Goal: Task Accomplishment & Management: Complete application form

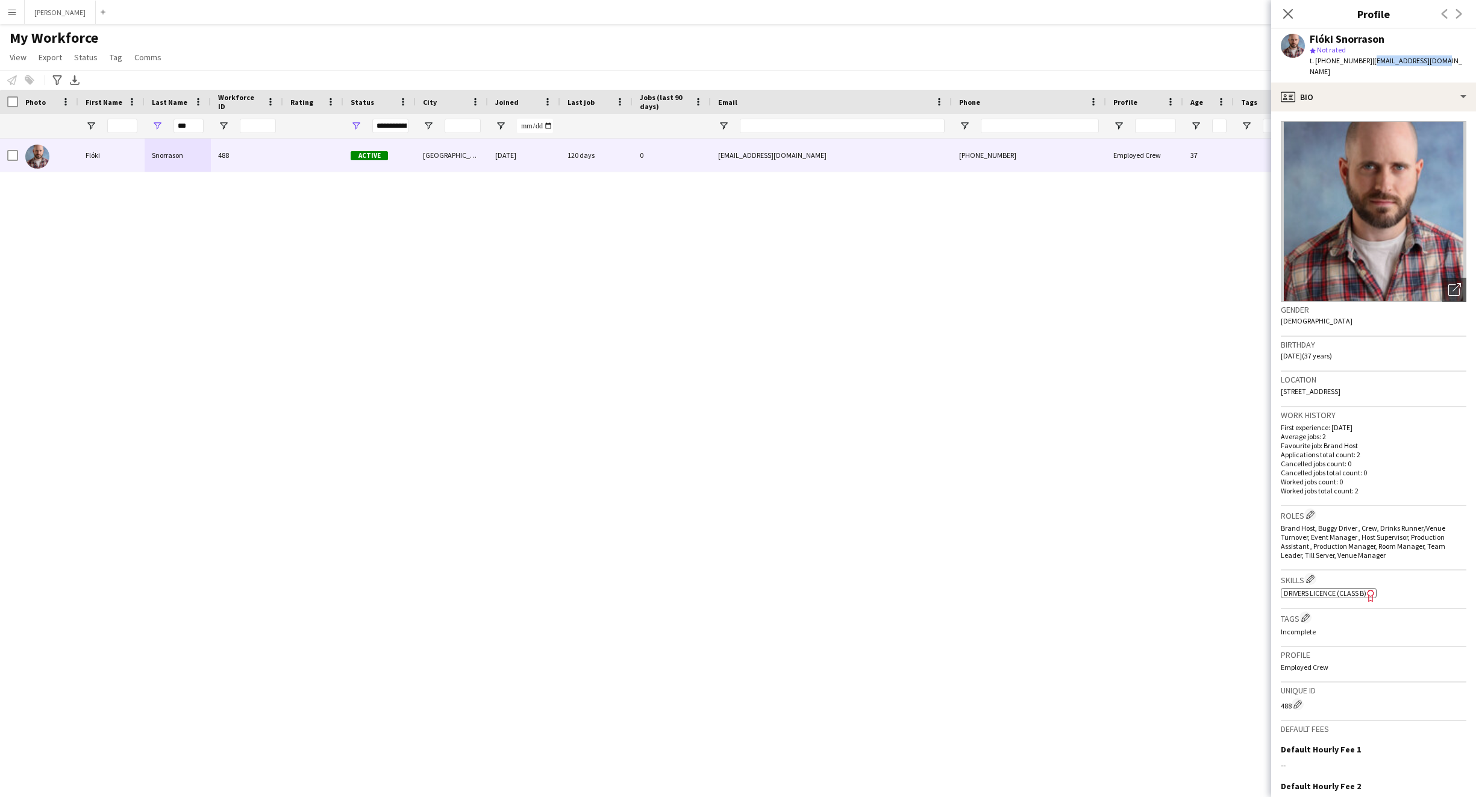
click at [15, 7] on app-icon "Menu" at bounding box center [12, 12] width 10 height 10
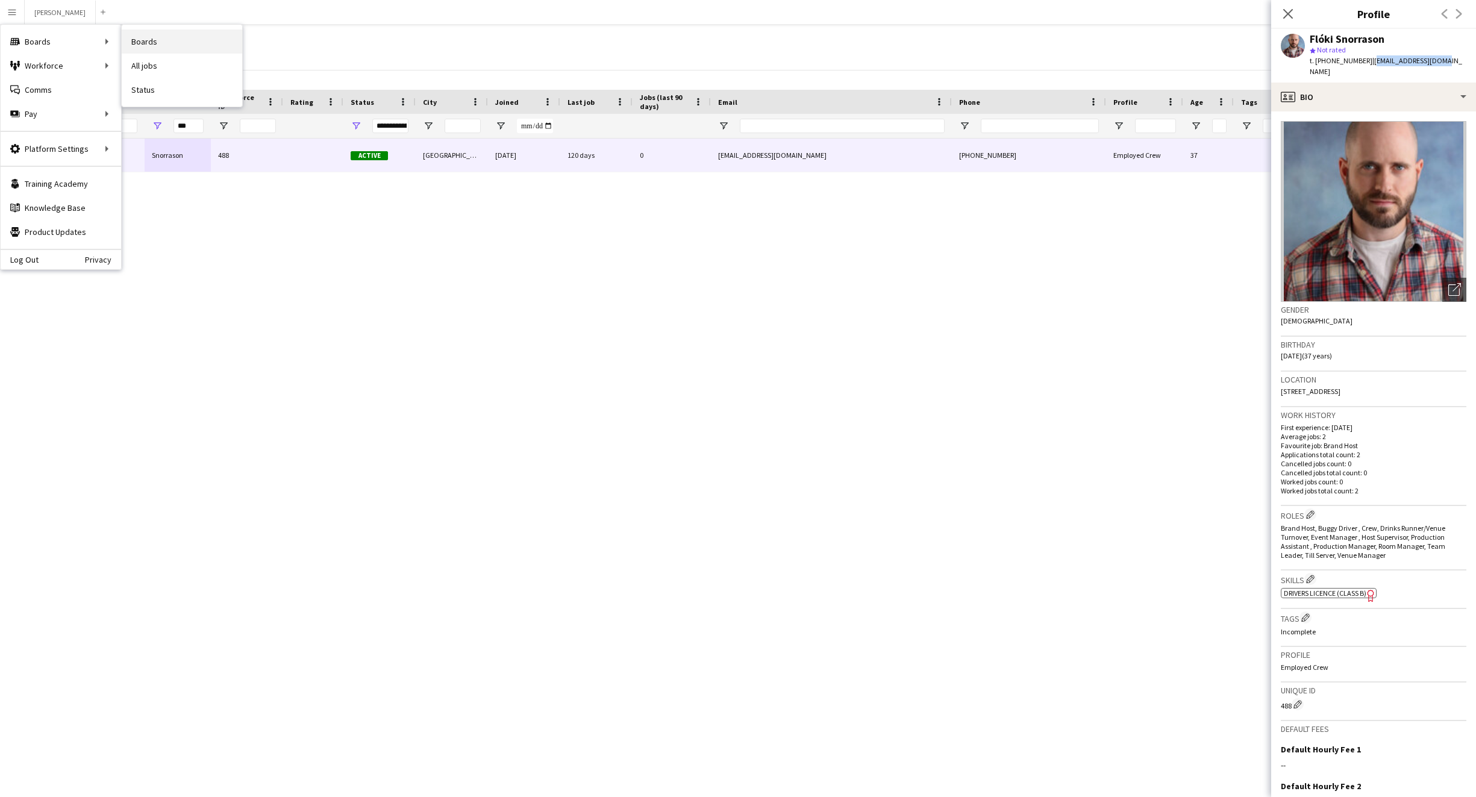
click at [171, 40] on link "Boards" at bounding box center [182, 42] width 120 height 24
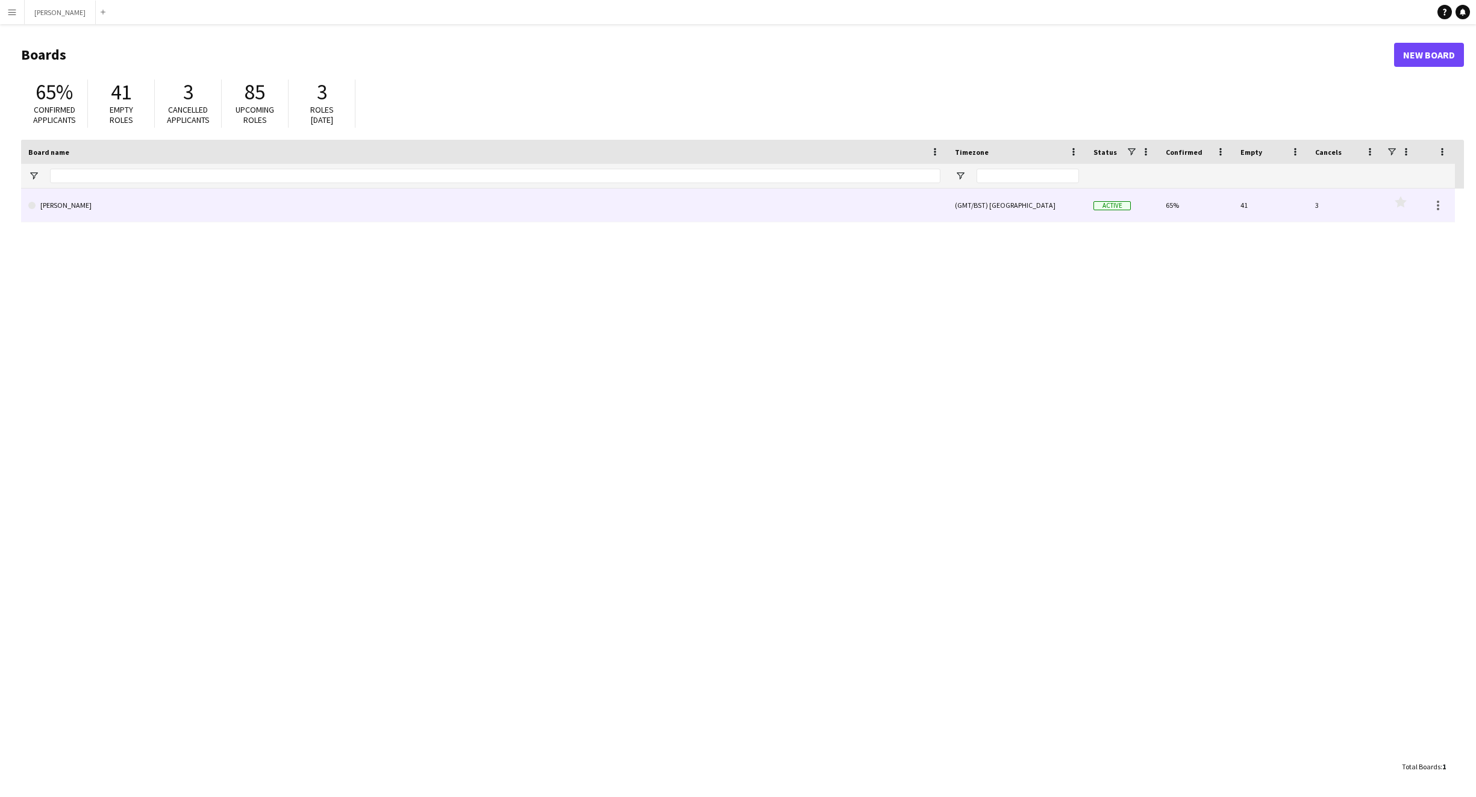
click at [453, 217] on link "[PERSON_NAME]" at bounding box center [484, 206] width 912 height 34
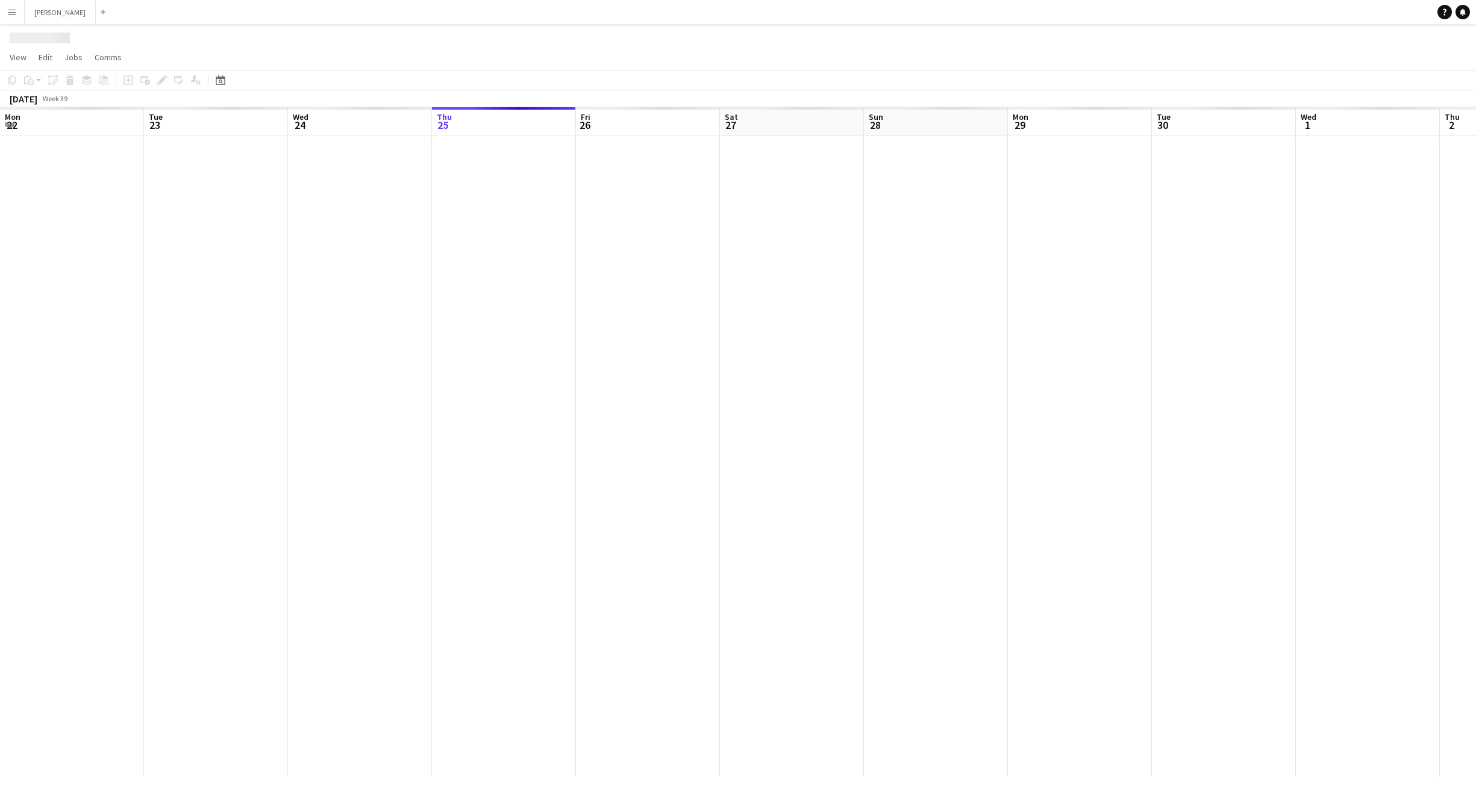
scroll to position [0, 288]
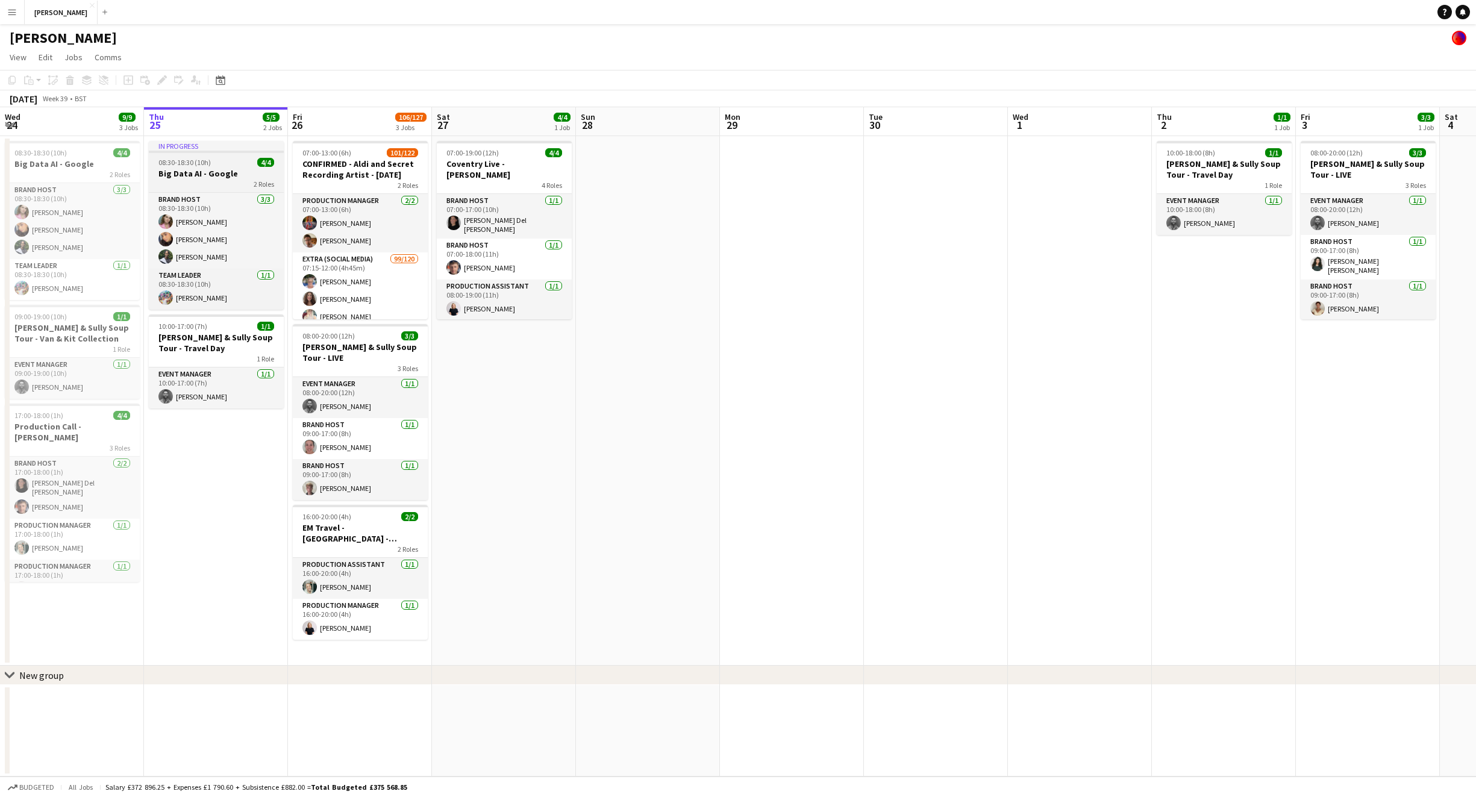
click at [233, 181] on div "2 Roles" at bounding box center [216, 184] width 135 height 10
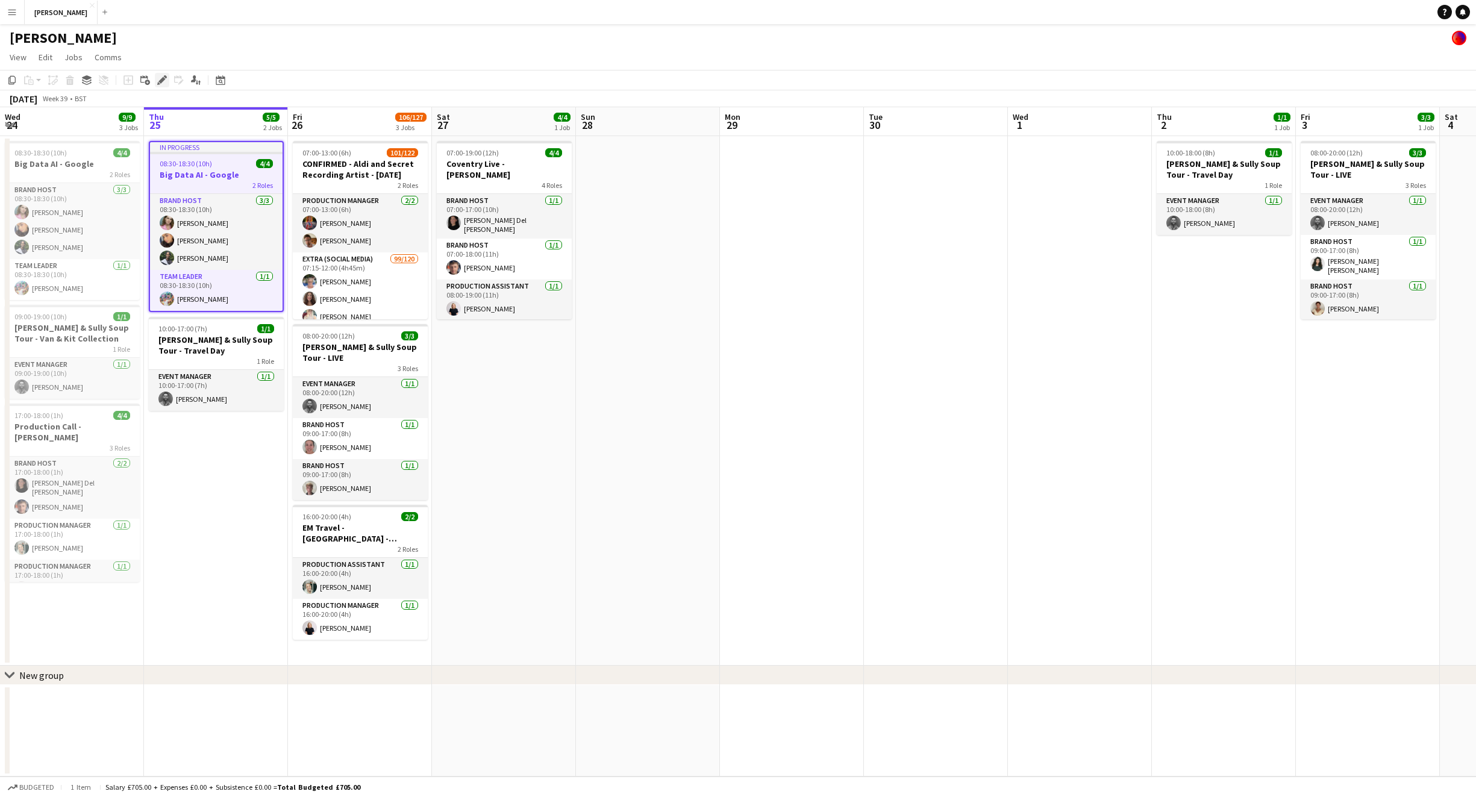
click at [162, 79] on icon at bounding box center [161, 80] width 7 height 7
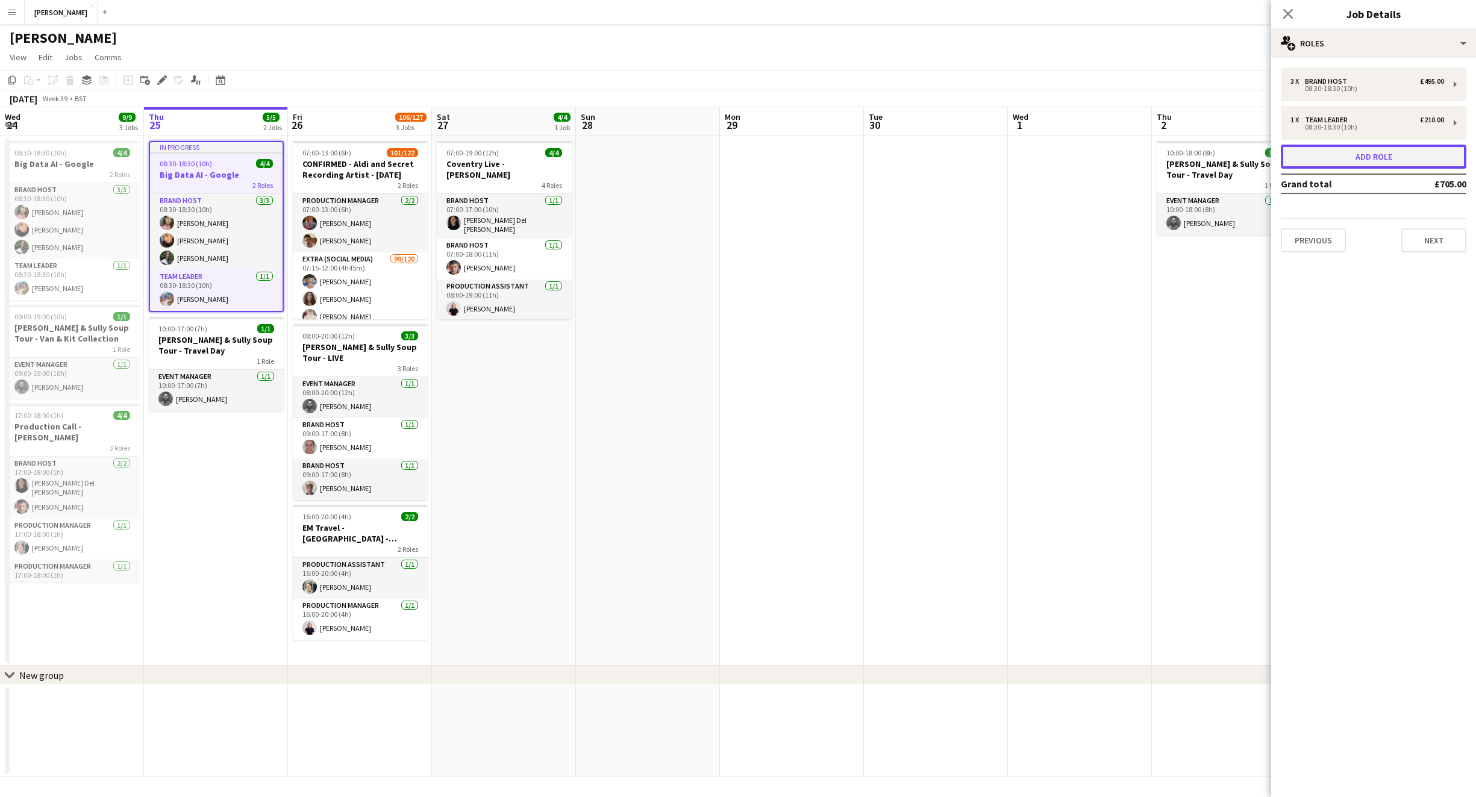
click at [1389, 155] on button "Add role" at bounding box center [1374, 157] width 186 height 24
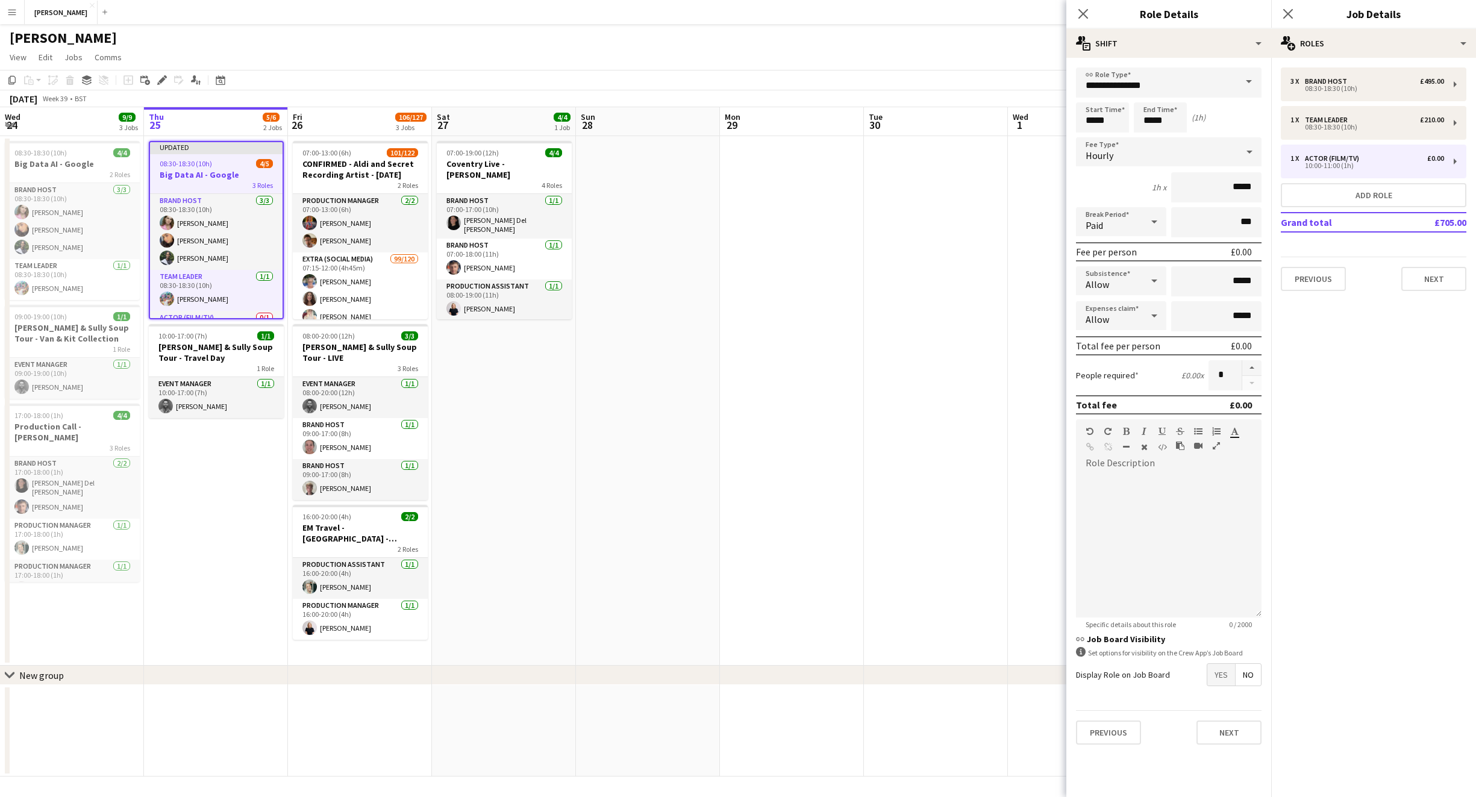
click at [1250, 82] on span at bounding box center [1248, 81] width 25 height 29
click at [1148, 204] on span "Brand Host" at bounding box center [1169, 206] width 166 height 11
type input "**********"
click at [1095, 120] on input "*****" at bounding box center [1102, 117] width 53 height 30
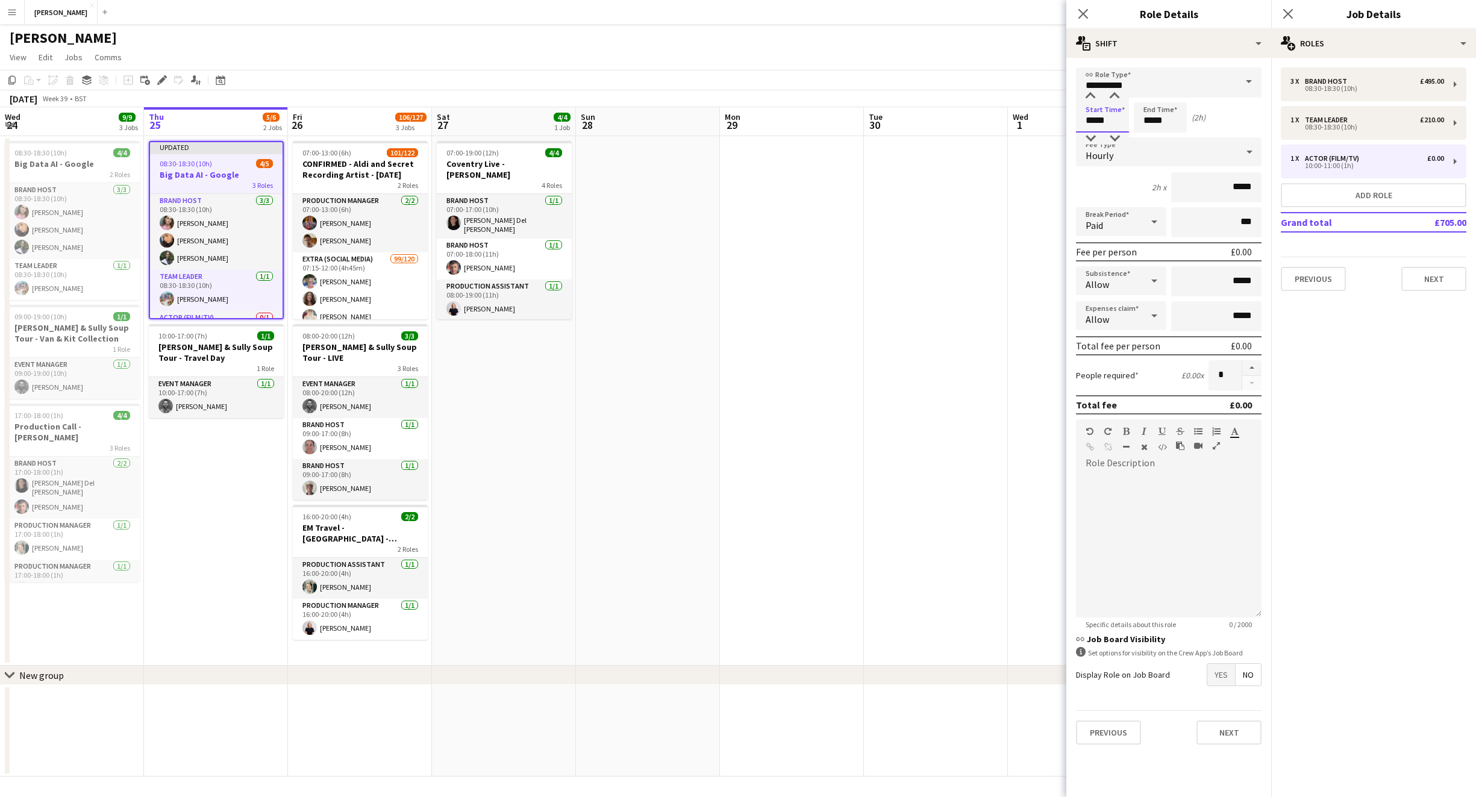
click at [1110, 119] on input "*****" at bounding box center [1102, 117] width 53 height 30
type input "*****"
click at [1151, 119] on input "*****" at bounding box center [1160, 117] width 53 height 30
type input "*****"
click at [1249, 151] on icon at bounding box center [1249, 152] width 6 height 3
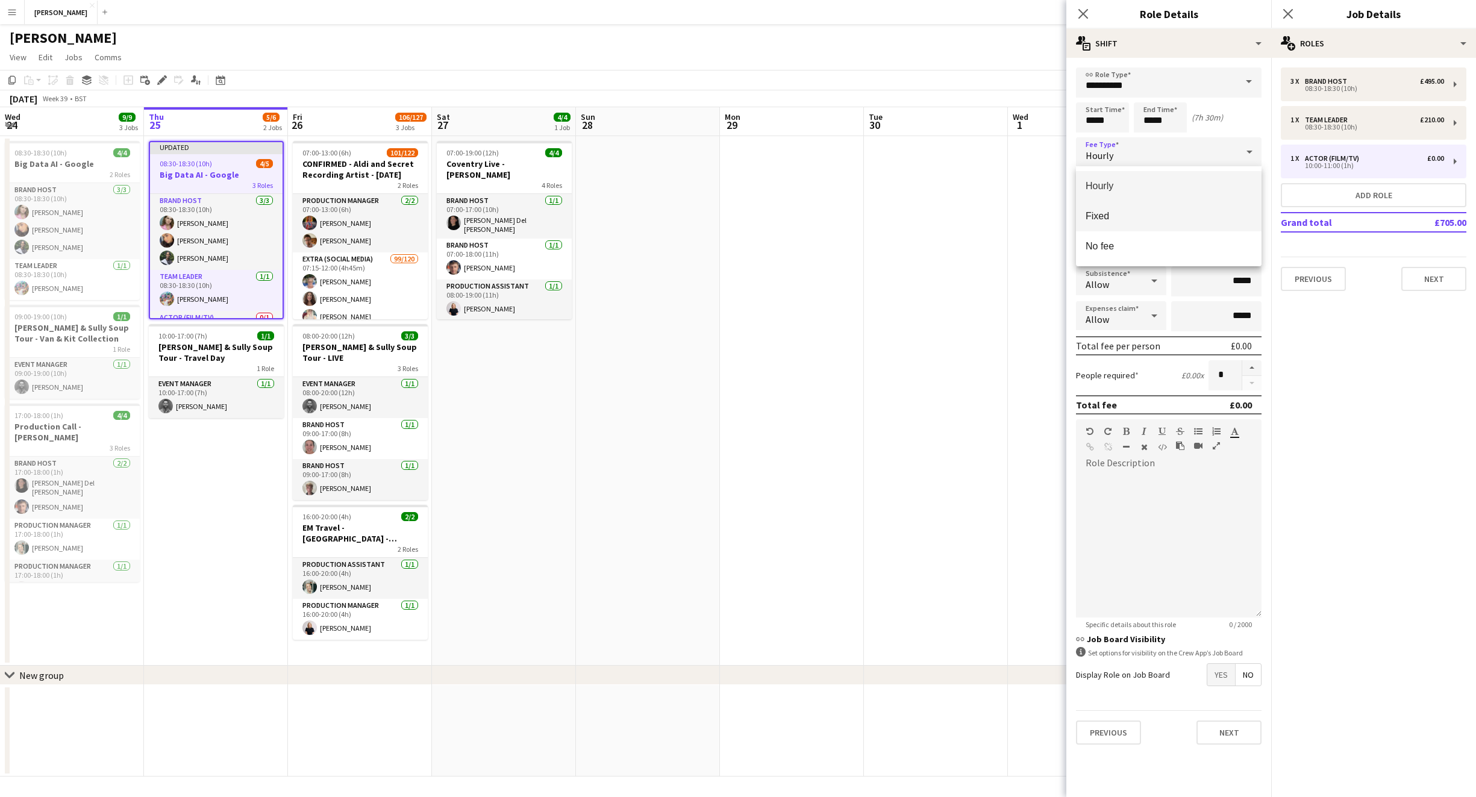
click at [1208, 219] on span "Fixed" at bounding box center [1169, 215] width 166 height 11
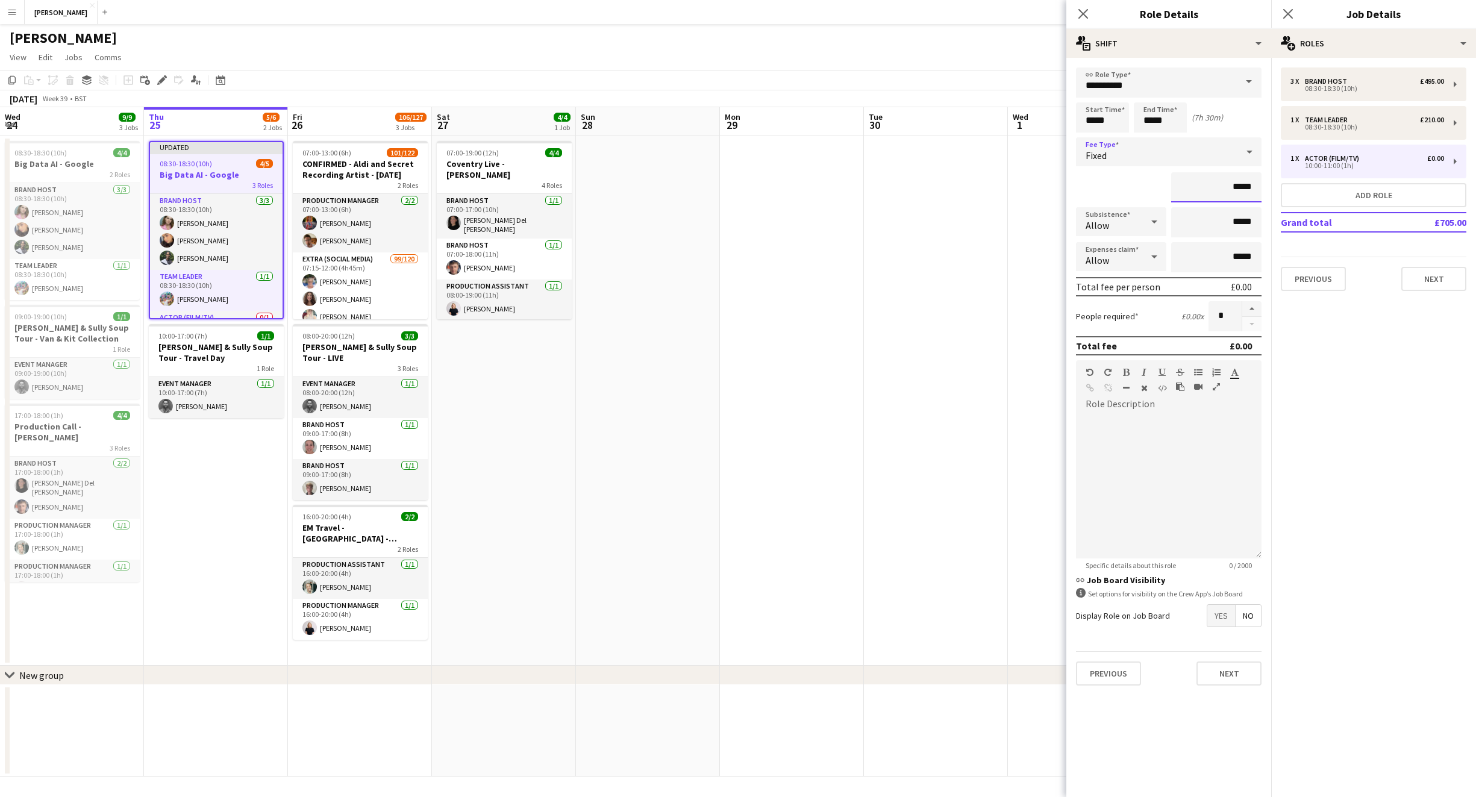
click at [1239, 185] on input "*****" at bounding box center [1216, 187] width 90 height 30
type input "**"
type input "*******"
click at [1222, 674] on button "Next" at bounding box center [1228, 673] width 65 height 24
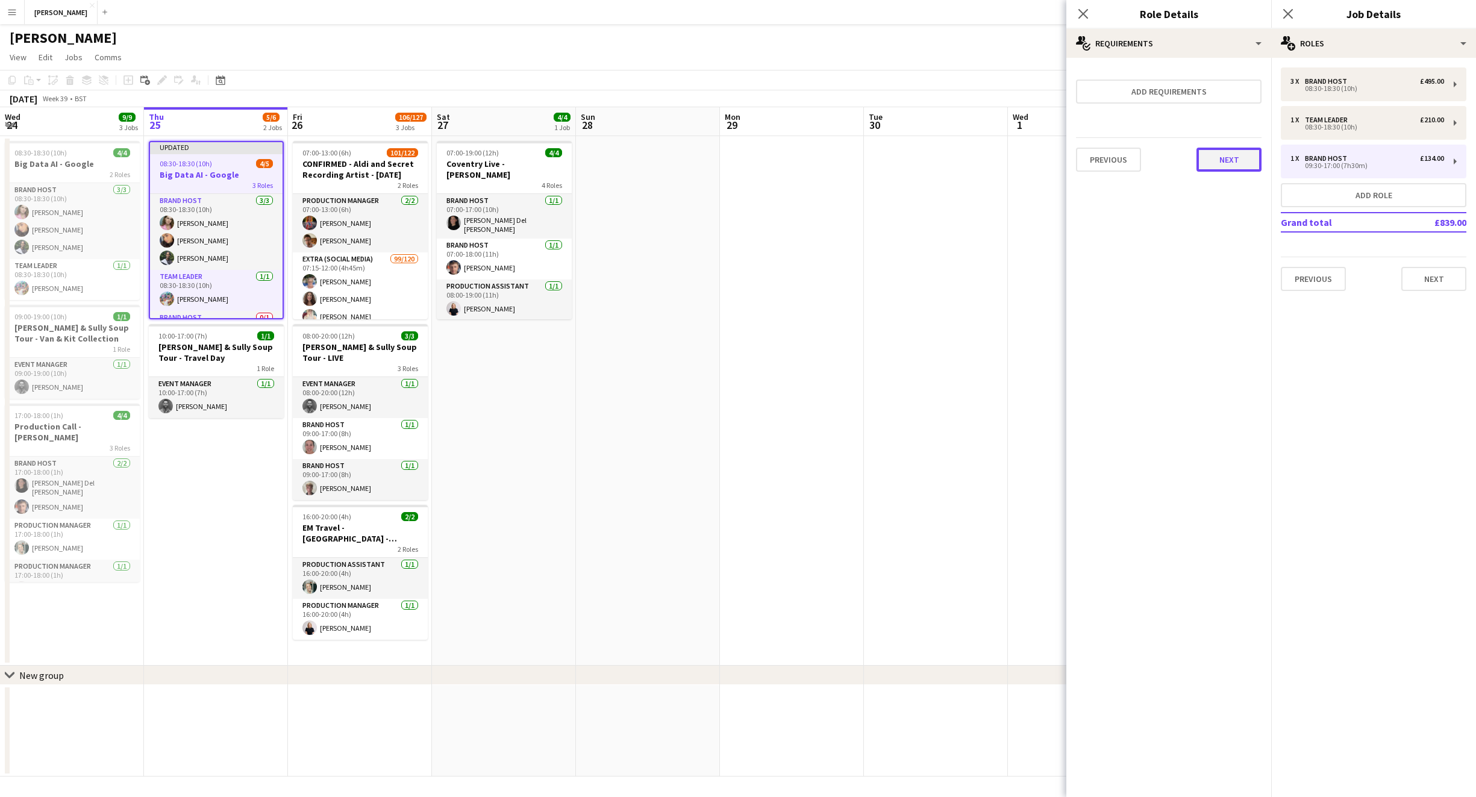
click at [1210, 158] on button "Next" at bounding box center [1228, 160] width 65 height 24
click at [1234, 163] on button "Finish" at bounding box center [1238, 161] width 45 height 24
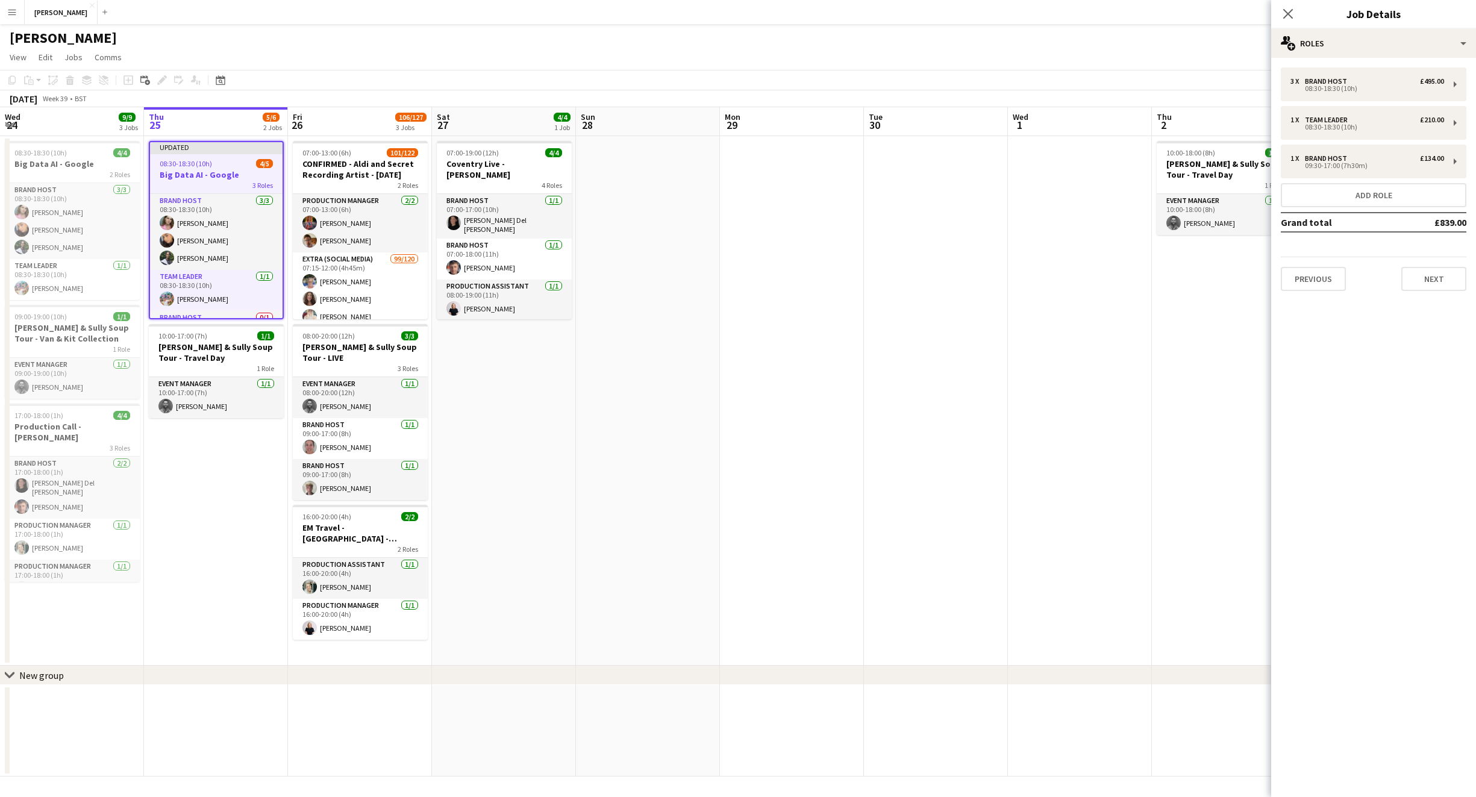
click at [1078, 316] on app-date-cell at bounding box center [1080, 401] width 144 height 530
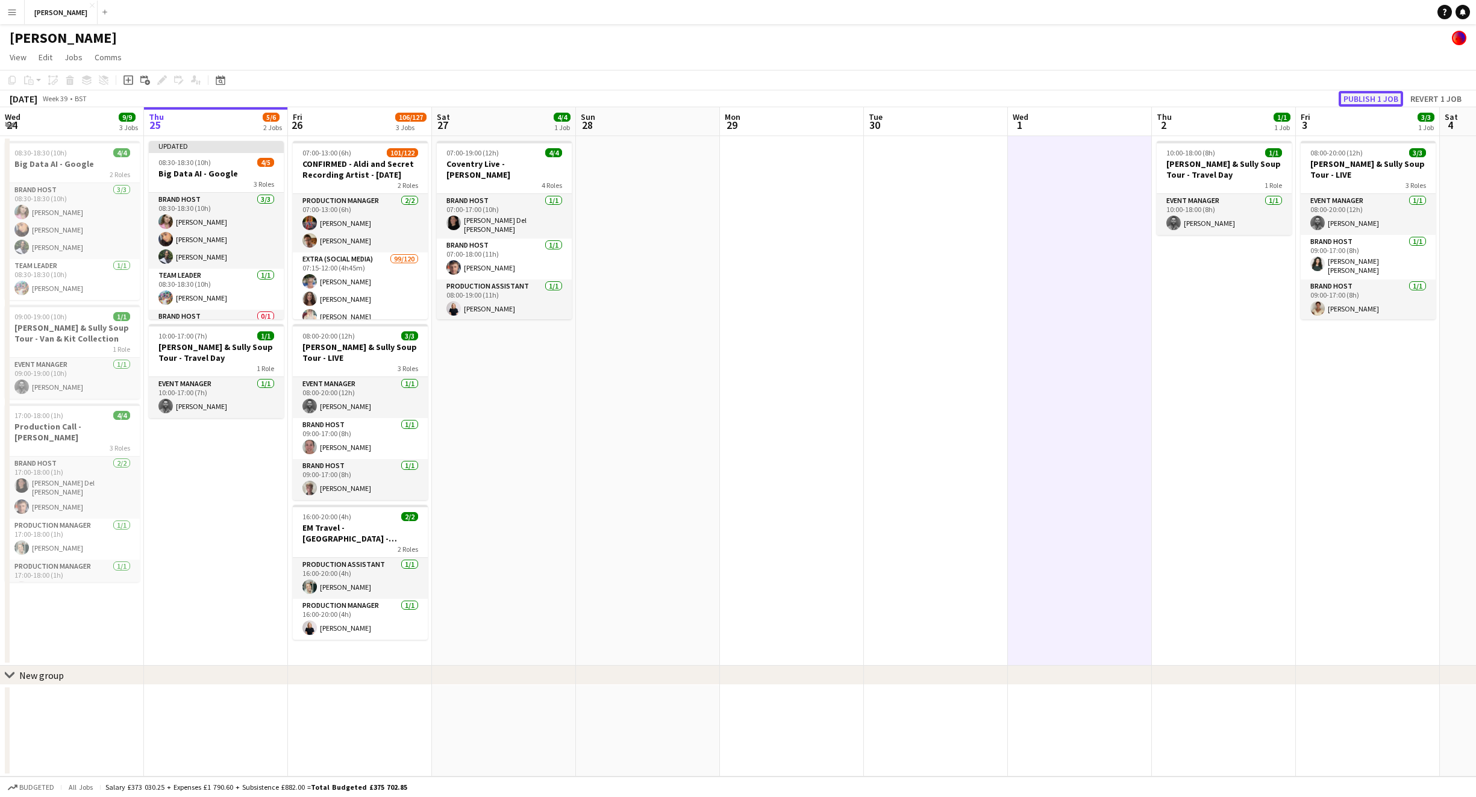
click at [1383, 96] on button "Publish 1 job" at bounding box center [1371, 99] width 64 height 16
click at [237, 301] on app-card-role "Brand Host 0/1 09:30-17:00 (7h30m) single-neutral-actions" at bounding box center [216, 298] width 135 height 41
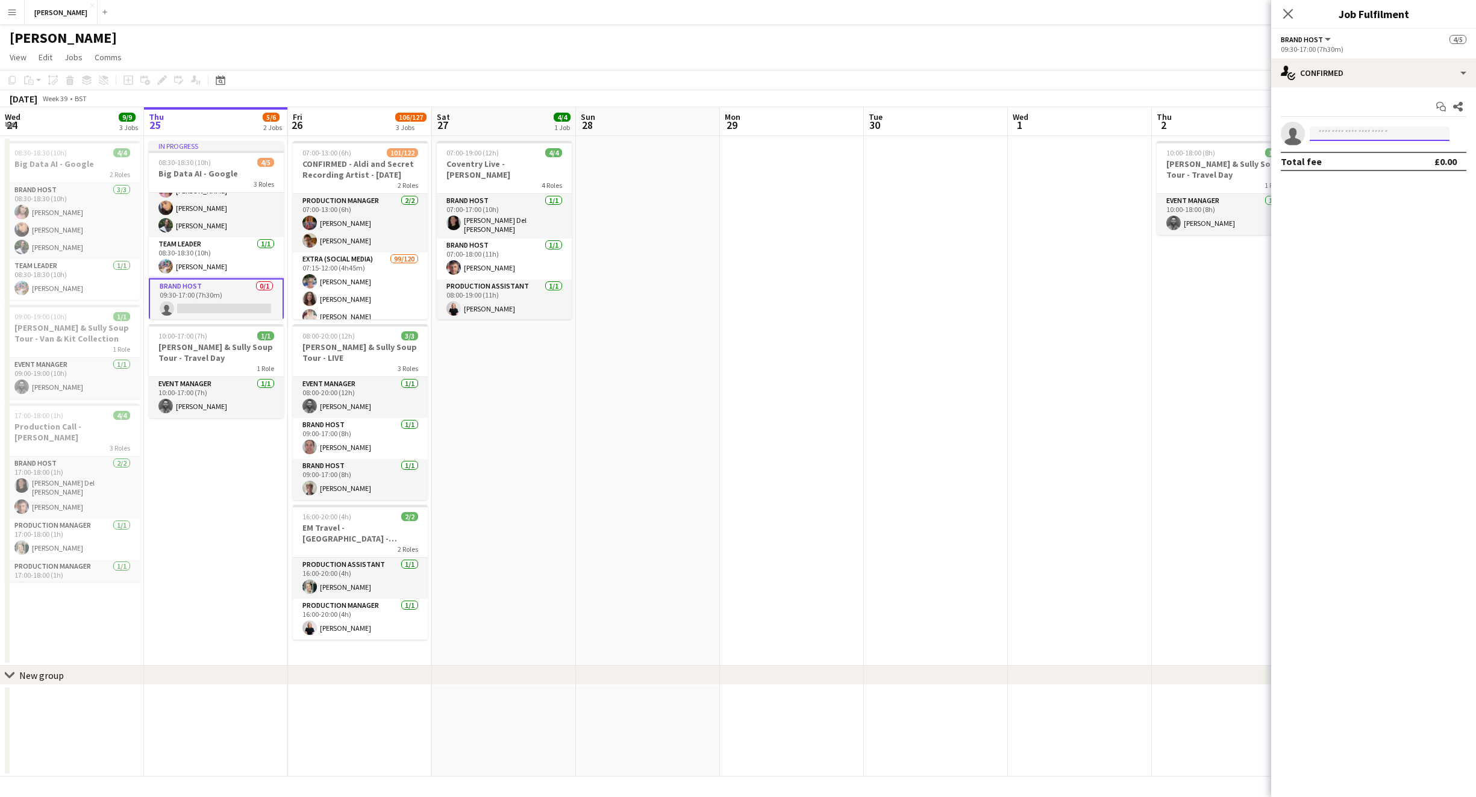
click at [1338, 133] on input at bounding box center [1380, 134] width 140 height 14
type input "****"
click at [1344, 154] on span "Flóki Snorrason" at bounding box center [1348, 151] width 59 height 10
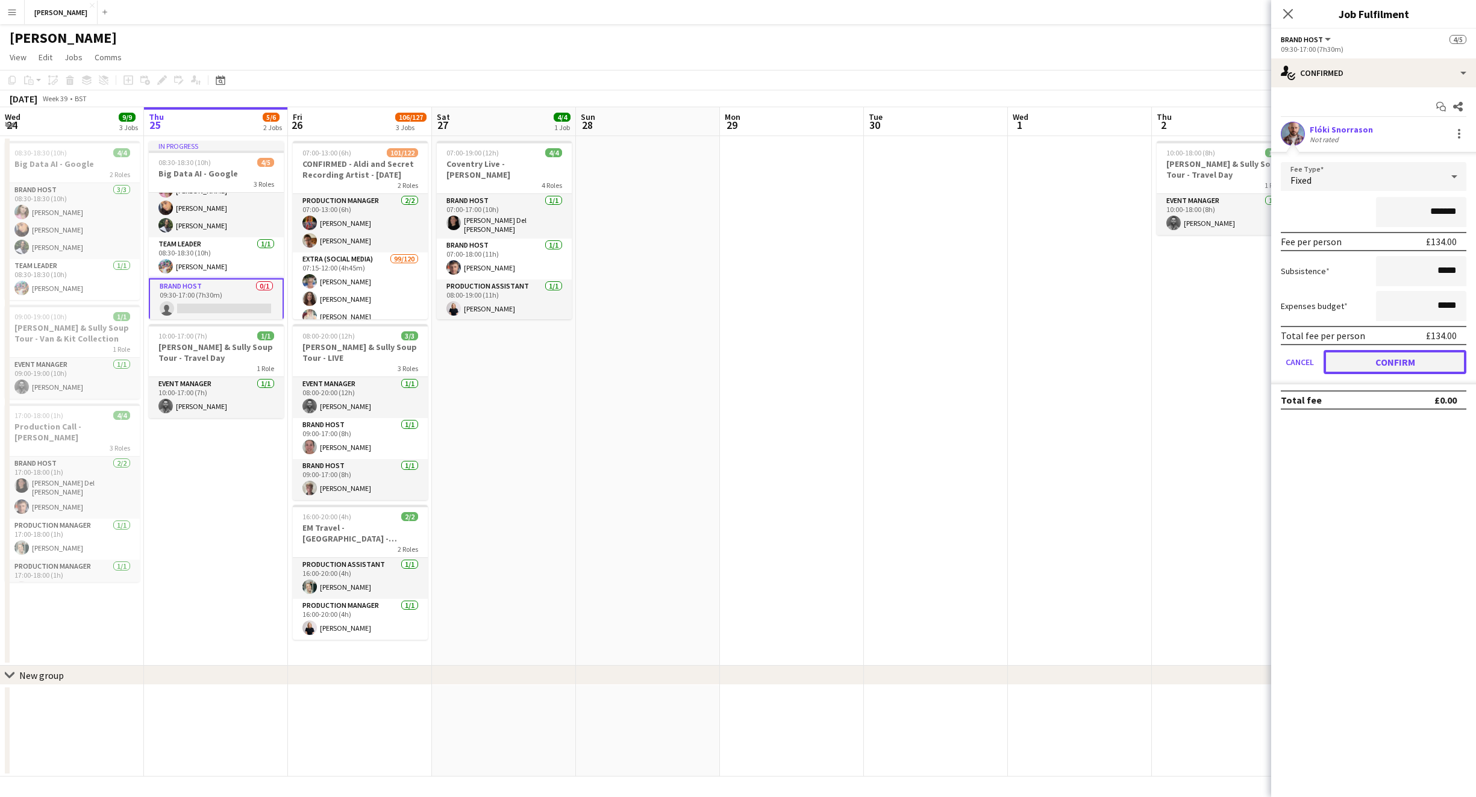
click at [1379, 355] on button "Confirm" at bounding box center [1395, 362] width 143 height 24
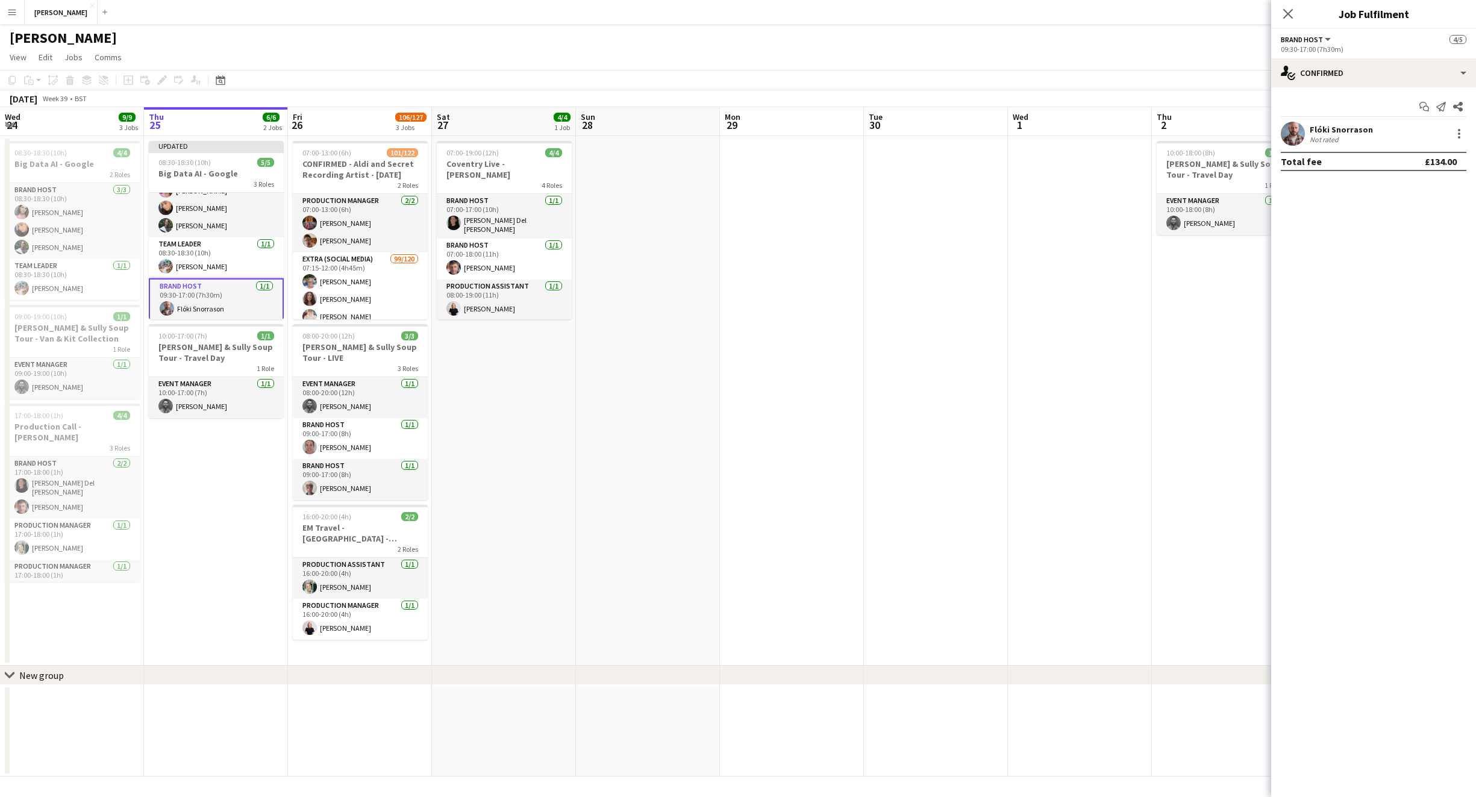
click at [1059, 348] on app-date-cell at bounding box center [1080, 401] width 144 height 530
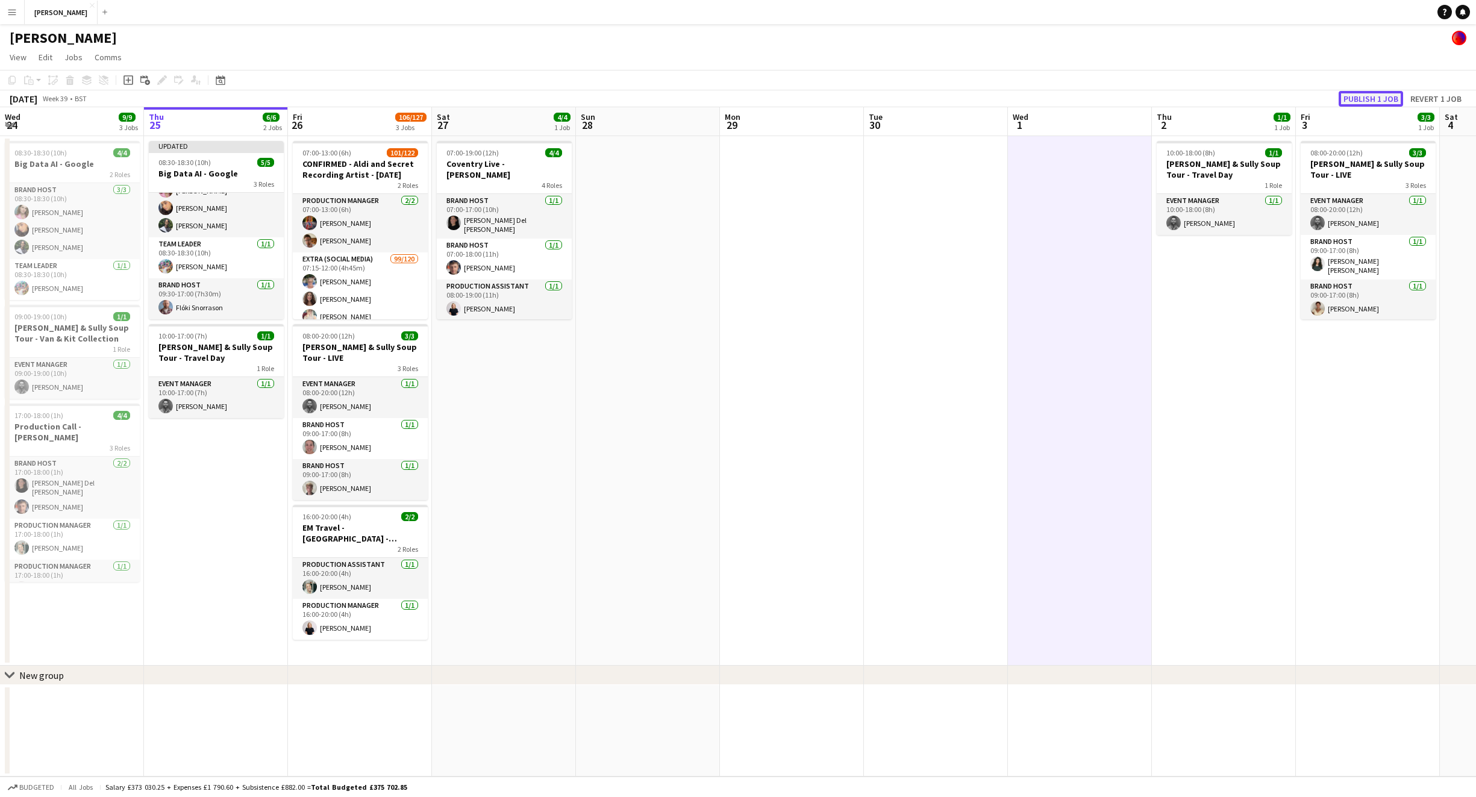
click at [1354, 96] on button "Publish 1 job" at bounding box center [1371, 99] width 64 height 16
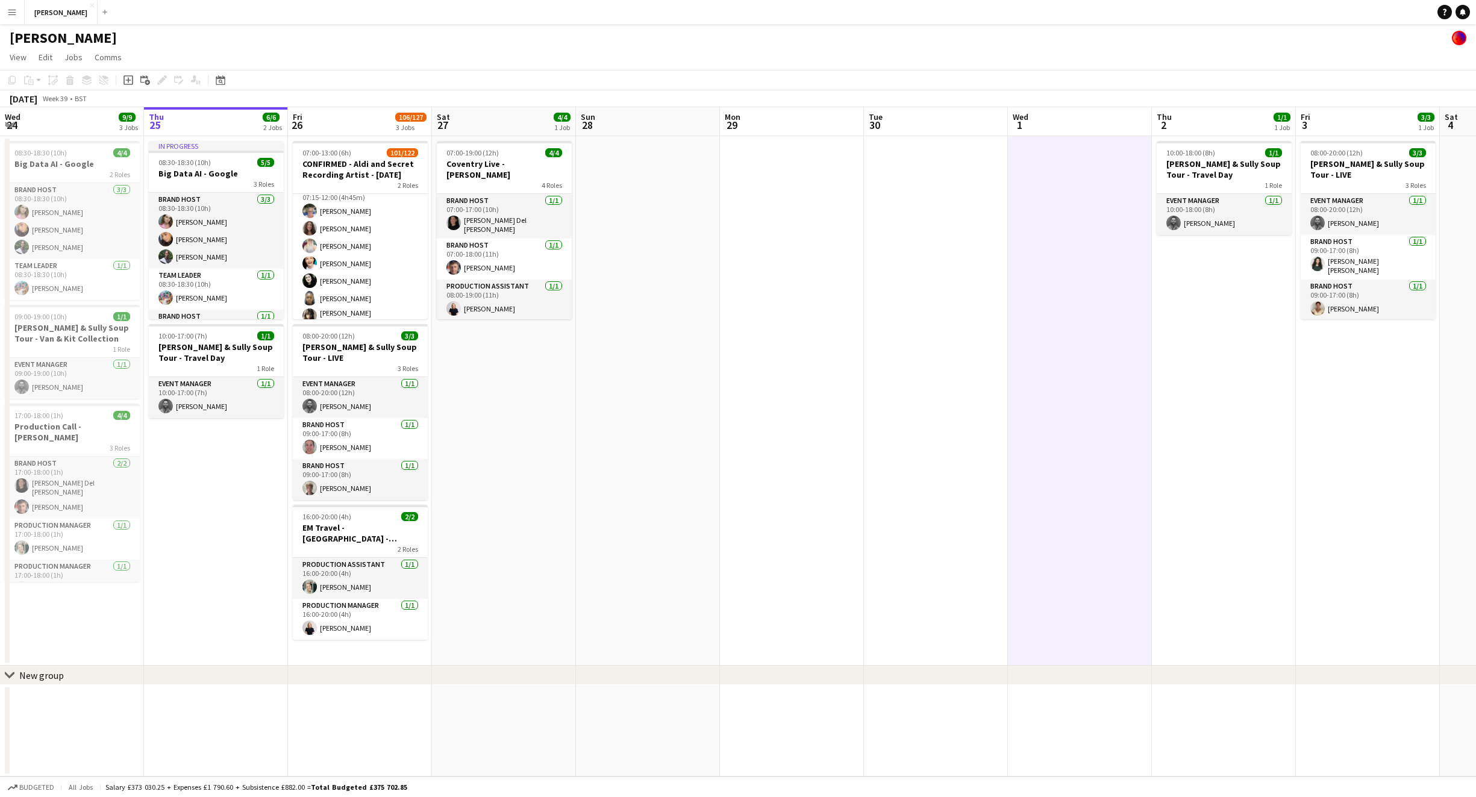
scroll to position [95, 0]
click at [250, 227] on app-card-role "Brand Host [DATE] 08:30-18:30 (10h) [PERSON_NAME] [PERSON_NAME] [PERSON_NAME]" at bounding box center [216, 231] width 135 height 76
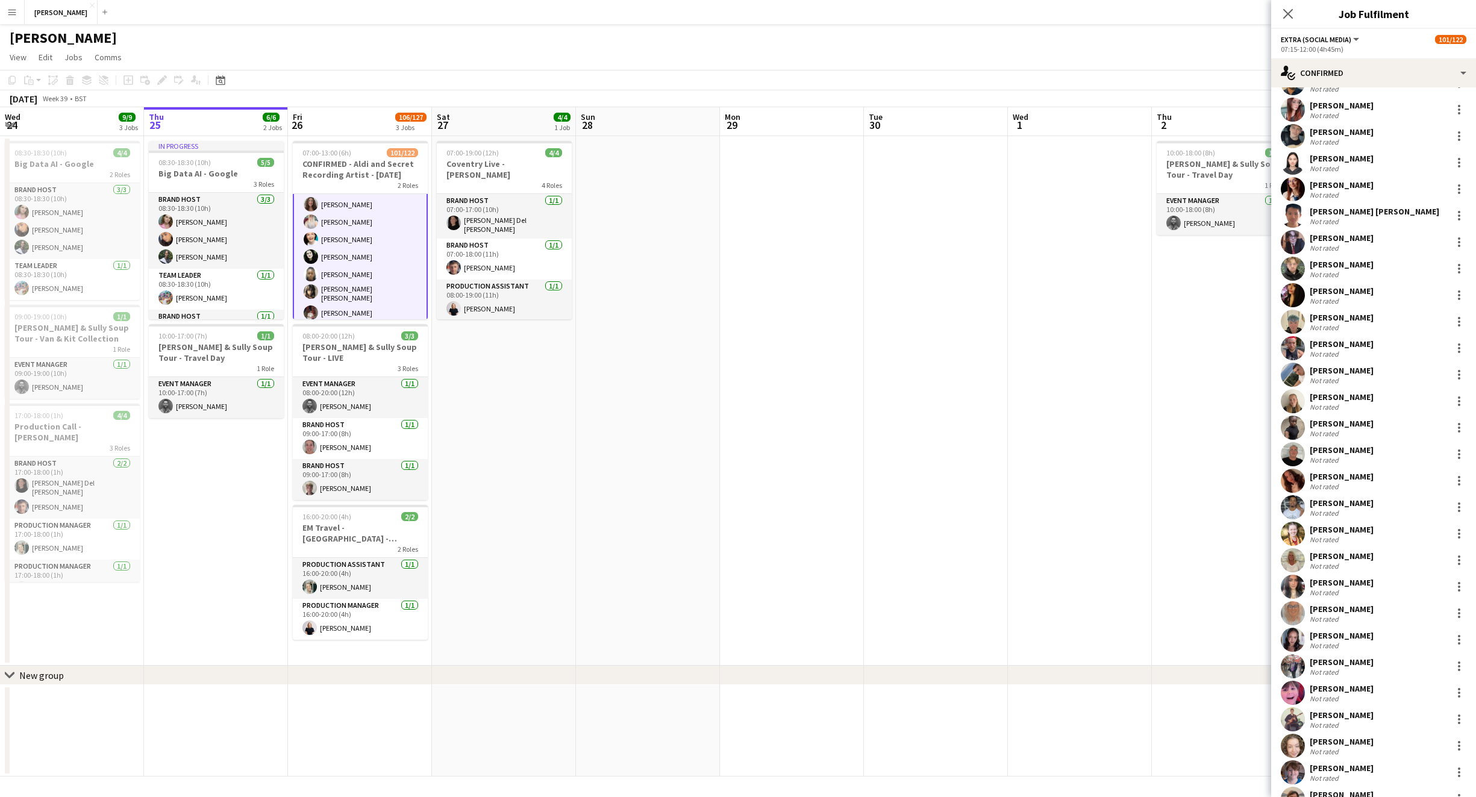
scroll to position [1795, 0]
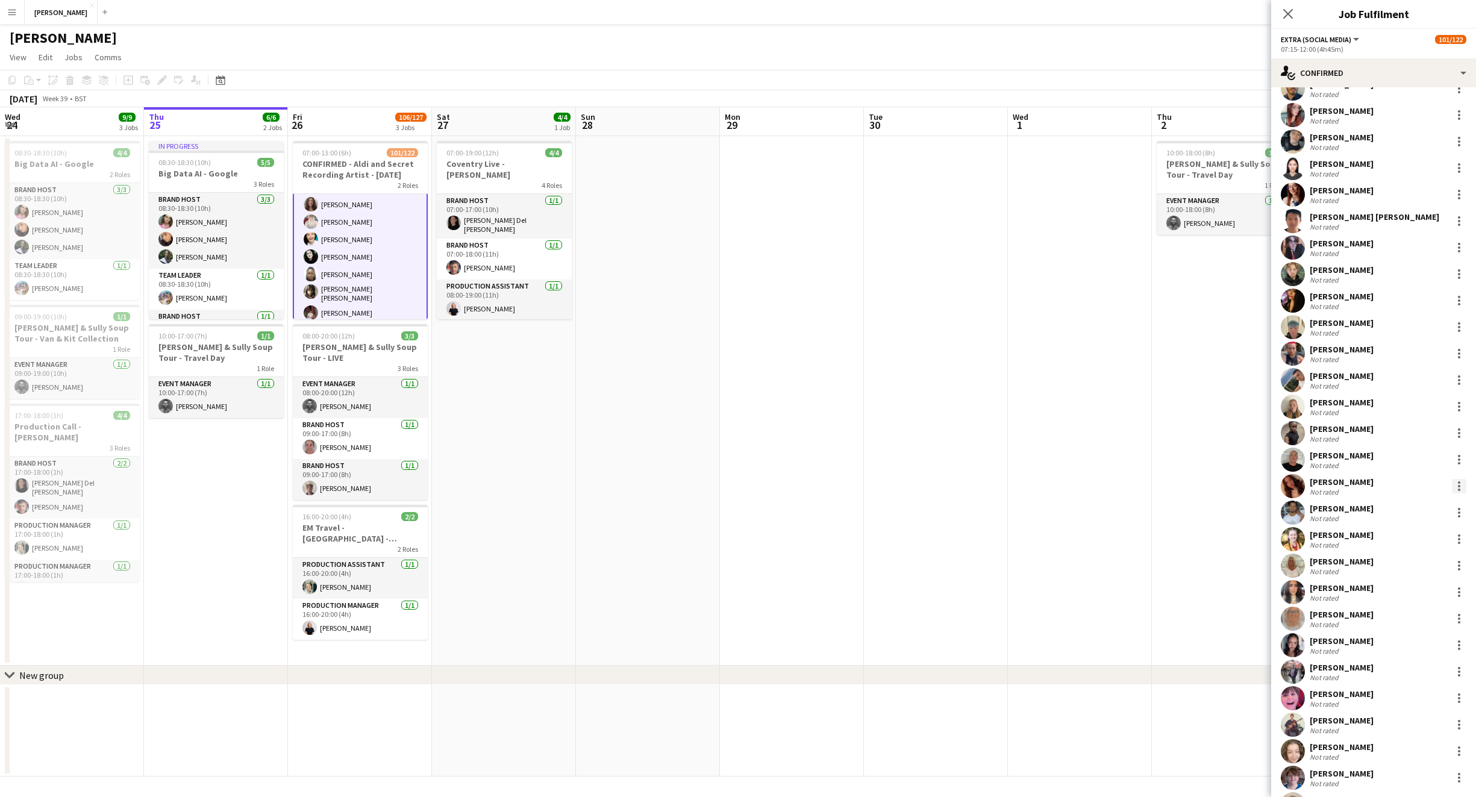
click at [1454, 481] on div at bounding box center [1459, 486] width 14 height 14
click at [1415, 623] on span "Remove" at bounding box center [1400, 624] width 36 height 10
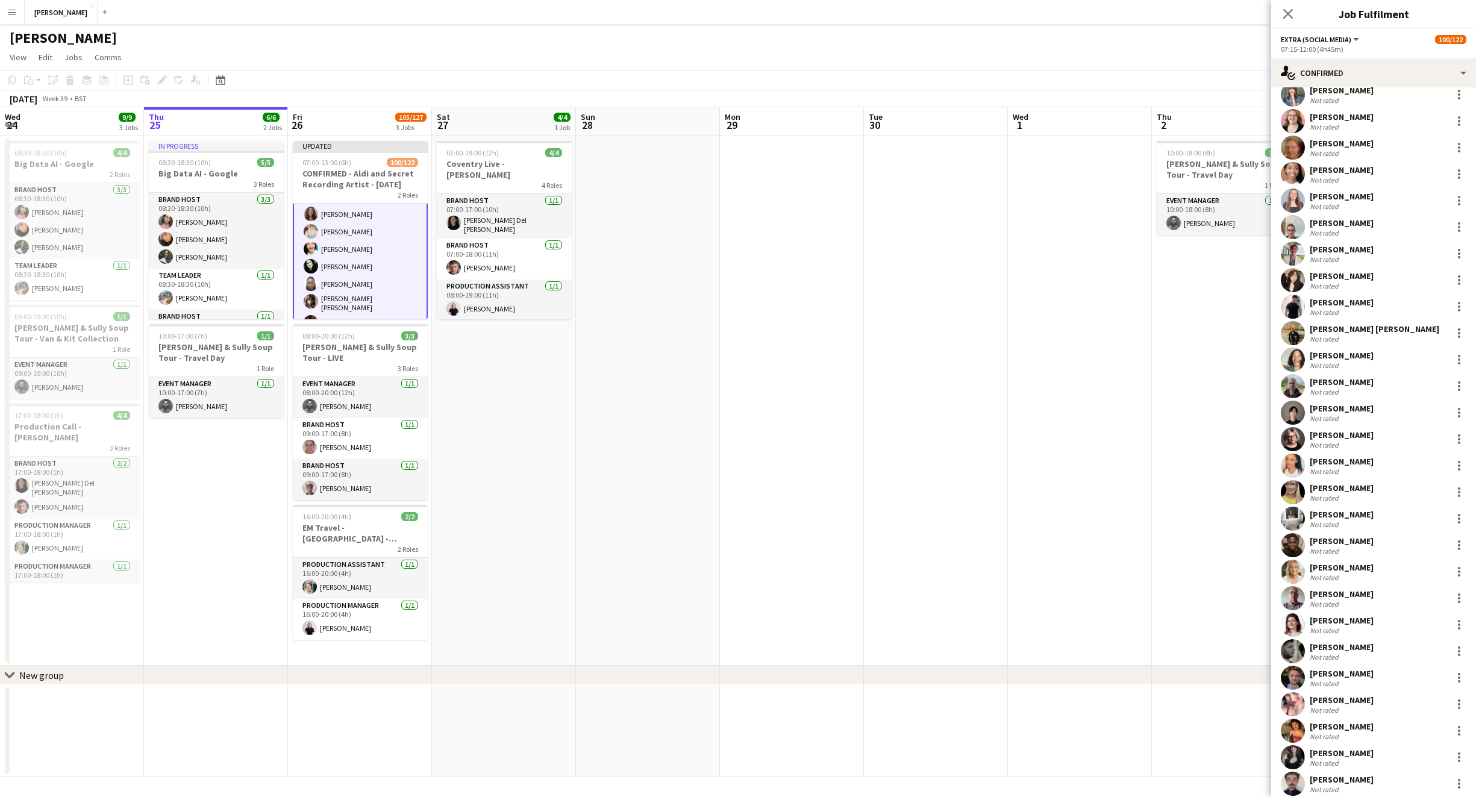
scroll to position [962, 0]
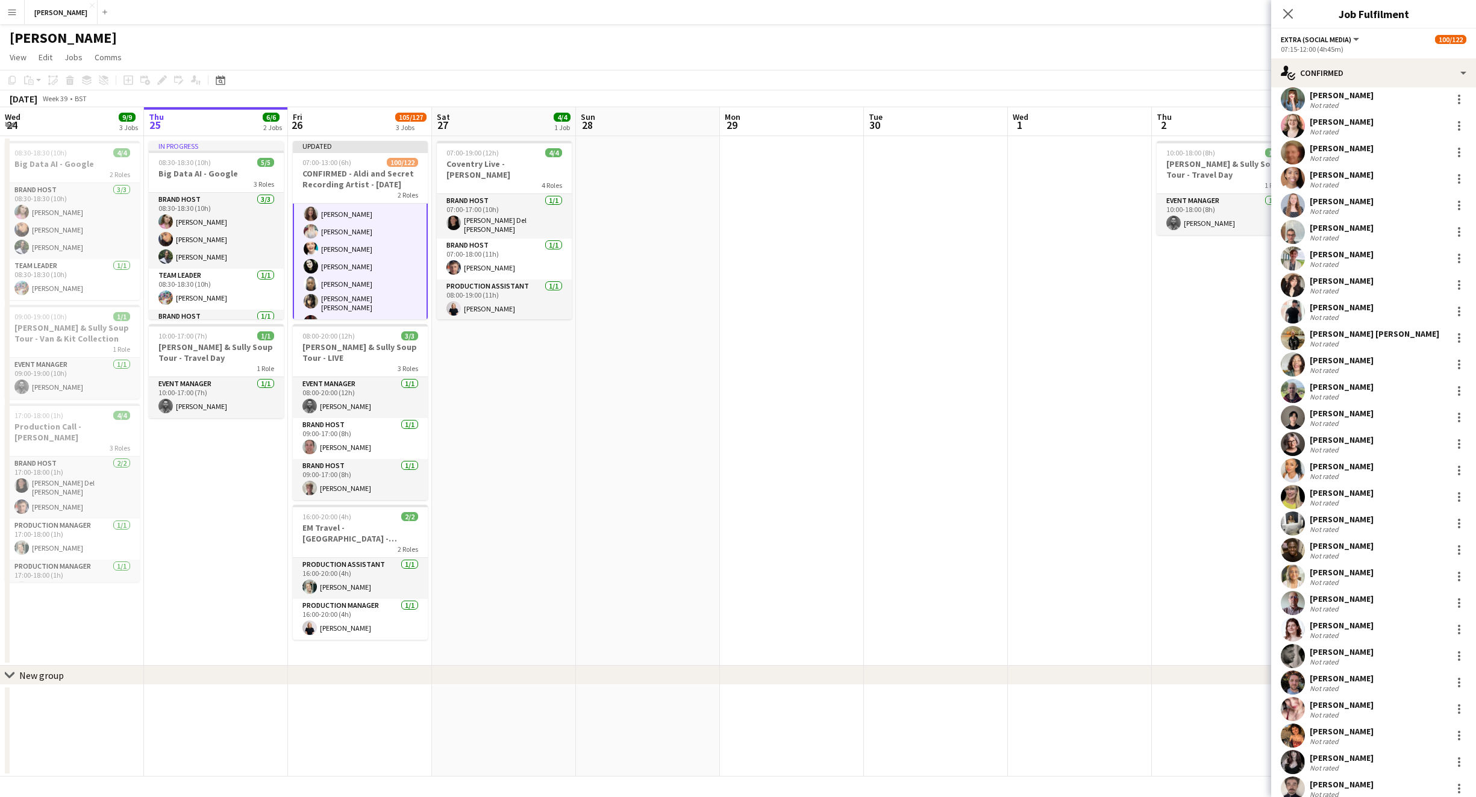
click at [1301, 281] on app-user-avatar at bounding box center [1293, 285] width 24 height 24
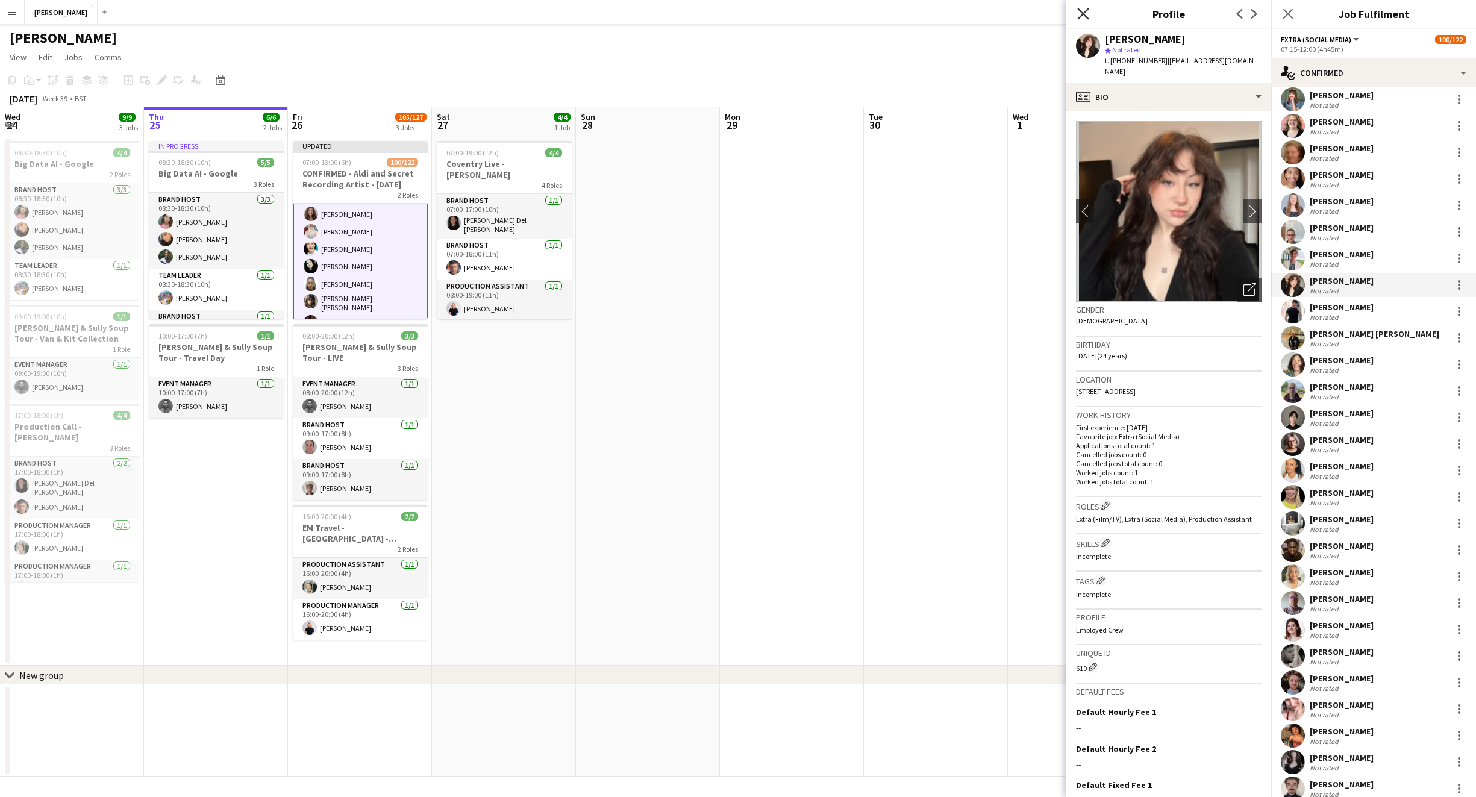
click at [1081, 13] on icon "Close pop-in" at bounding box center [1082, 13] width 11 height 11
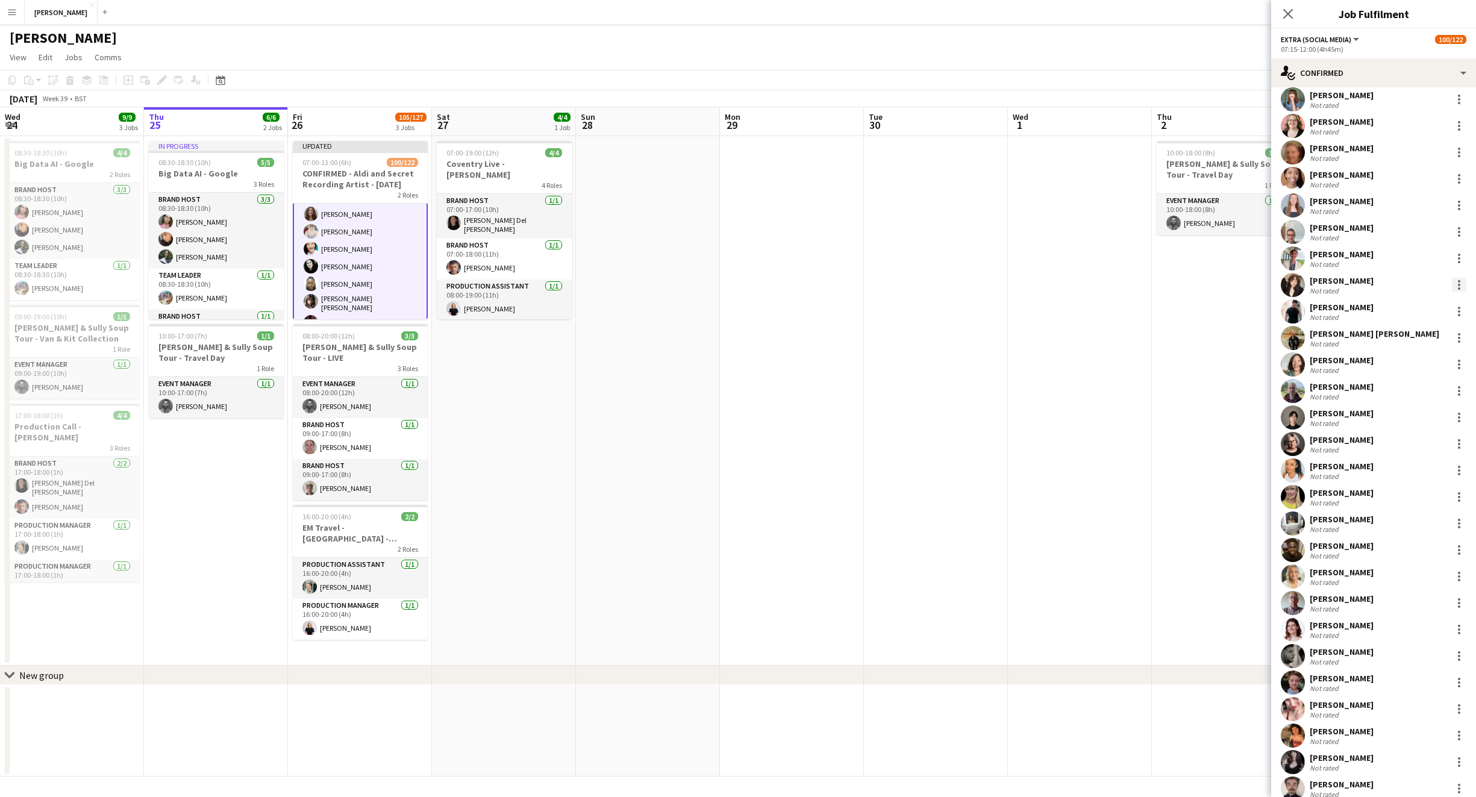
click at [1455, 284] on div at bounding box center [1459, 285] width 14 height 14
click at [1412, 425] on span "Remove" at bounding box center [1400, 422] width 36 height 10
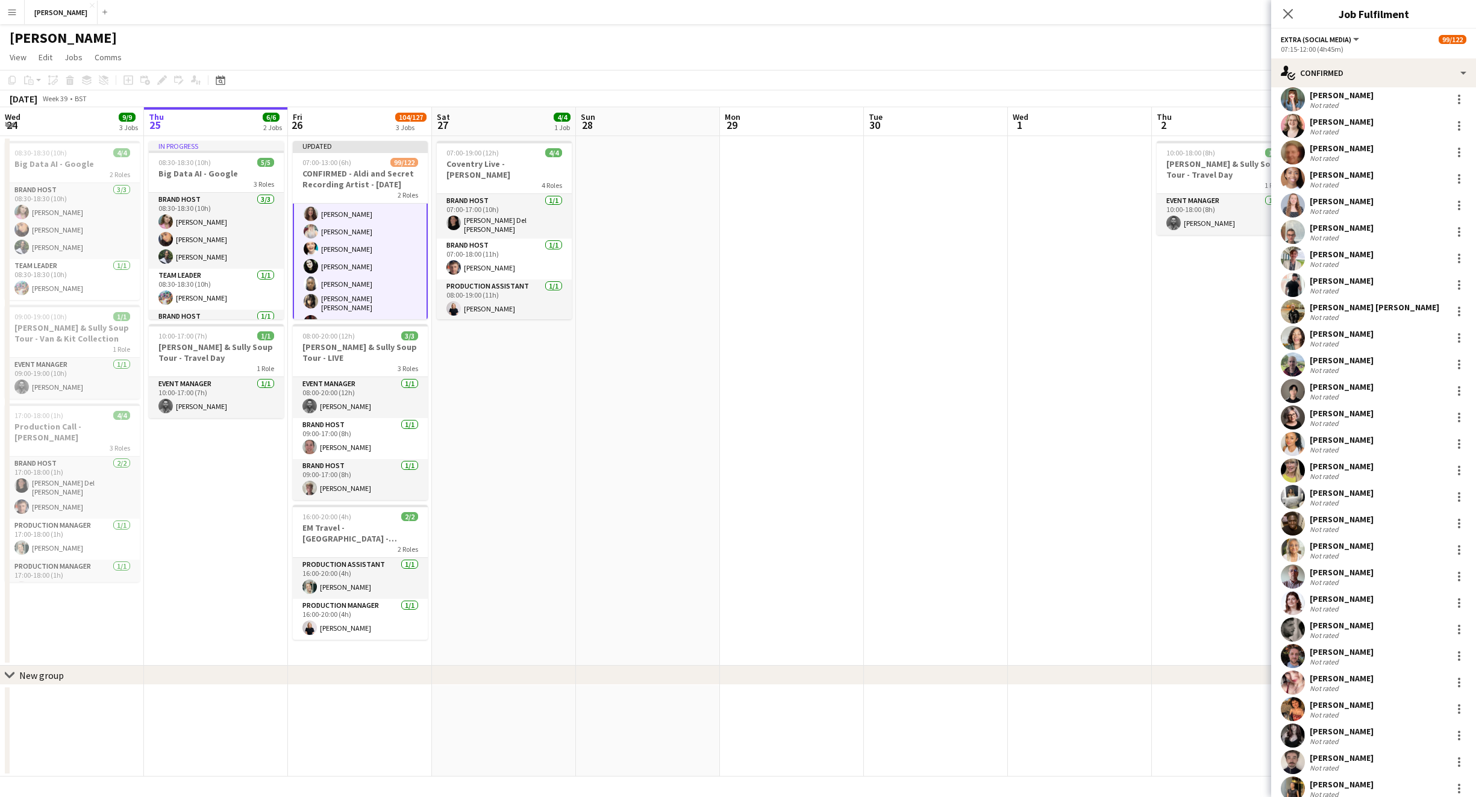
click at [1240, 351] on app-date-cell "10:00-18:00 (8h) 1/1 [PERSON_NAME] & Sully Soup Tour - Travel Day 1 Role Event …" at bounding box center [1224, 401] width 144 height 530
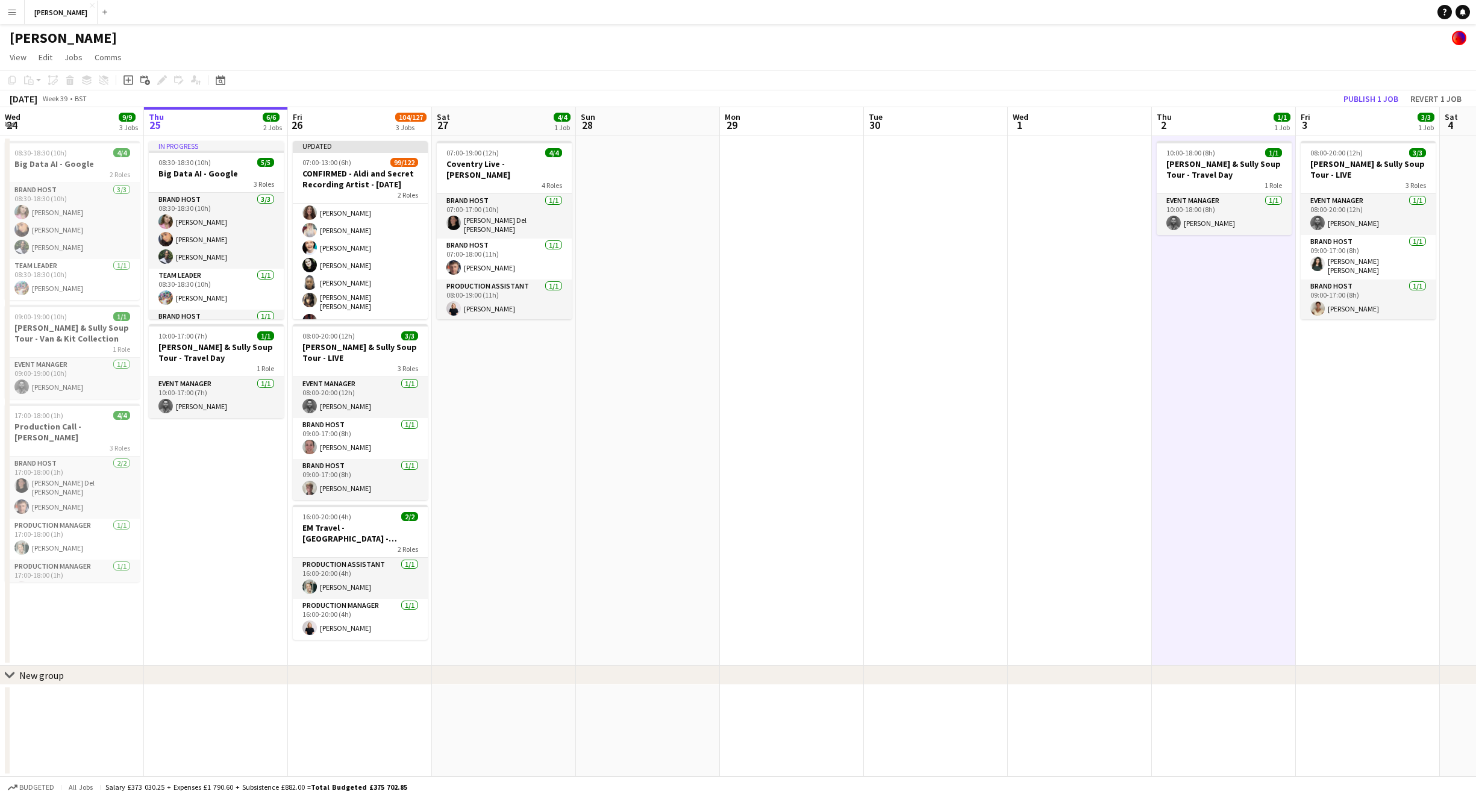
scroll to position [95, 0]
click at [1354, 93] on button "Publish 1 job" at bounding box center [1371, 99] width 64 height 16
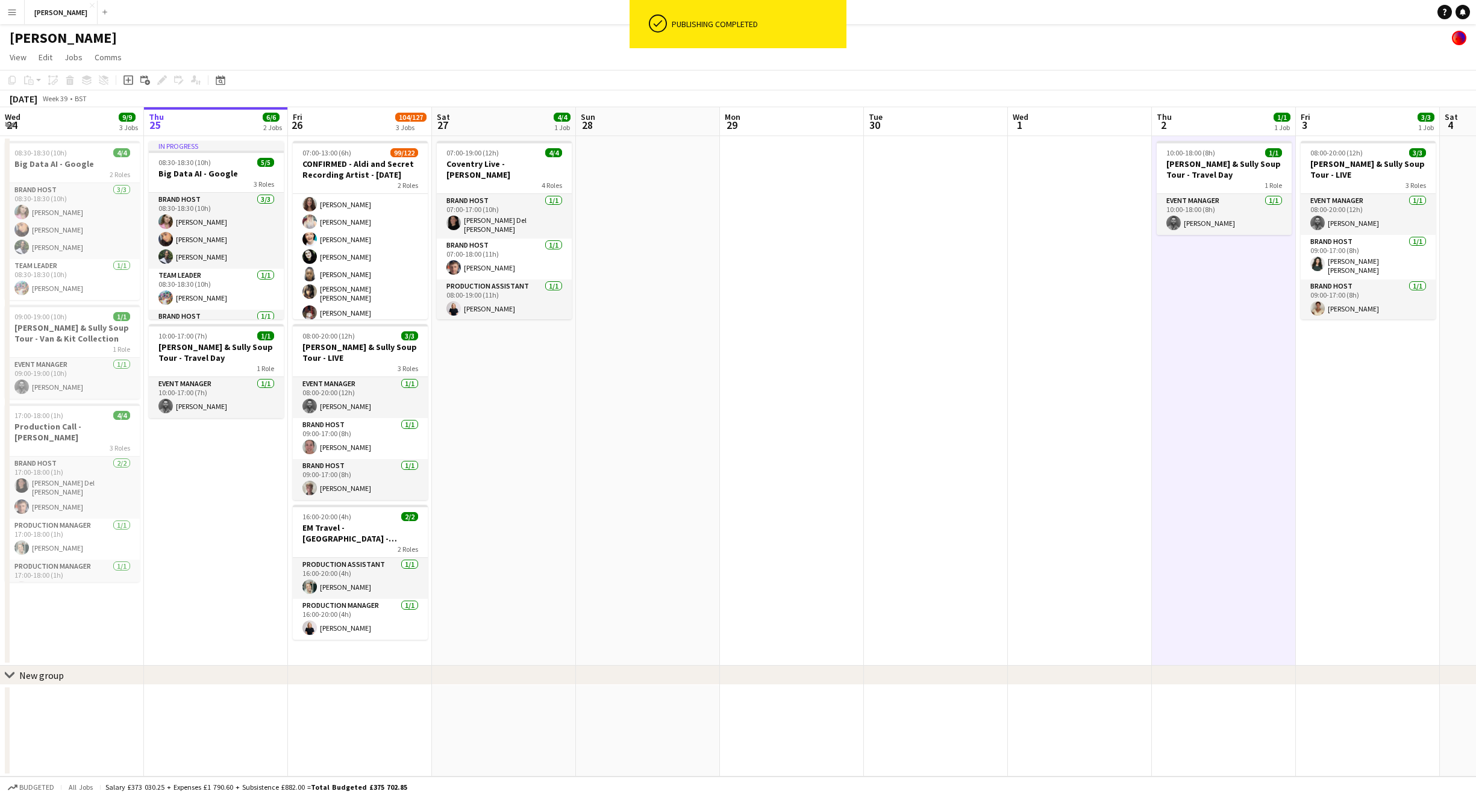
click at [679, 328] on app-date-cell at bounding box center [648, 401] width 144 height 530
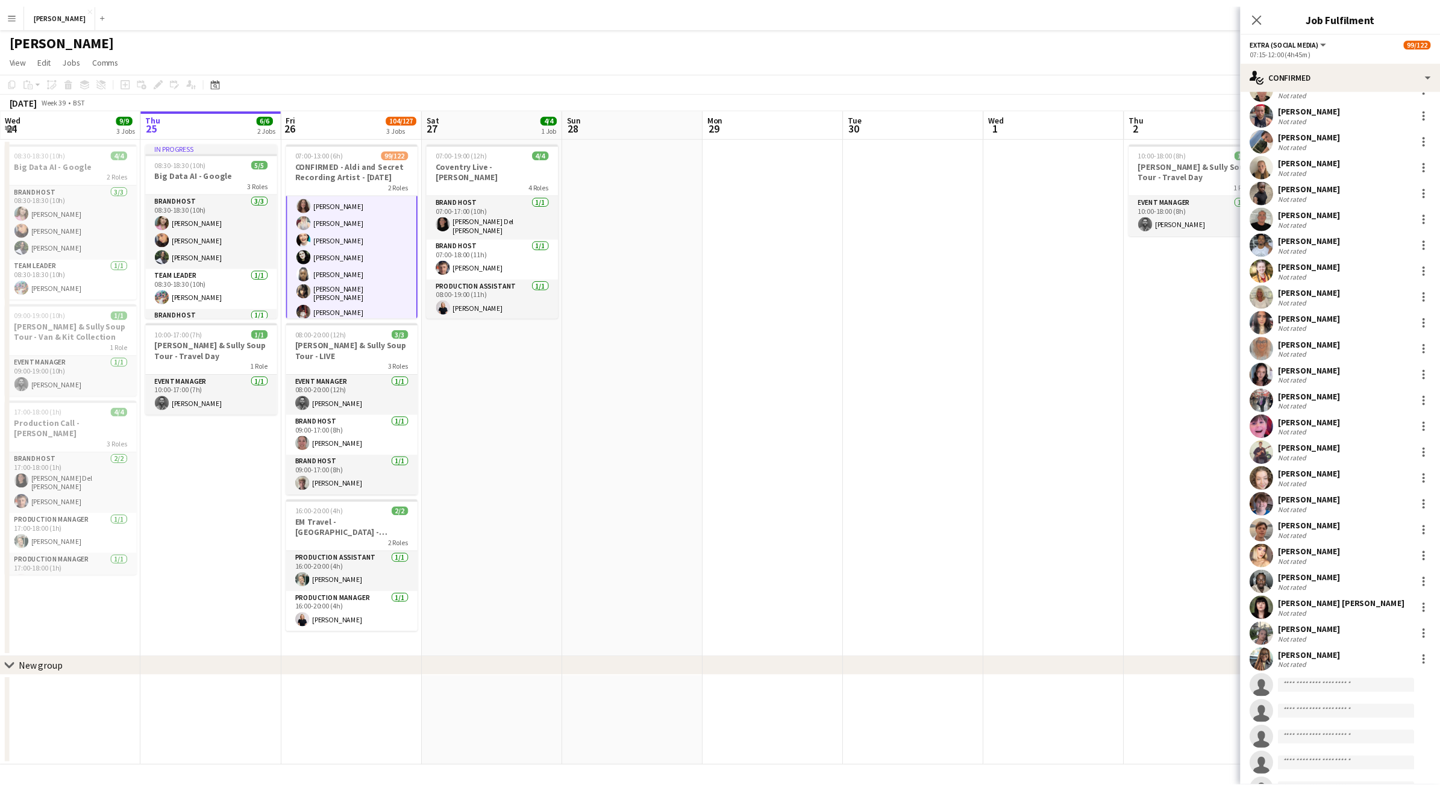
scroll to position [1999, 0]
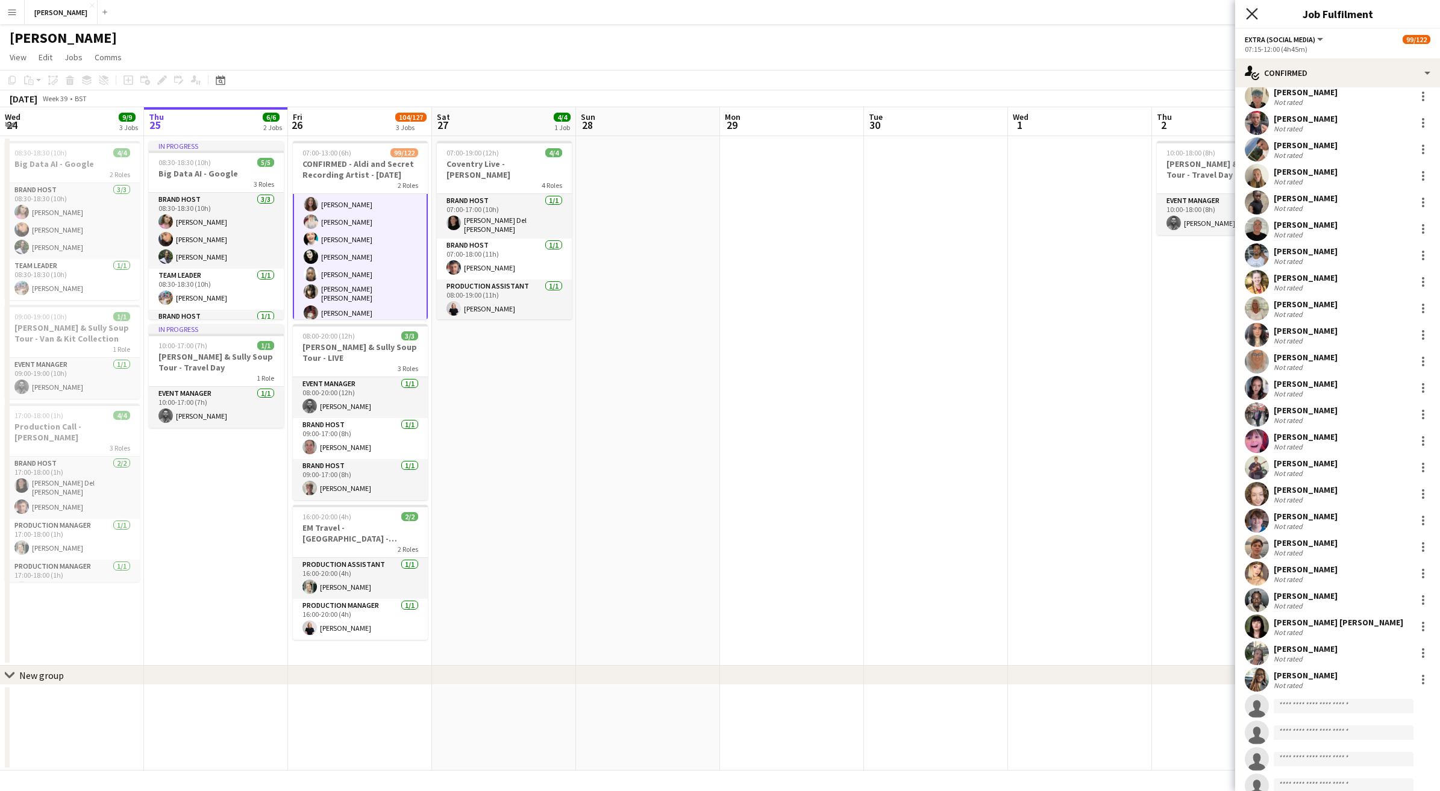
click at [1252, 12] on icon "Close pop-in" at bounding box center [1251, 13] width 11 height 11
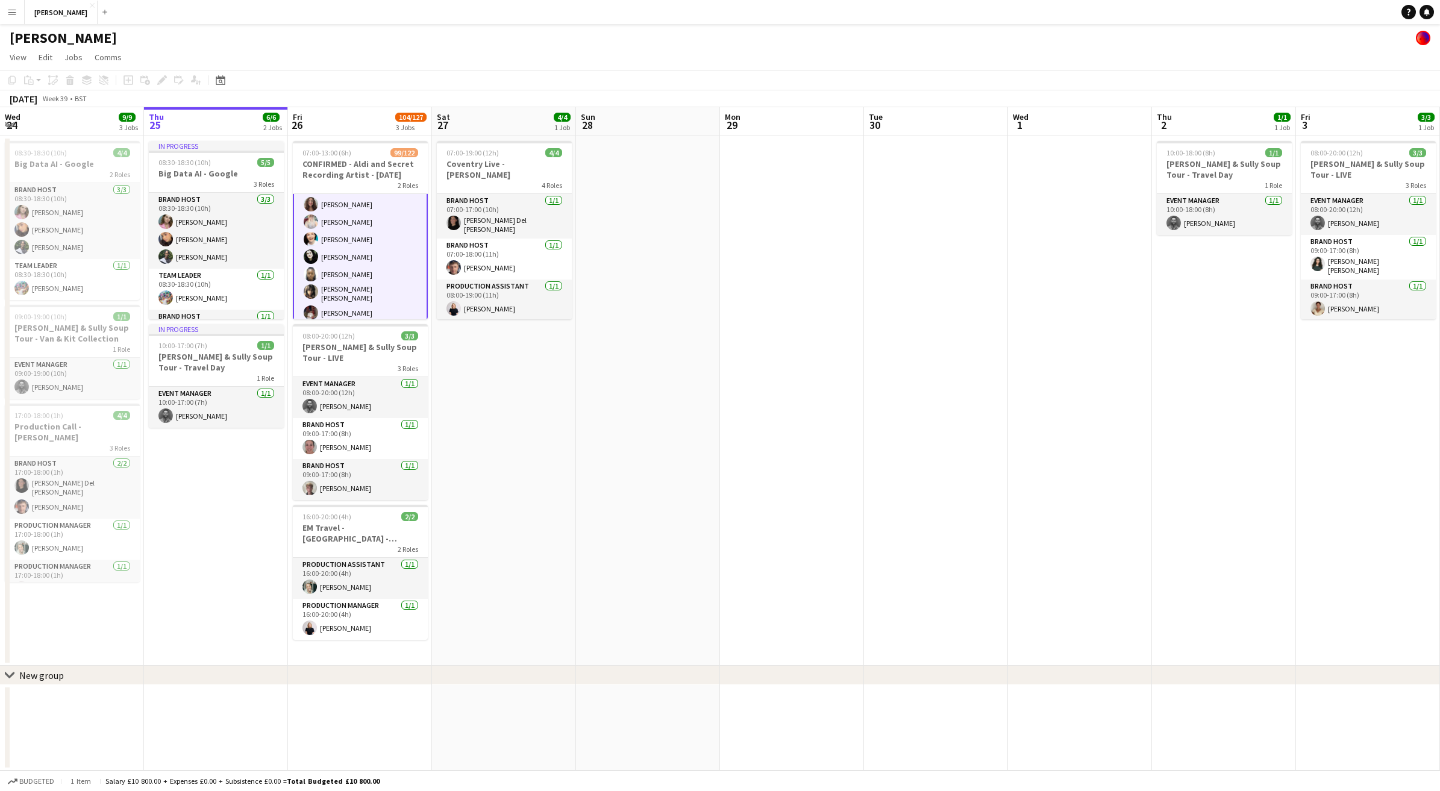
click at [7, 12] on app-icon "Menu" at bounding box center [12, 12] width 10 height 10
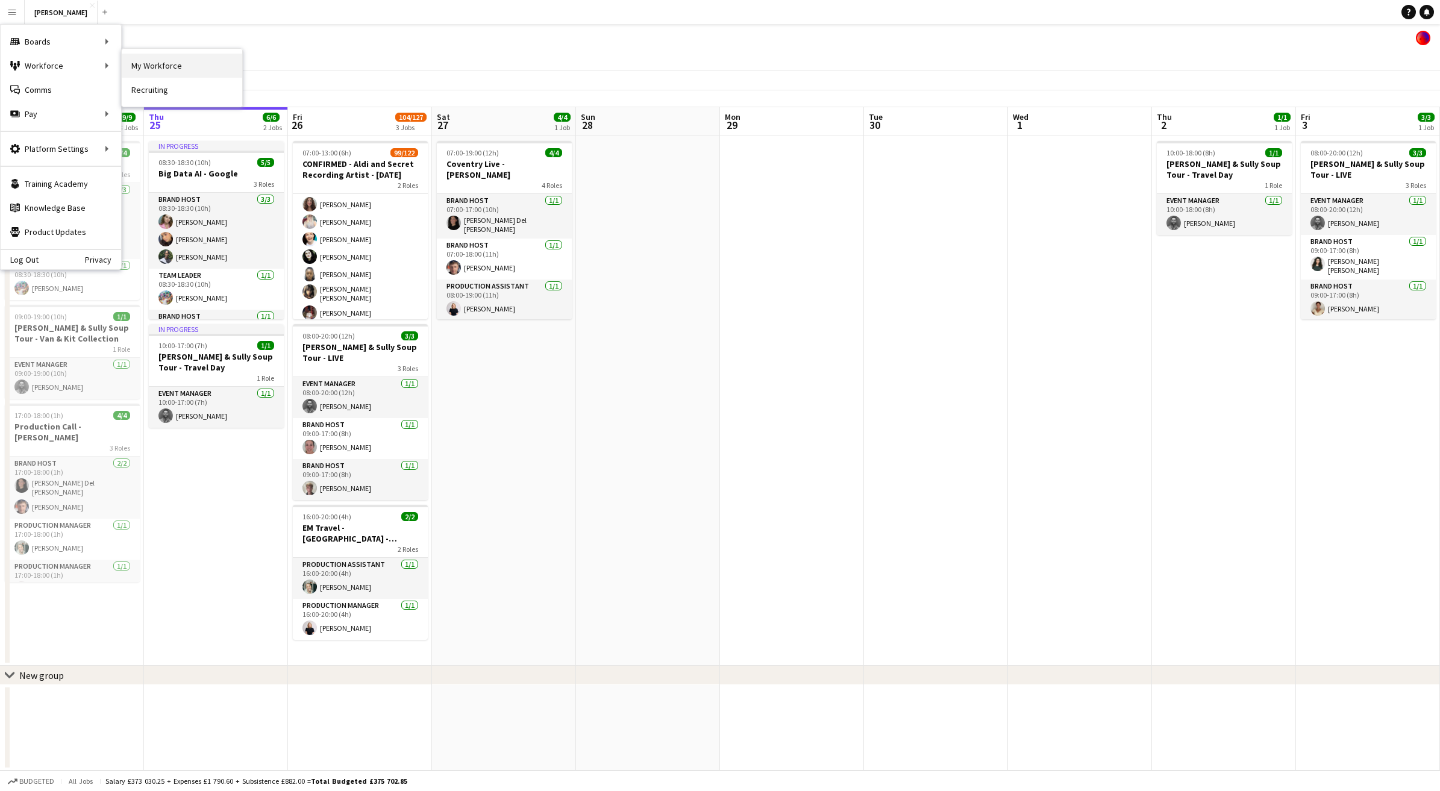
click at [160, 67] on link "My Workforce" at bounding box center [182, 66] width 120 height 24
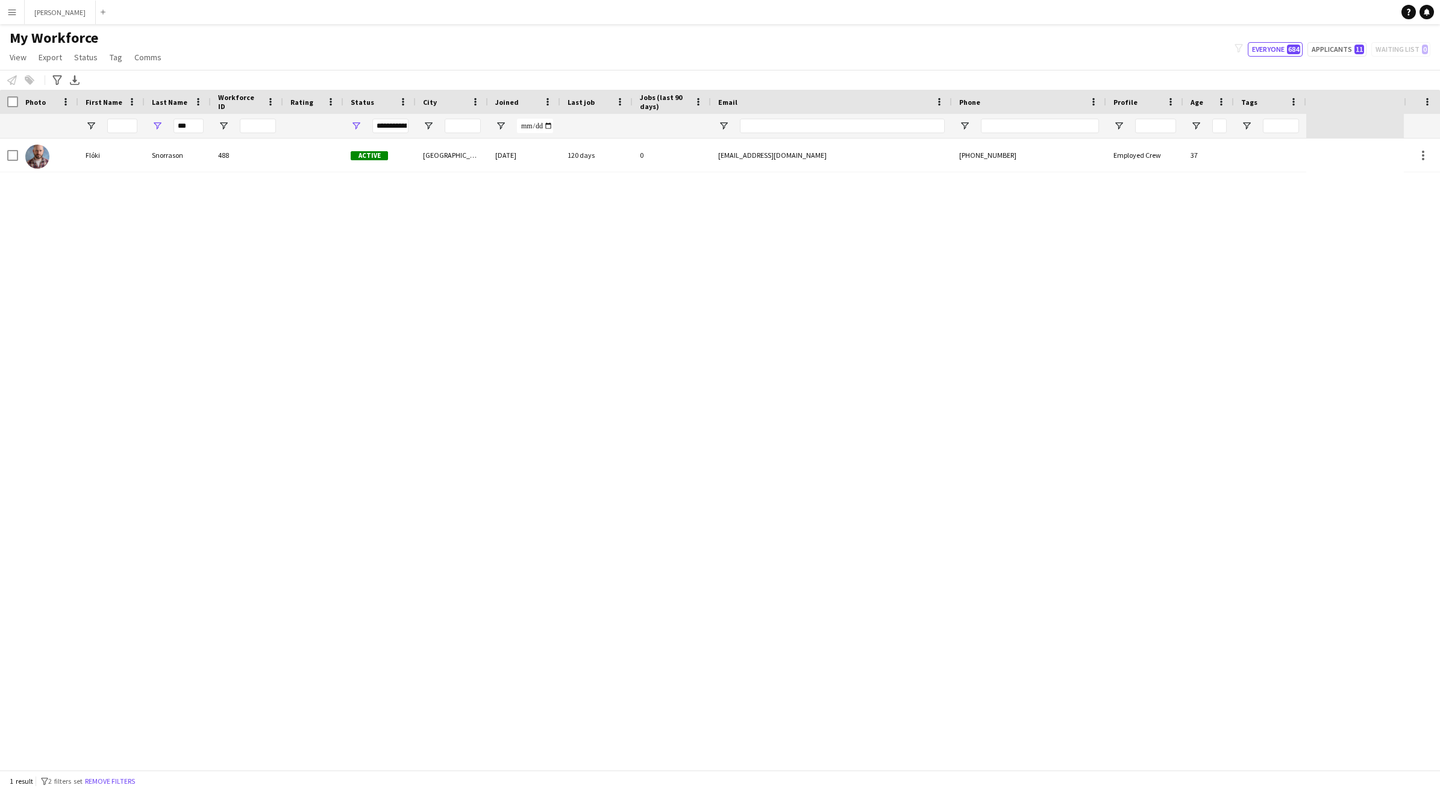
click at [8, 5] on button "Menu" at bounding box center [12, 12] width 24 height 24
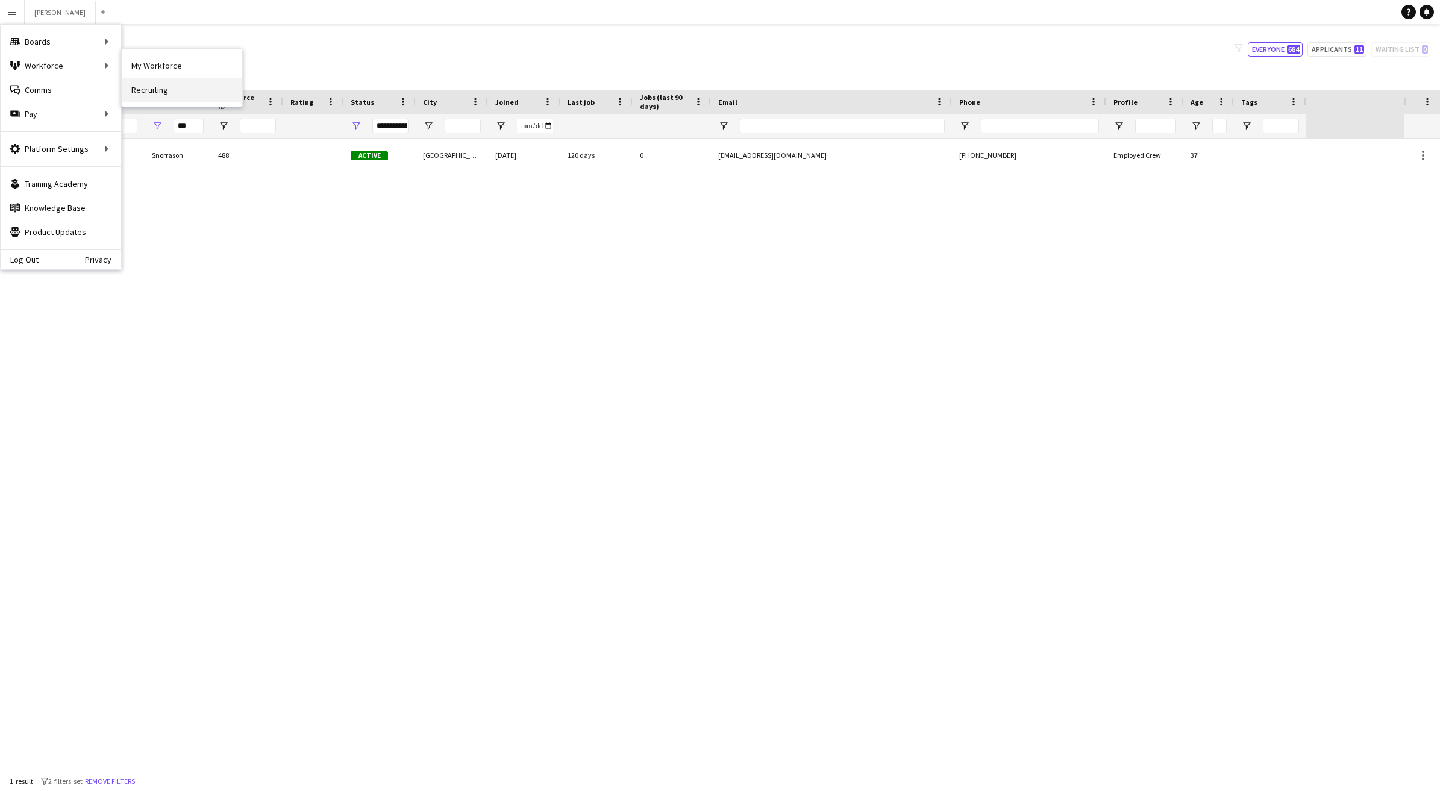
click at [186, 93] on link "Recruiting" at bounding box center [182, 90] width 120 height 24
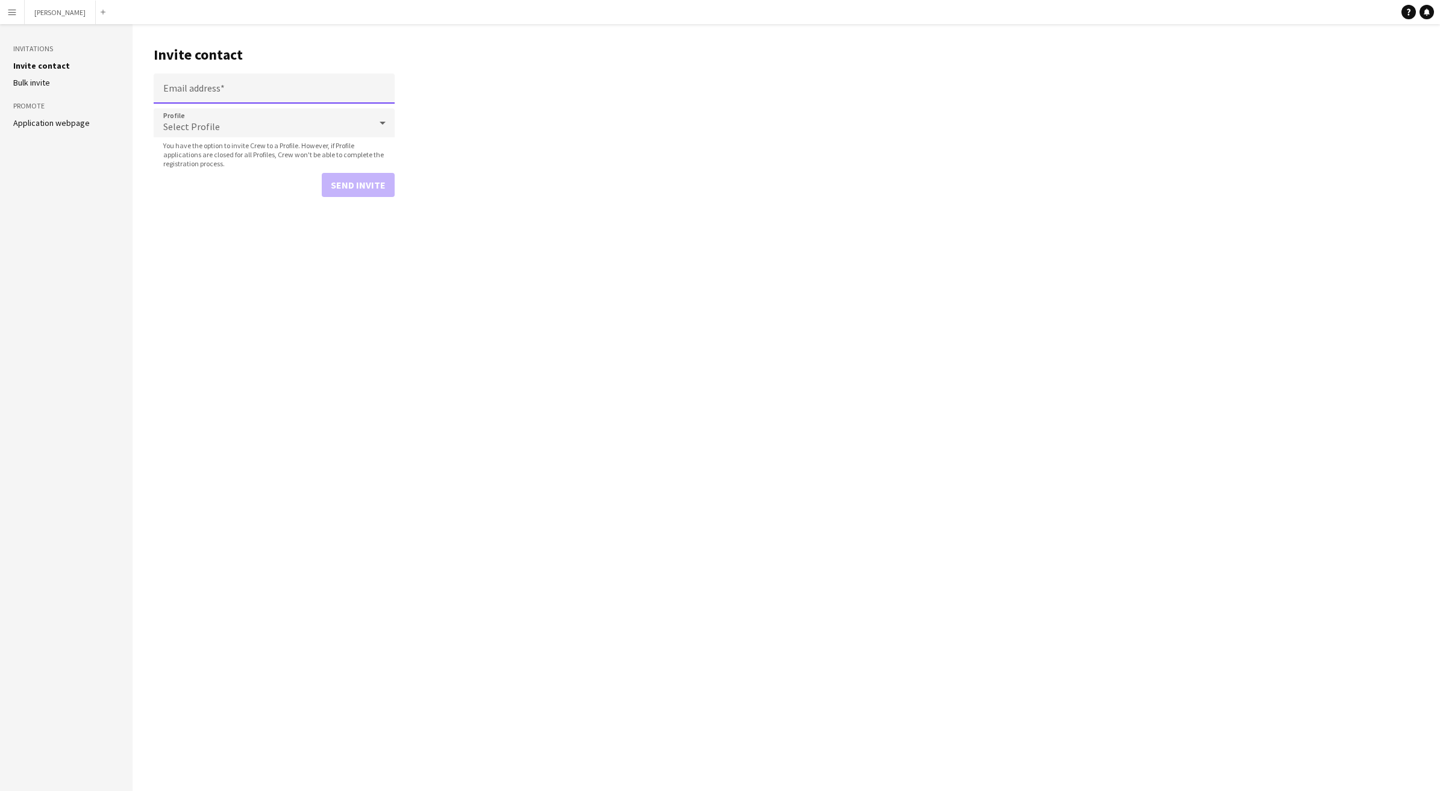
click at [284, 93] on input "Email address" at bounding box center [274, 88] width 241 height 30
paste input "**********"
type input "**********"
click at [383, 122] on icon at bounding box center [383, 123] width 6 height 3
click at [350, 152] on span "Employed Crew" at bounding box center [274, 157] width 222 height 11
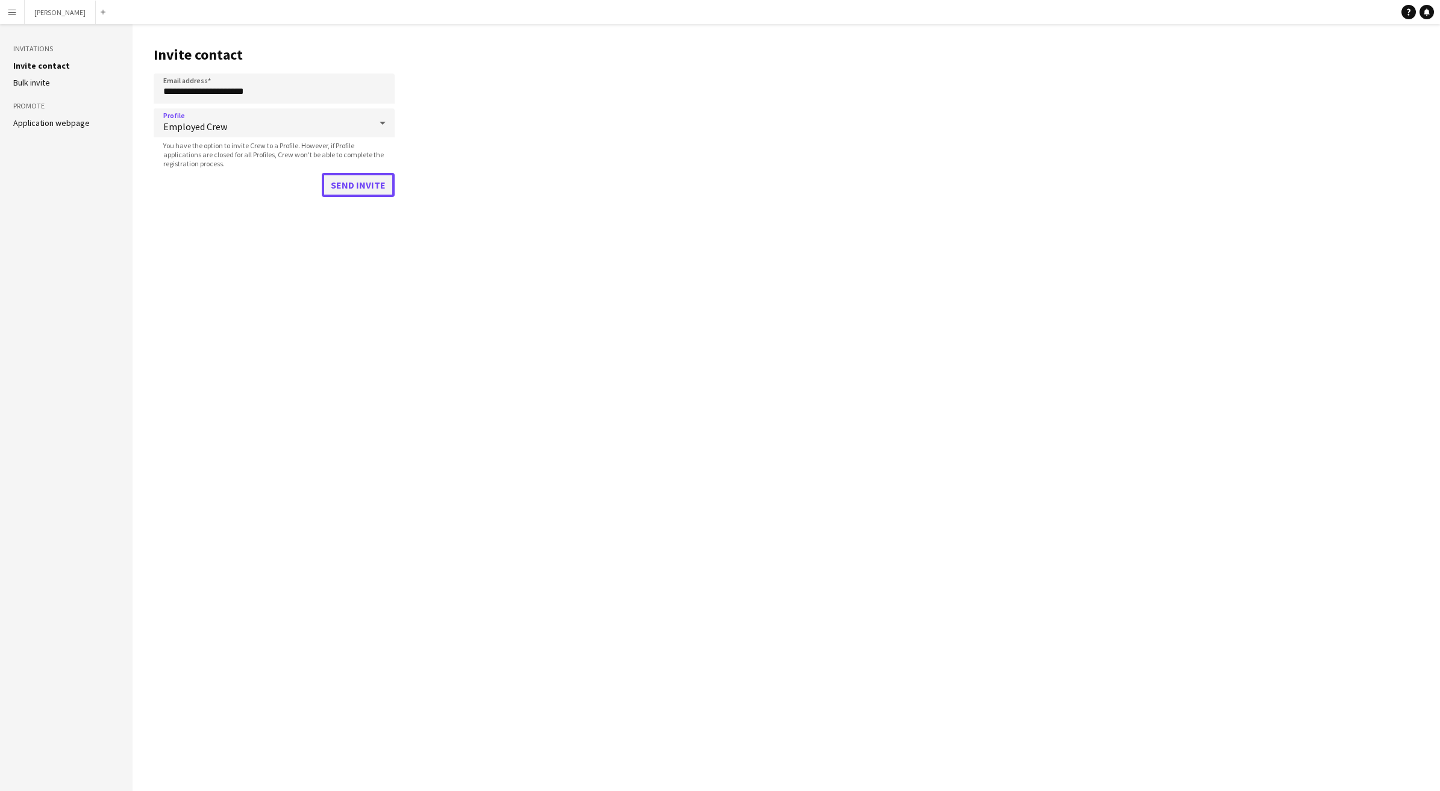
click at [349, 189] on button "Send invite" at bounding box center [358, 185] width 73 height 24
click at [337, 99] on input "Email address" at bounding box center [274, 99] width 241 height 30
paste input "**********"
type input "**********"
click at [378, 119] on icon at bounding box center [382, 123] width 14 height 24
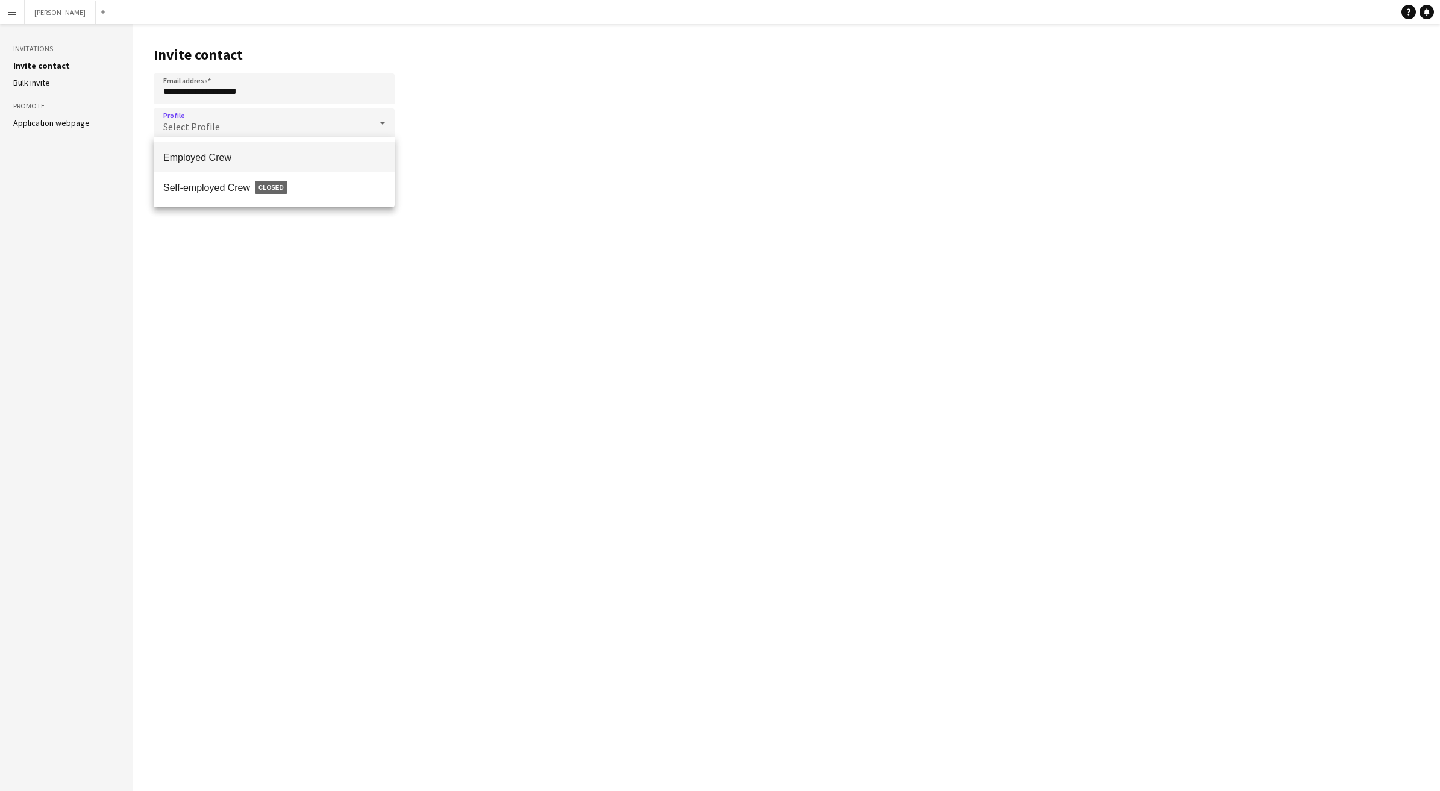
click at [364, 157] on span "Employed Crew" at bounding box center [274, 157] width 222 height 11
click at [351, 187] on button "Send invite" at bounding box center [358, 185] width 73 height 24
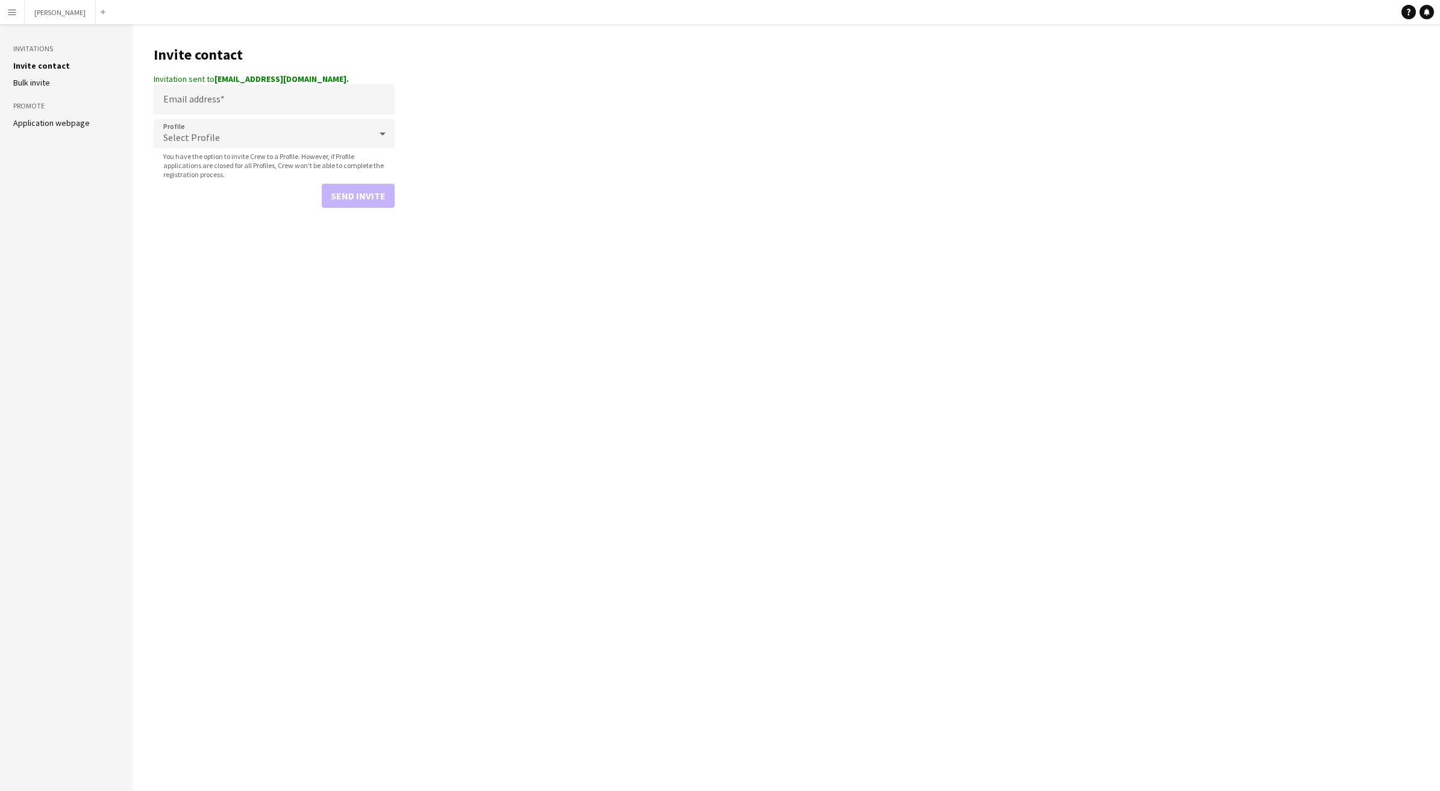
click at [11, 6] on button "Menu" at bounding box center [12, 12] width 24 height 24
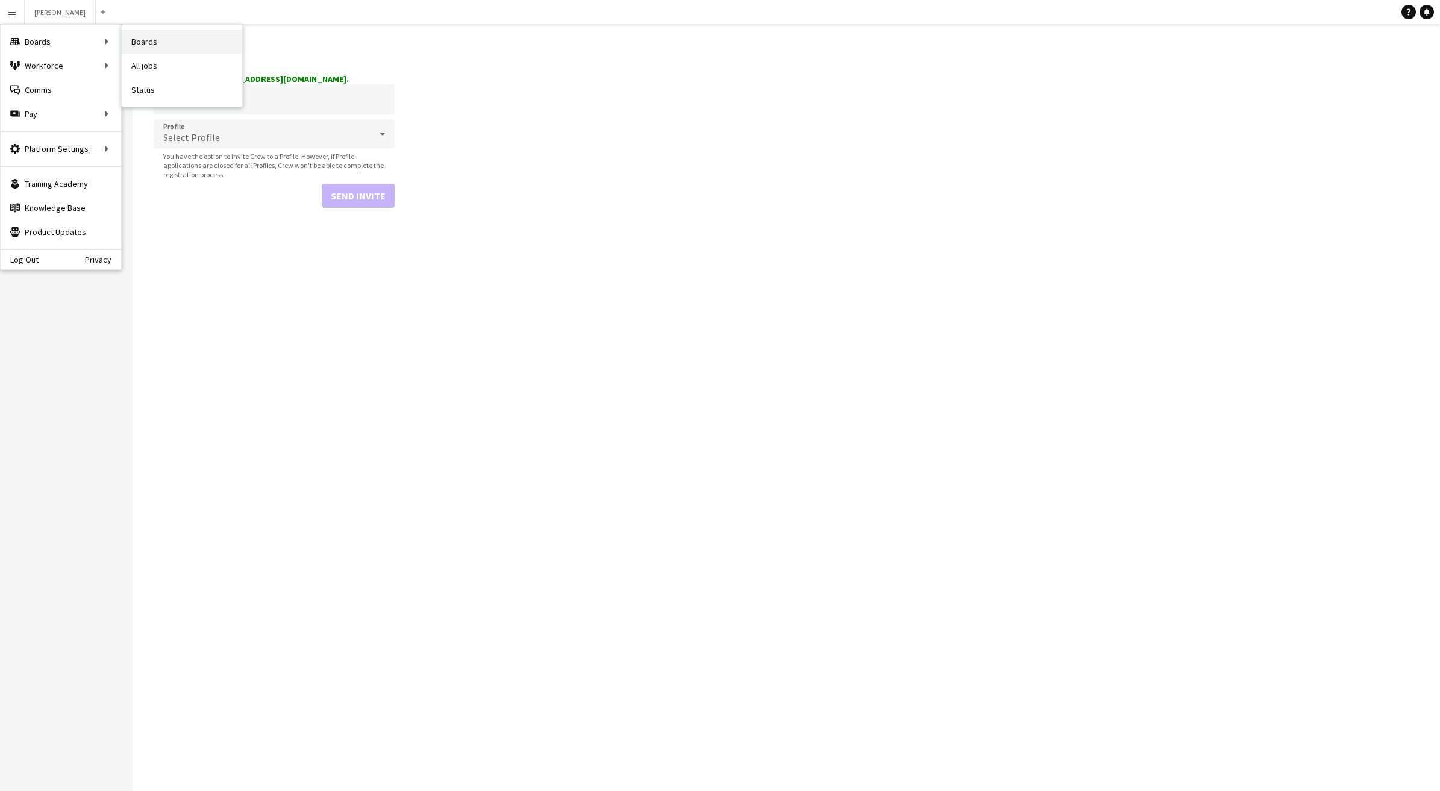
click at [168, 37] on link "Boards" at bounding box center [182, 42] width 120 height 24
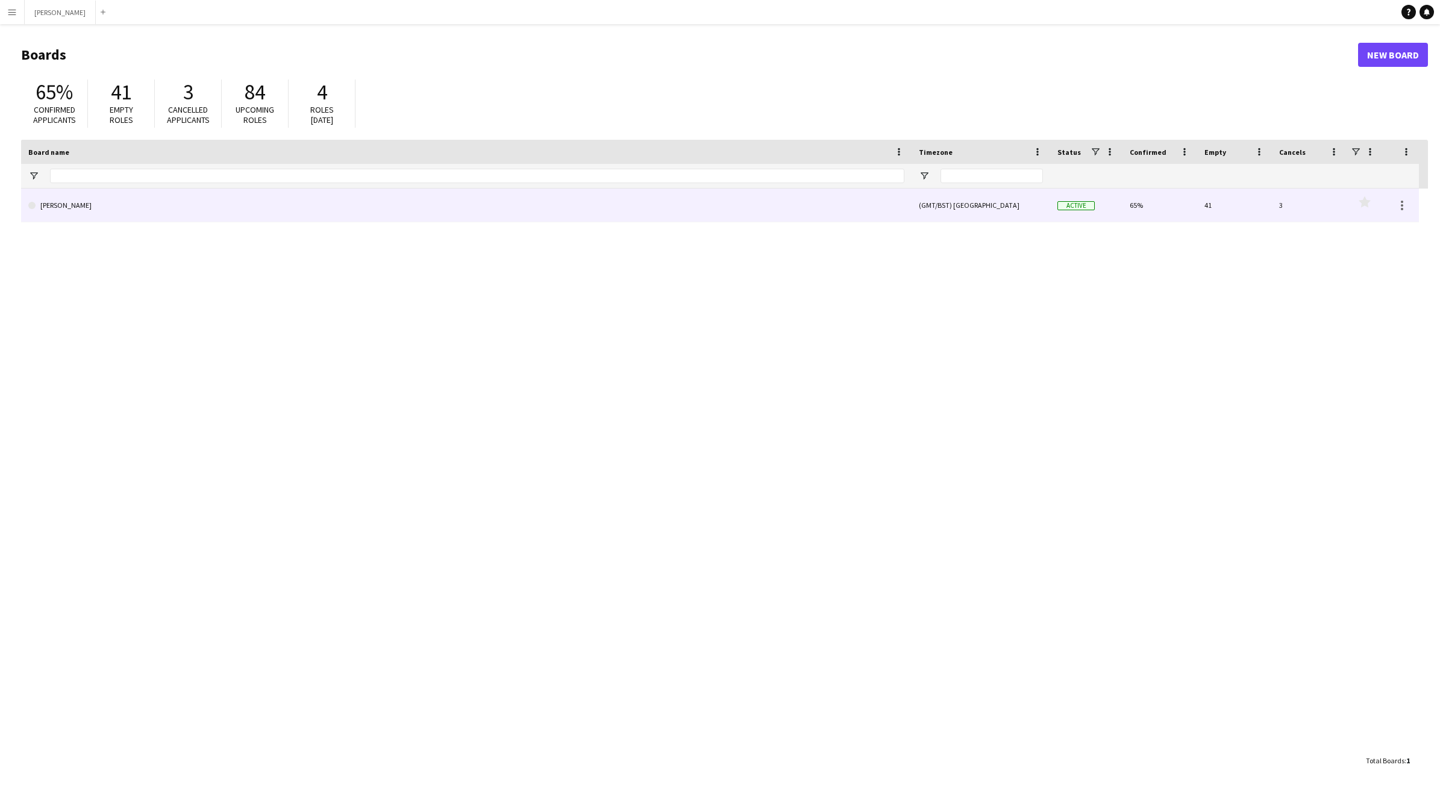
click at [144, 206] on link "[PERSON_NAME]" at bounding box center [466, 206] width 876 height 34
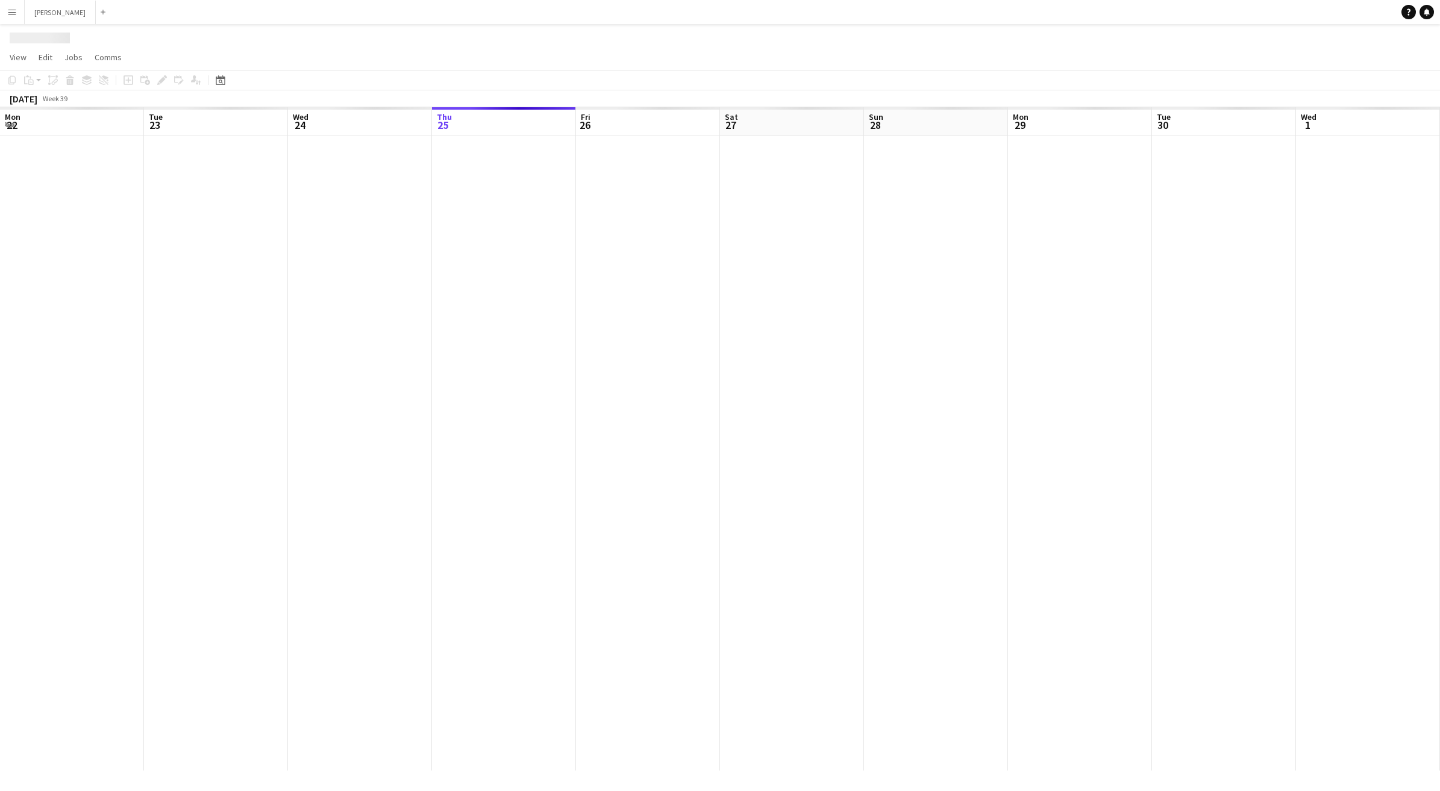
scroll to position [0, 288]
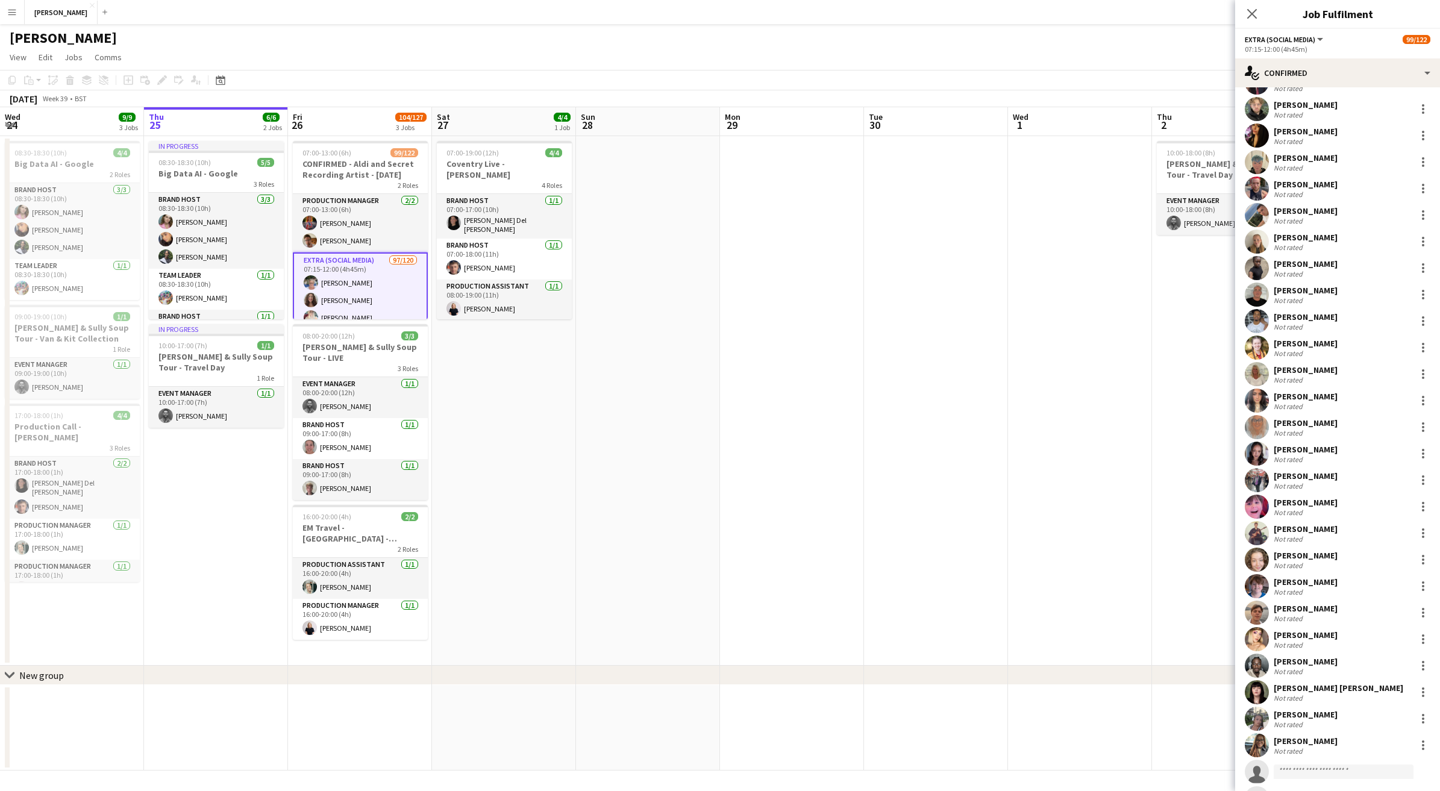
scroll to position [2544, 0]
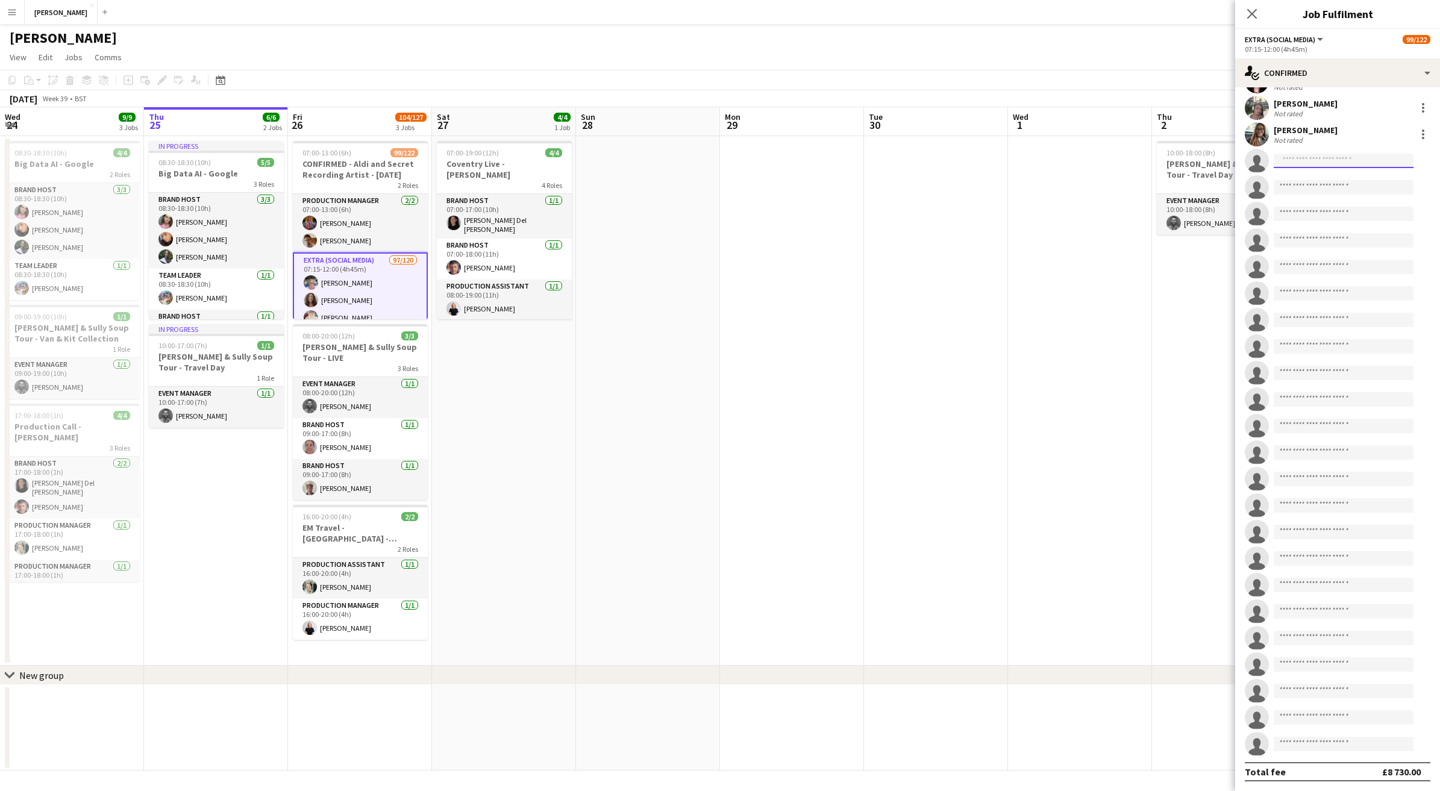
click at [1302, 157] on input at bounding box center [1344, 161] width 140 height 14
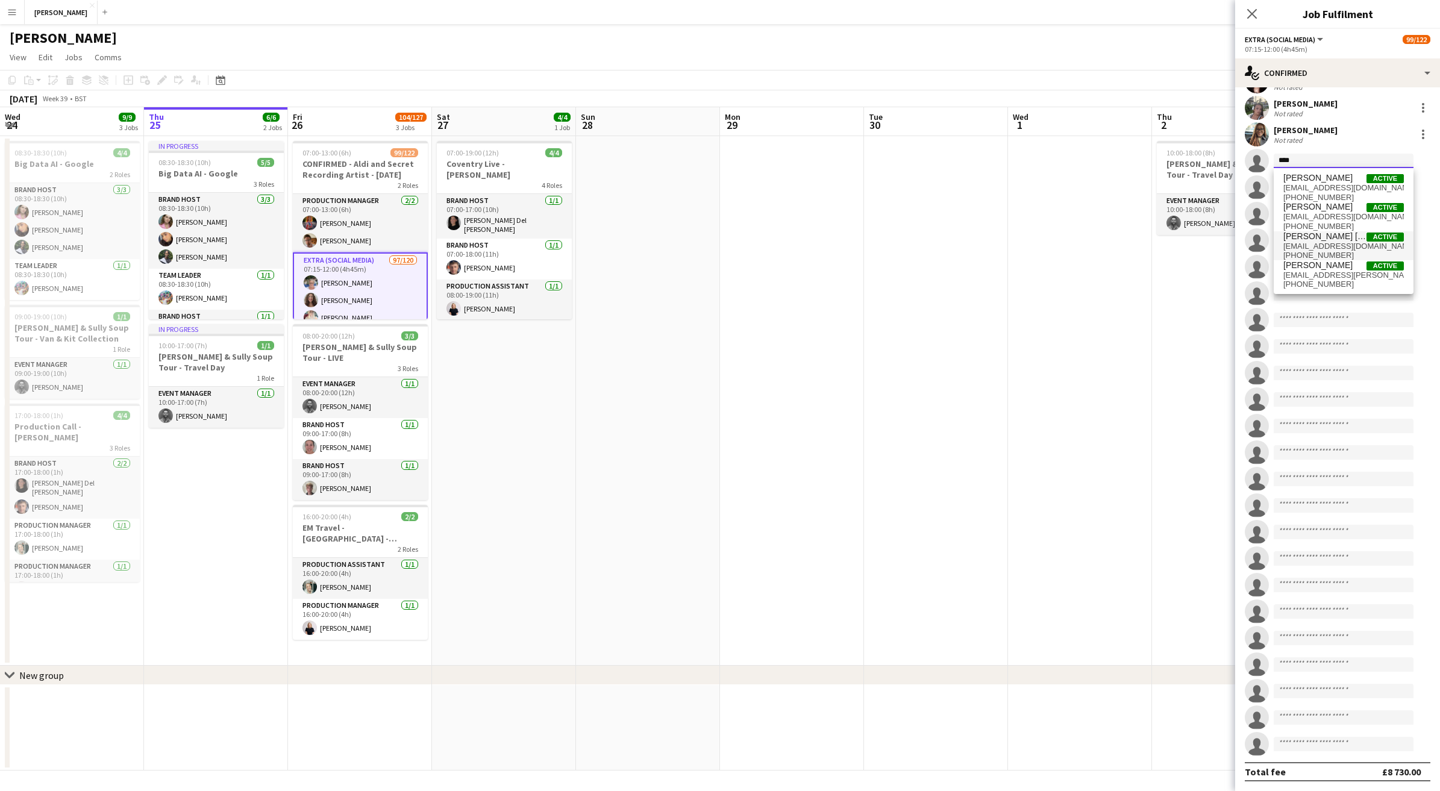
type input "****"
click at [1310, 242] on span "[EMAIL_ADDRESS][DOMAIN_NAME]" at bounding box center [1343, 247] width 120 height 10
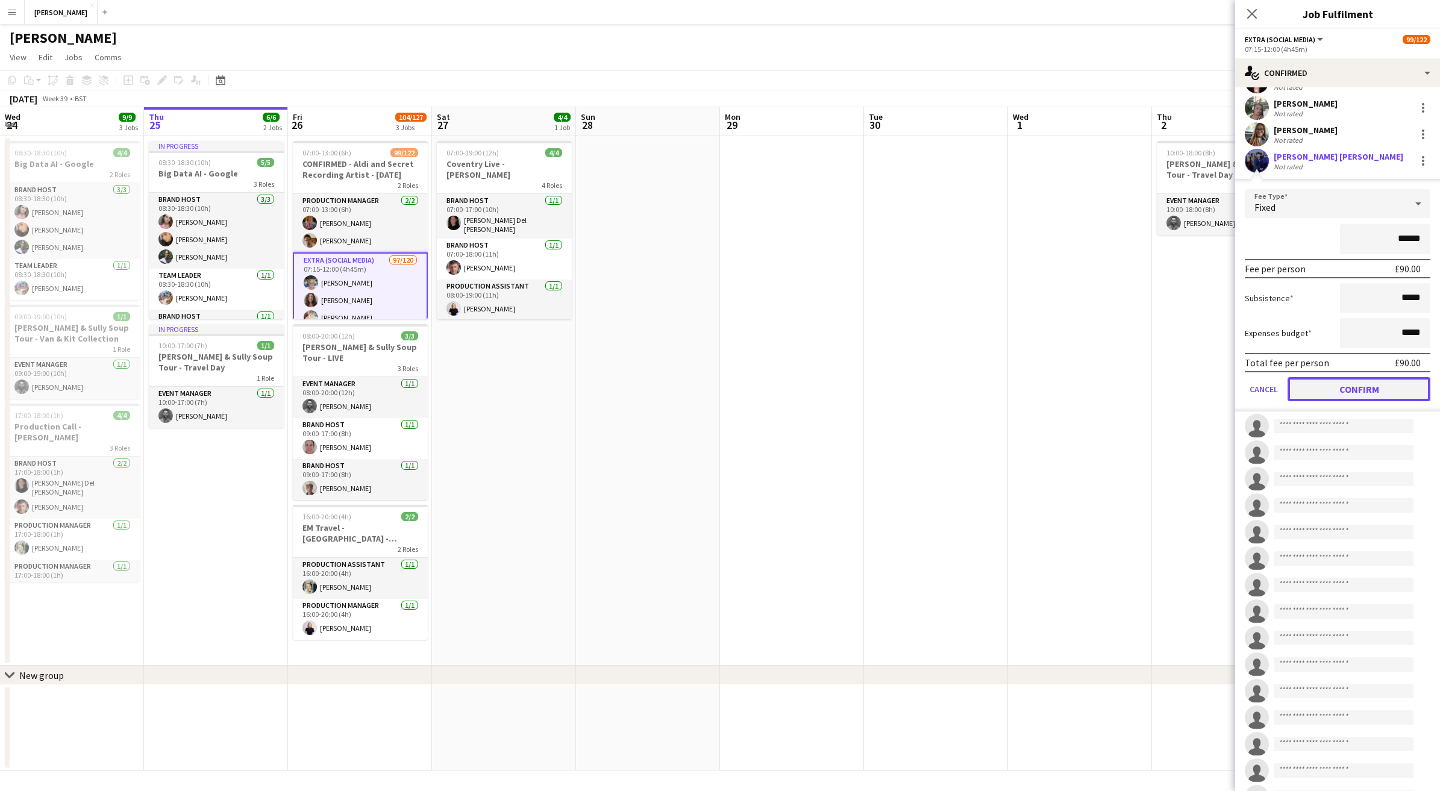
click at [1380, 390] on button "Confirm" at bounding box center [1358, 389] width 143 height 24
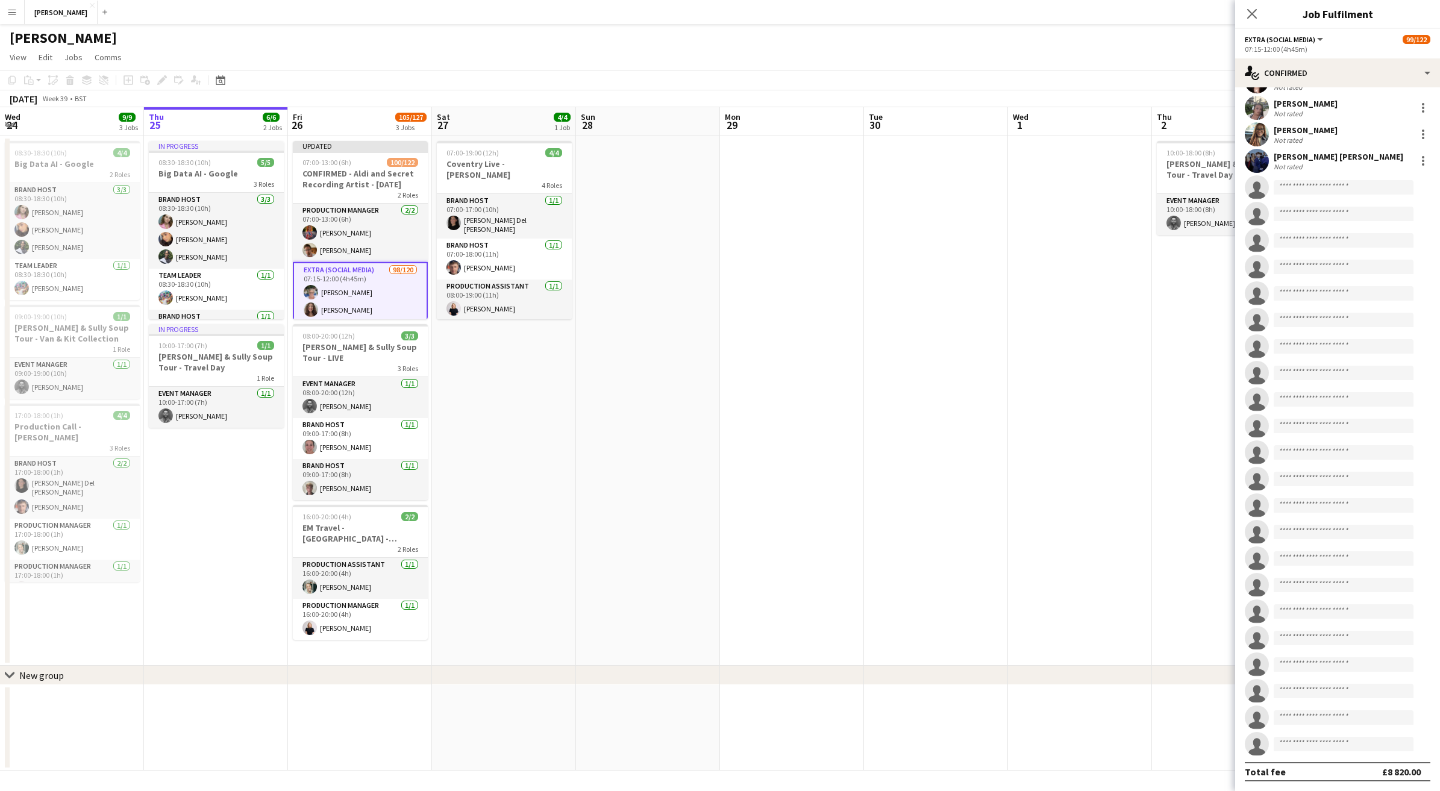
click at [1133, 460] on app-date-cell at bounding box center [1080, 401] width 144 height 530
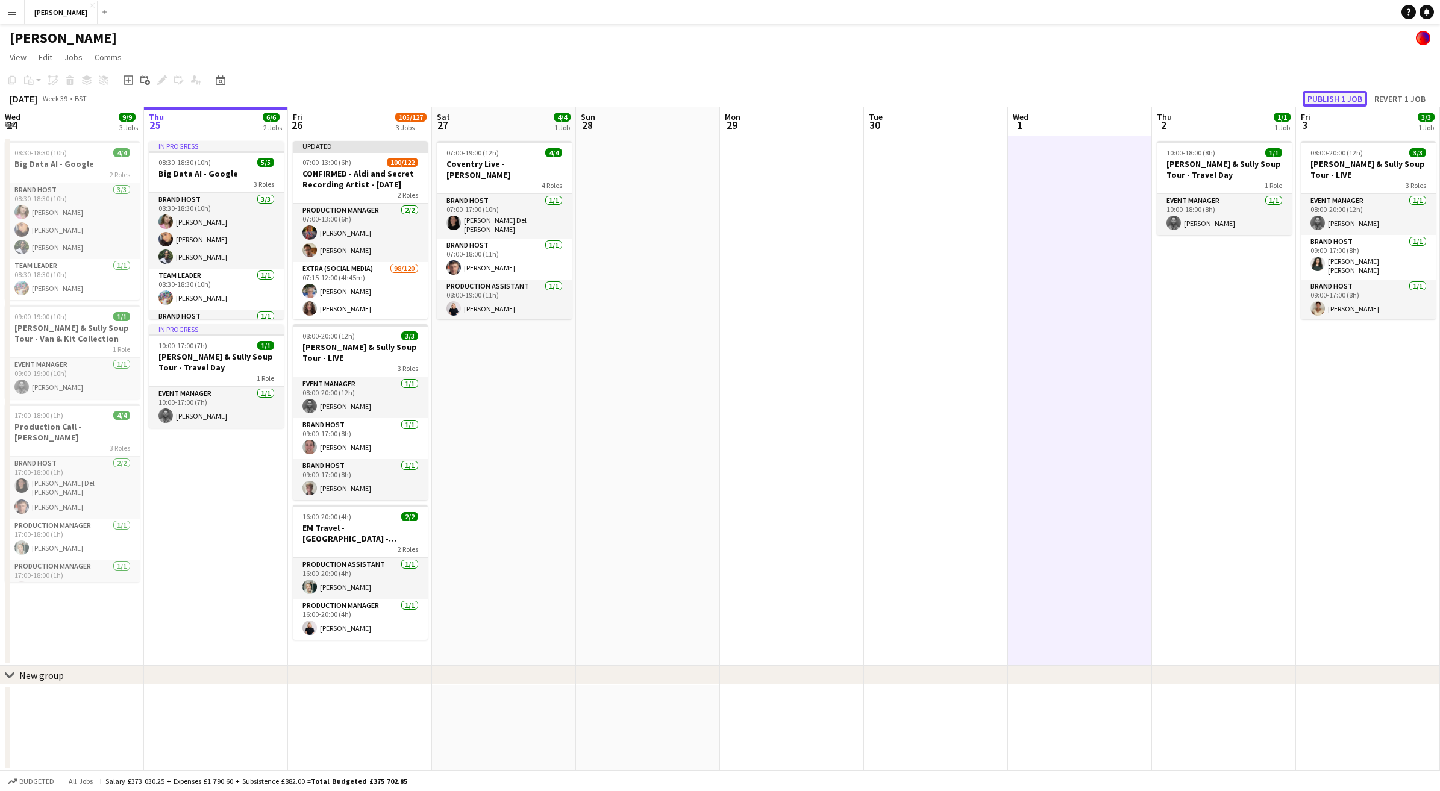
click at [1320, 101] on button "Publish 1 job" at bounding box center [1334, 99] width 64 height 16
click at [13, 11] on app-icon "Menu" at bounding box center [12, 12] width 10 height 10
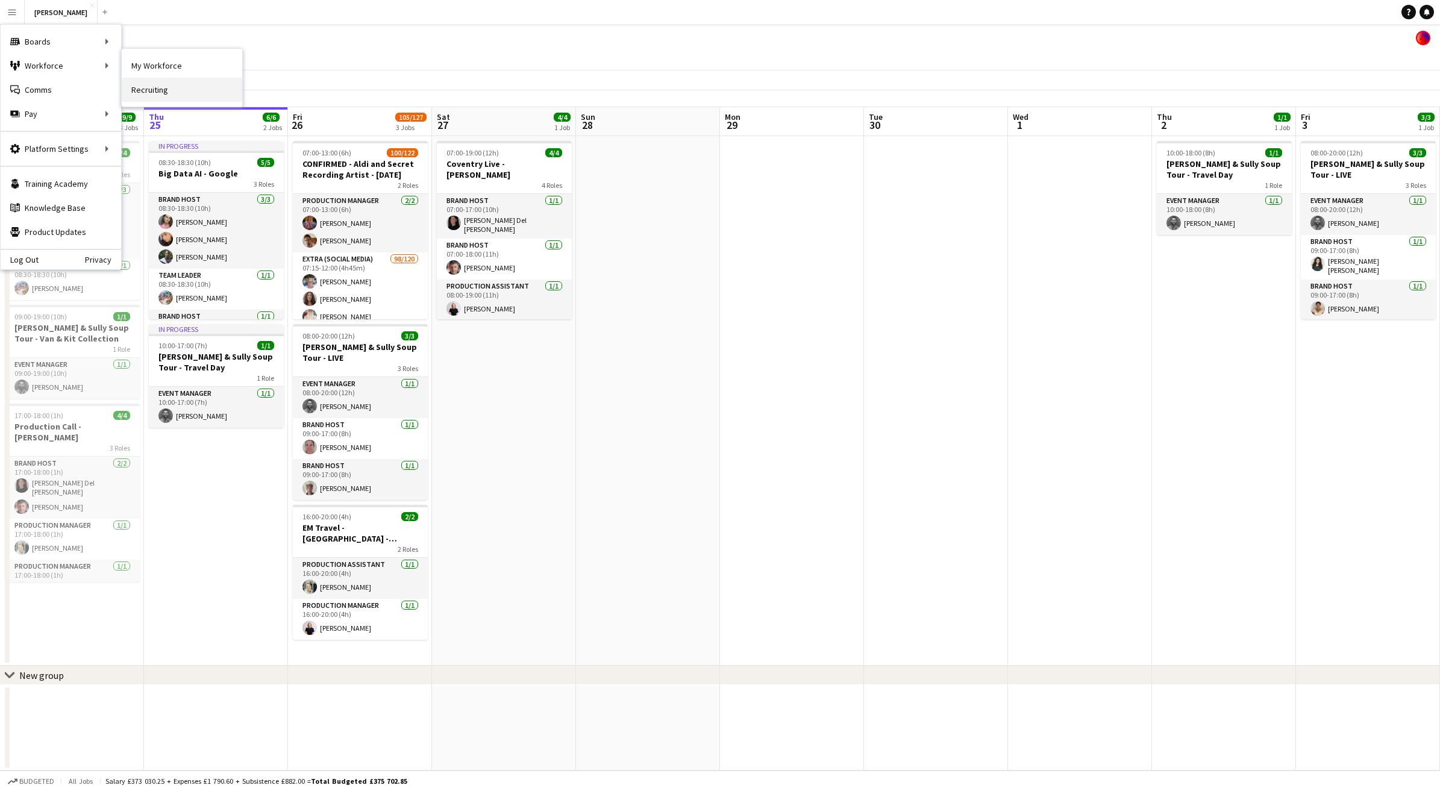
click at [148, 95] on link "Recruiting" at bounding box center [182, 90] width 120 height 24
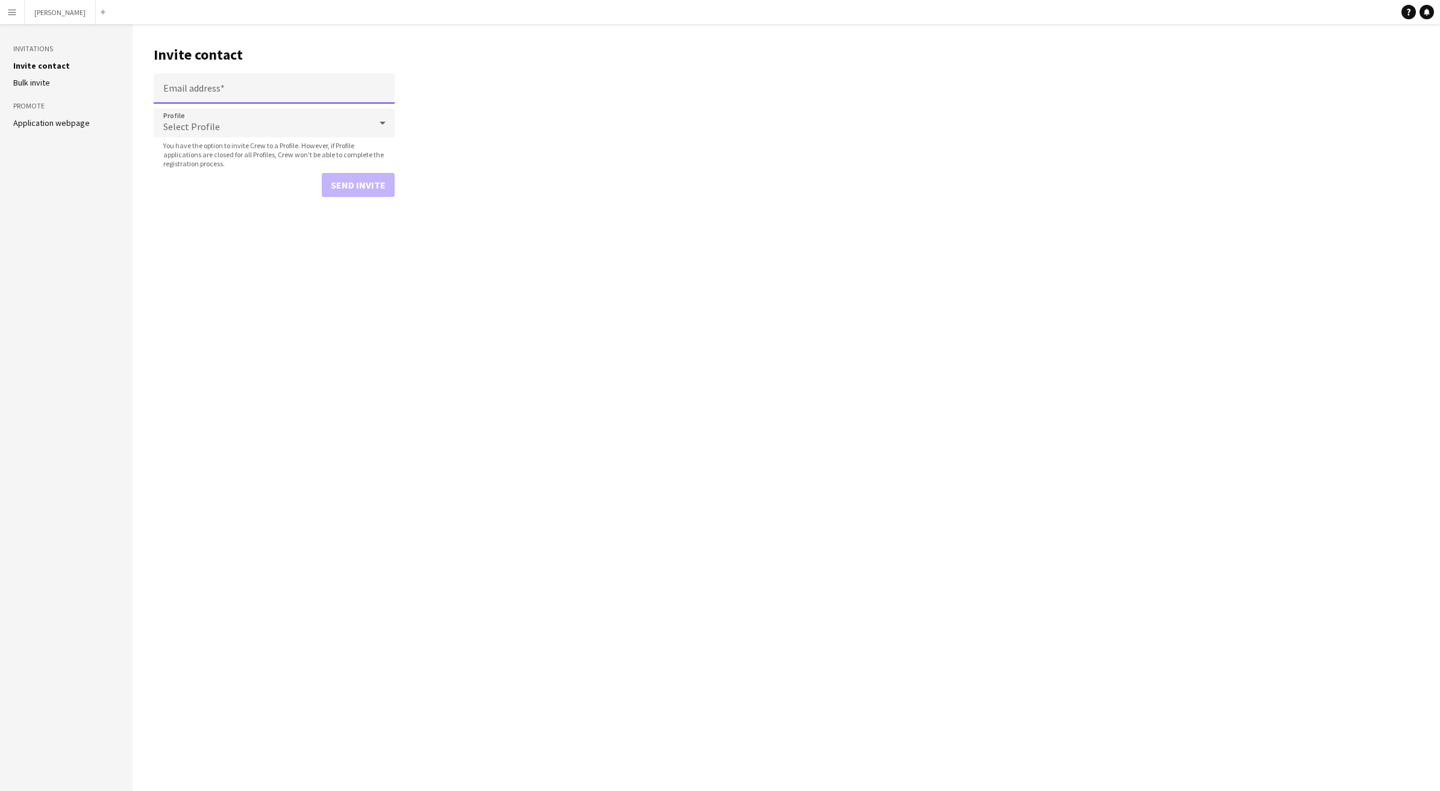
click at [275, 91] on input "Email address" at bounding box center [274, 88] width 241 height 30
drag, startPoint x: 266, startPoint y: 93, endPoint x: 139, endPoint y: 92, distance: 127.1
click at [139, 92] on main "**********" at bounding box center [786, 407] width 1307 height 767
type input "**********"
click at [383, 121] on icon at bounding box center [382, 123] width 14 height 24
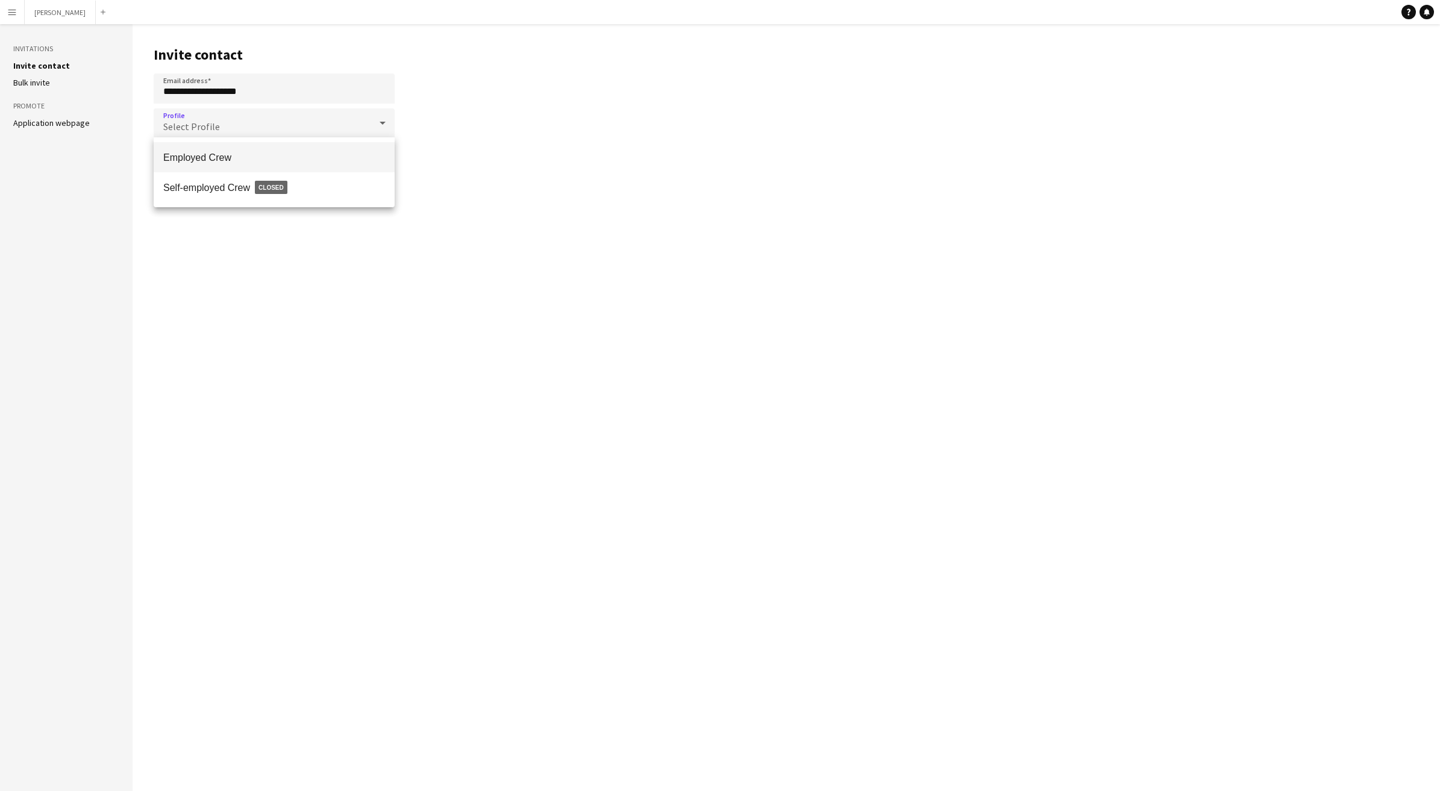
click at [344, 153] on span "Employed Crew" at bounding box center [274, 157] width 222 height 11
click at [370, 186] on button "Send invite" at bounding box center [358, 185] width 73 height 24
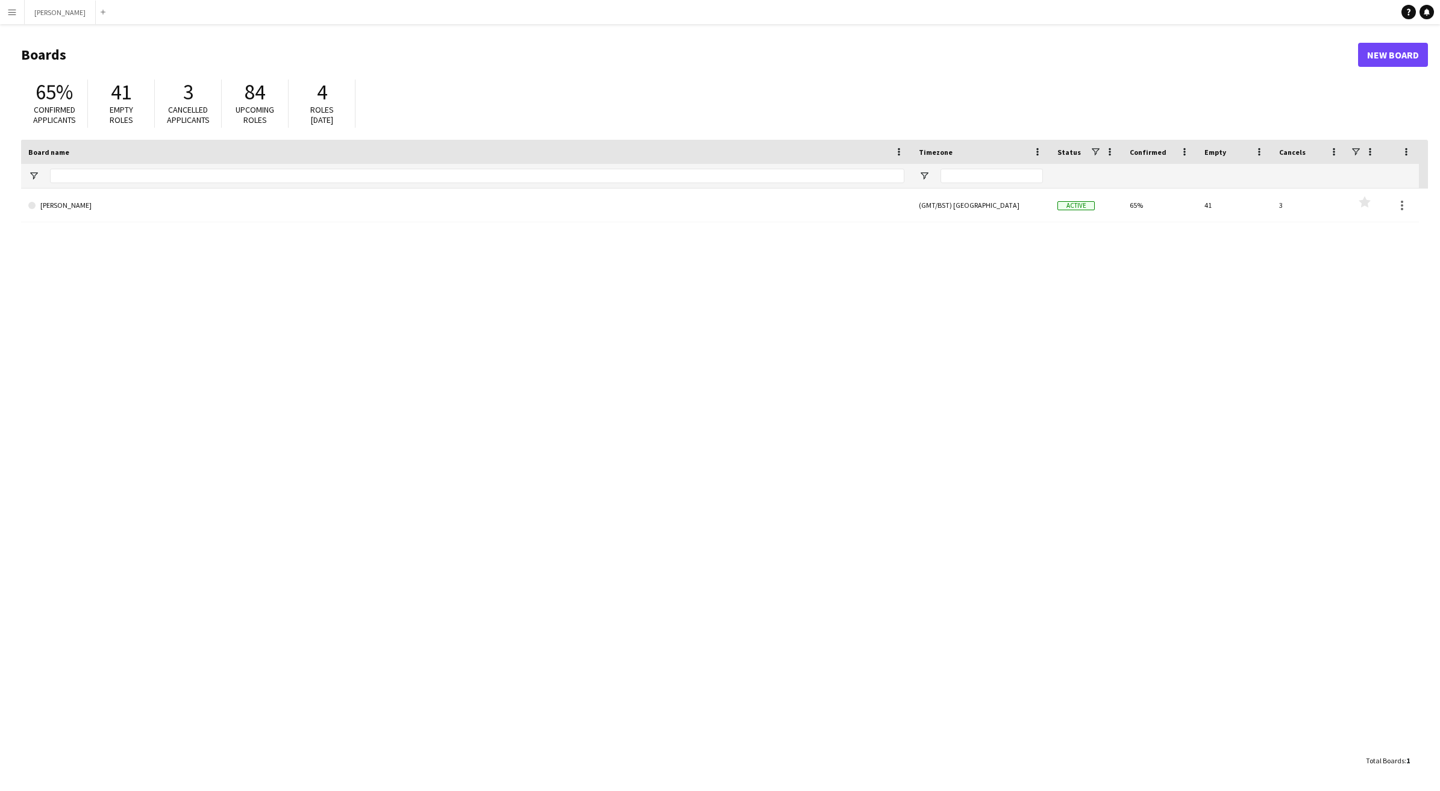
click at [11, 11] on app-icon "Menu" at bounding box center [12, 12] width 10 height 10
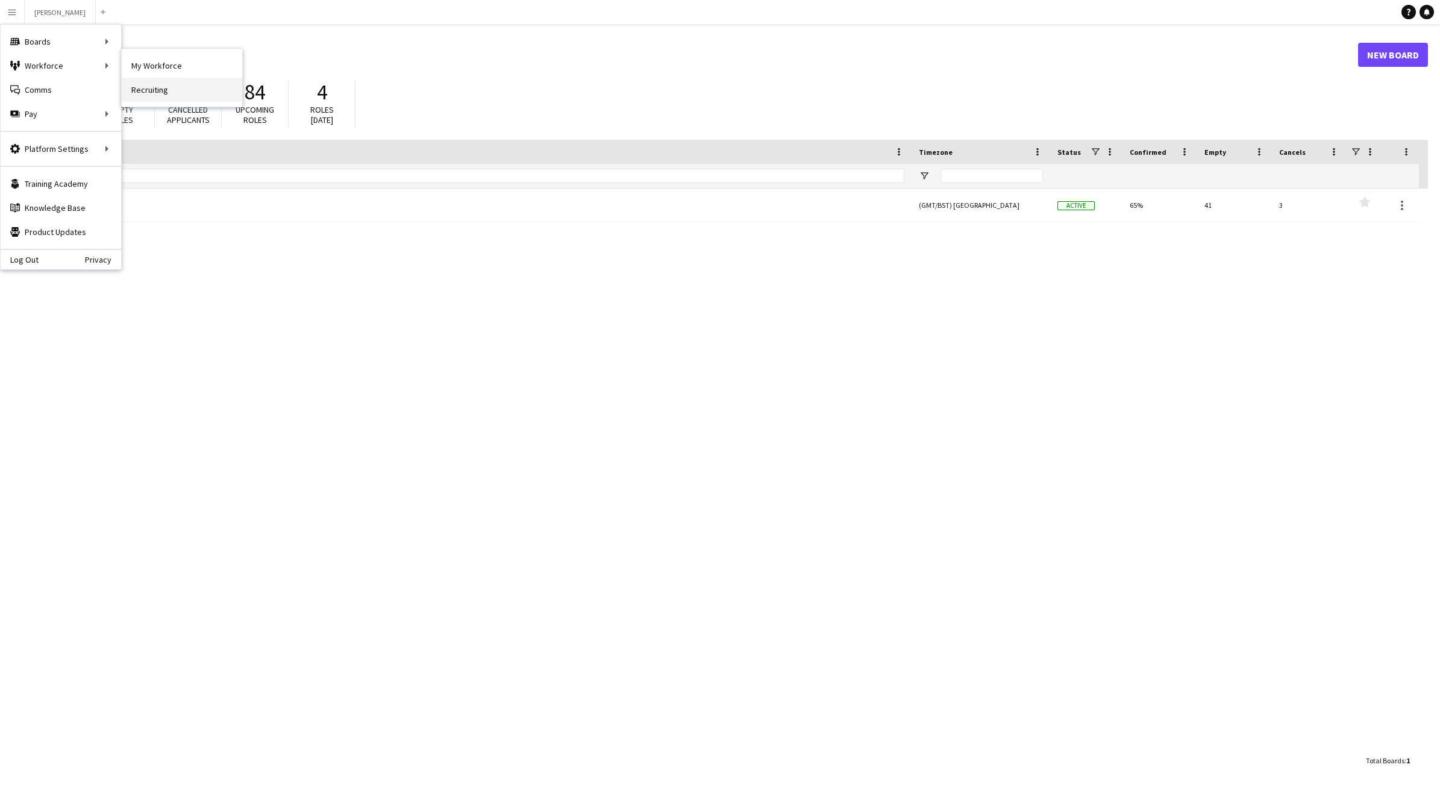
click at [148, 92] on link "Recruiting" at bounding box center [182, 90] width 120 height 24
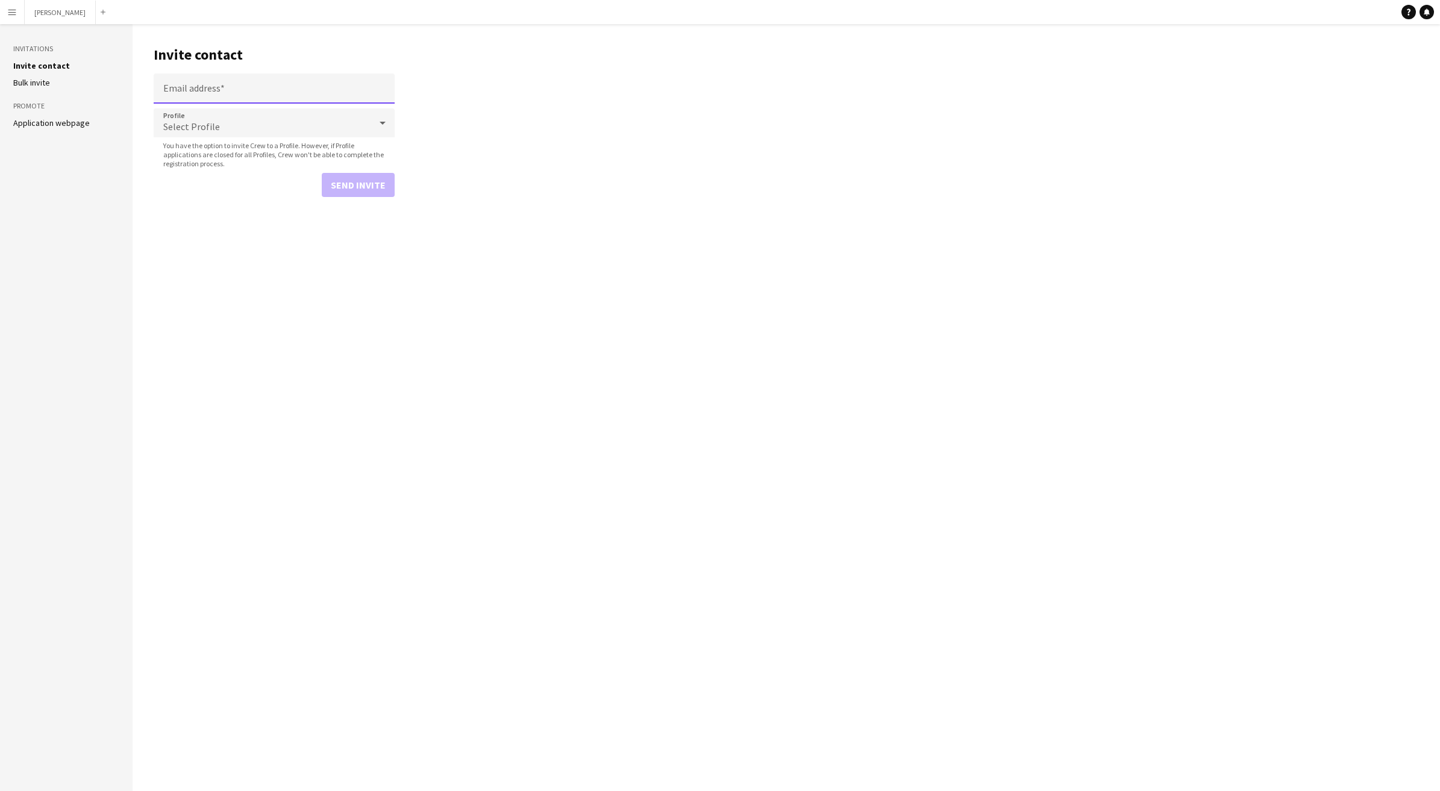
click at [228, 96] on input "Email address" at bounding box center [274, 88] width 241 height 30
paste input "**********"
type input "**********"
click at [376, 116] on icon at bounding box center [382, 123] width 14 height 24
click at [353, 152] on span "Employed Crew" at bounding box center [274, 157] width 222 height 11
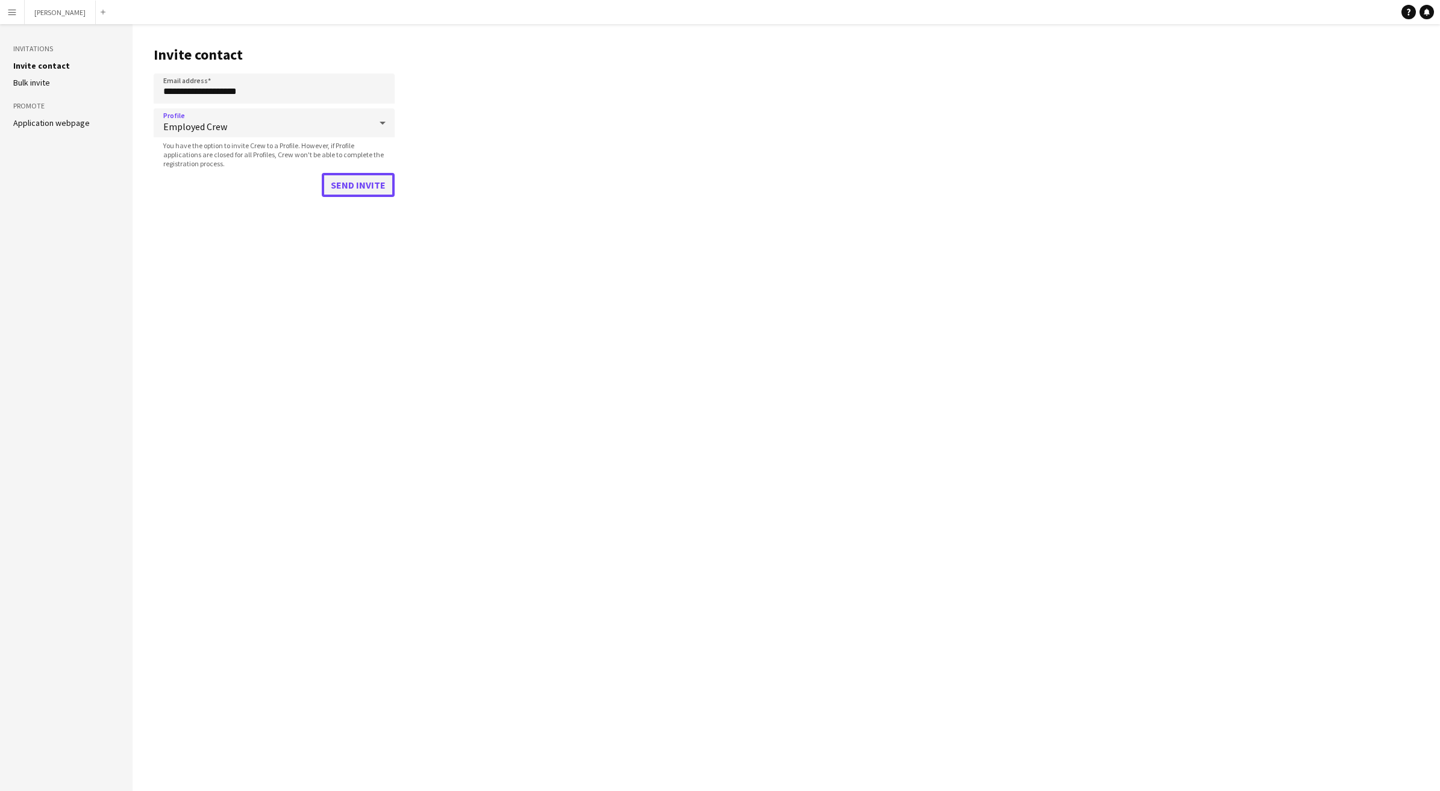
click at [354, 186] on button "Send invite" at bounding box center [358, 185] width 73 height 24
click at [227, 99] on input "Email address" at bounding box center [274, 99] width 241 height 30
type input "**********"
click at [382, 122] on icon at bounding box center [383, 123] width 6 height 3
click at [361, 153] on span "Employed Crew" at bounding box center [274, 157] width 222 height 11
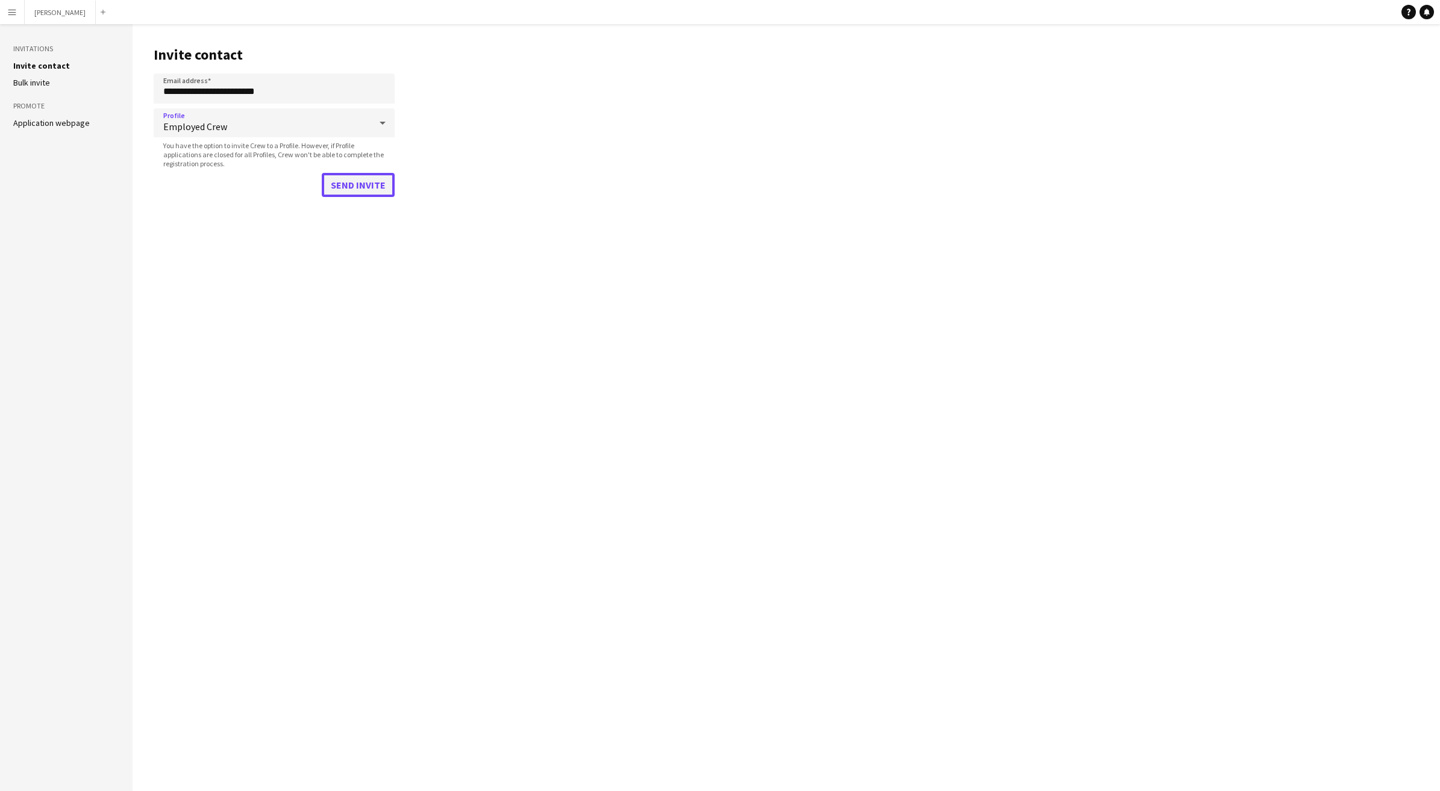
click at [361, 189] on button "Send invite" at bounding box center [358, 185] width 73 height 24
drag, startPoint x: 319, startPoint y: 78, endPoint x: 216, endPoint y: 76, distance: 103.6
click at [216, 76] on strong "aimeecollins041@gmail.com." at bounding box center [281, 78] width 134 height 11
copy strong "aimeecollins041@gmail.com"
click at [17, 13] on button "Menu" at bounding box center [12, 12] width 24 height 24
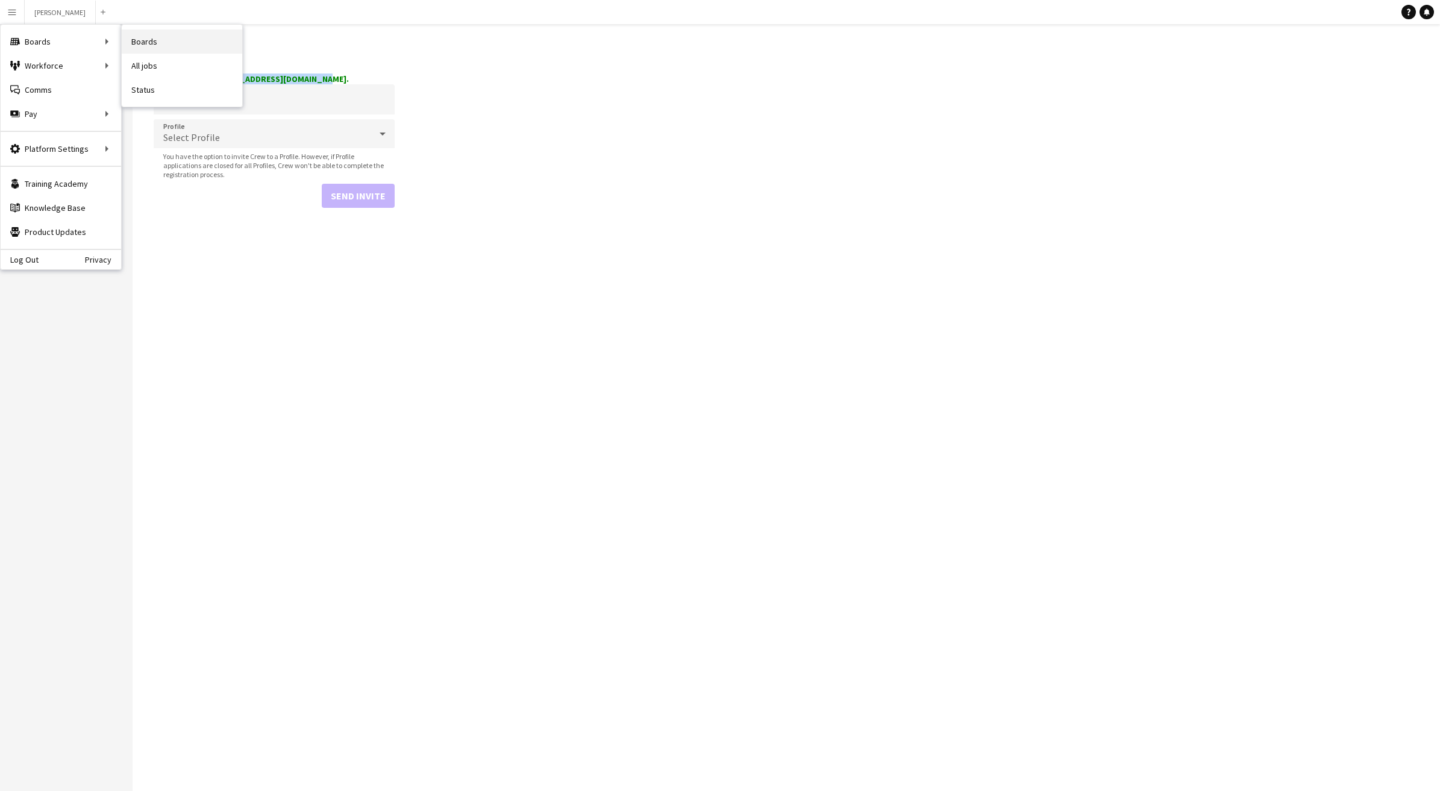
click at [152, 39] on link "Boards" at bounding box center [182, 42] width 120 height 24
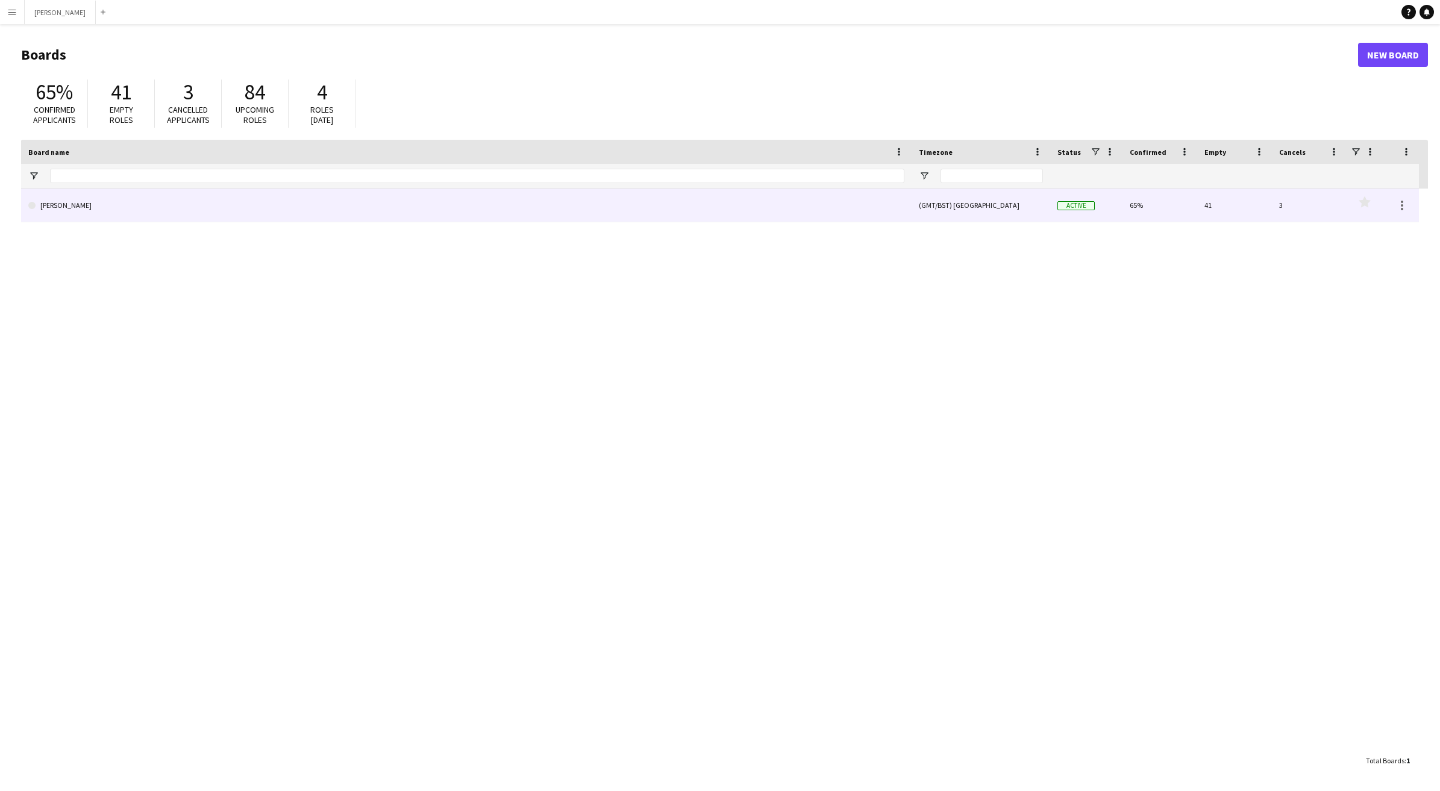
click at [208, 202] on link "[PERSON_NAME]" at bounding box center [466, 206] width 876 height 34
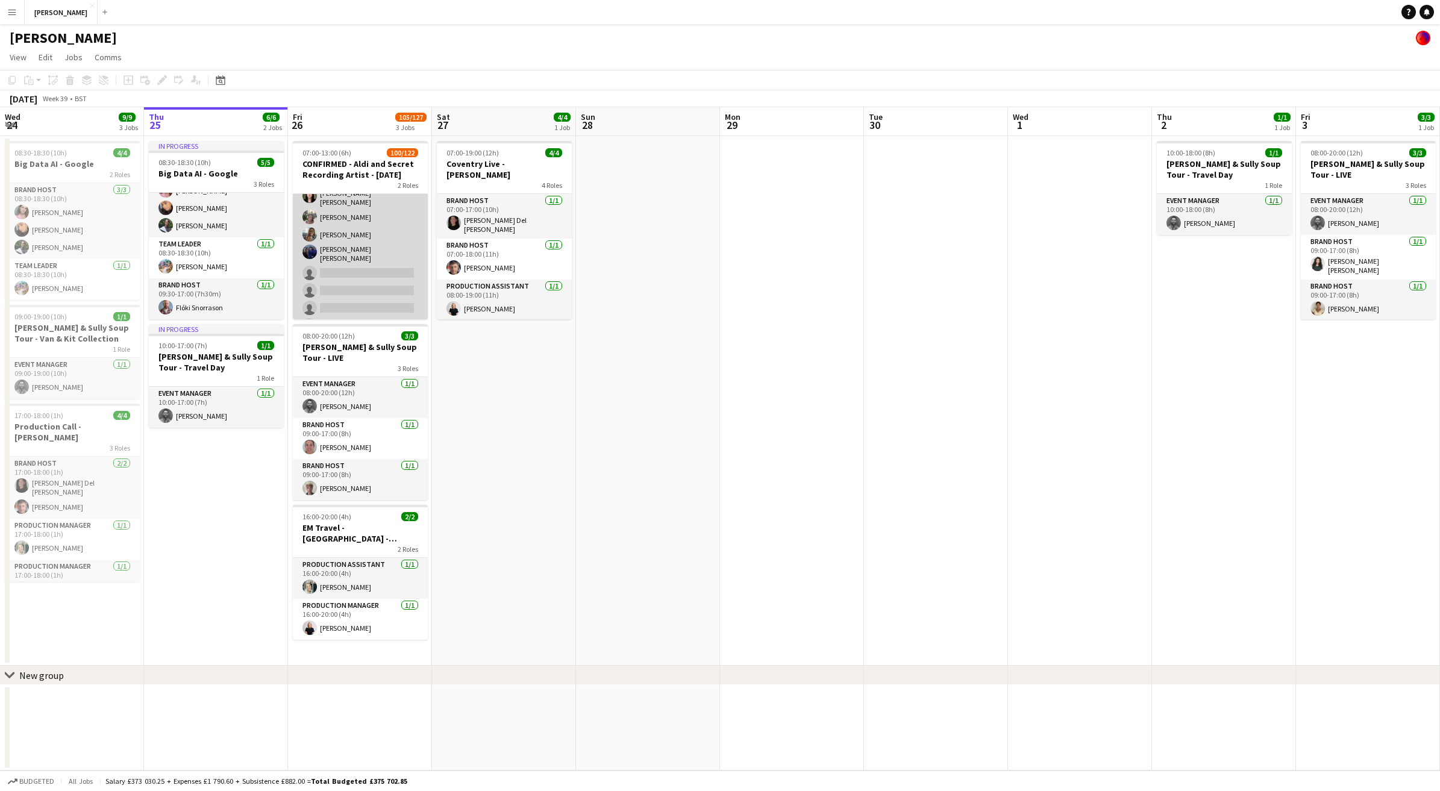
scroll to position [1743, 0]
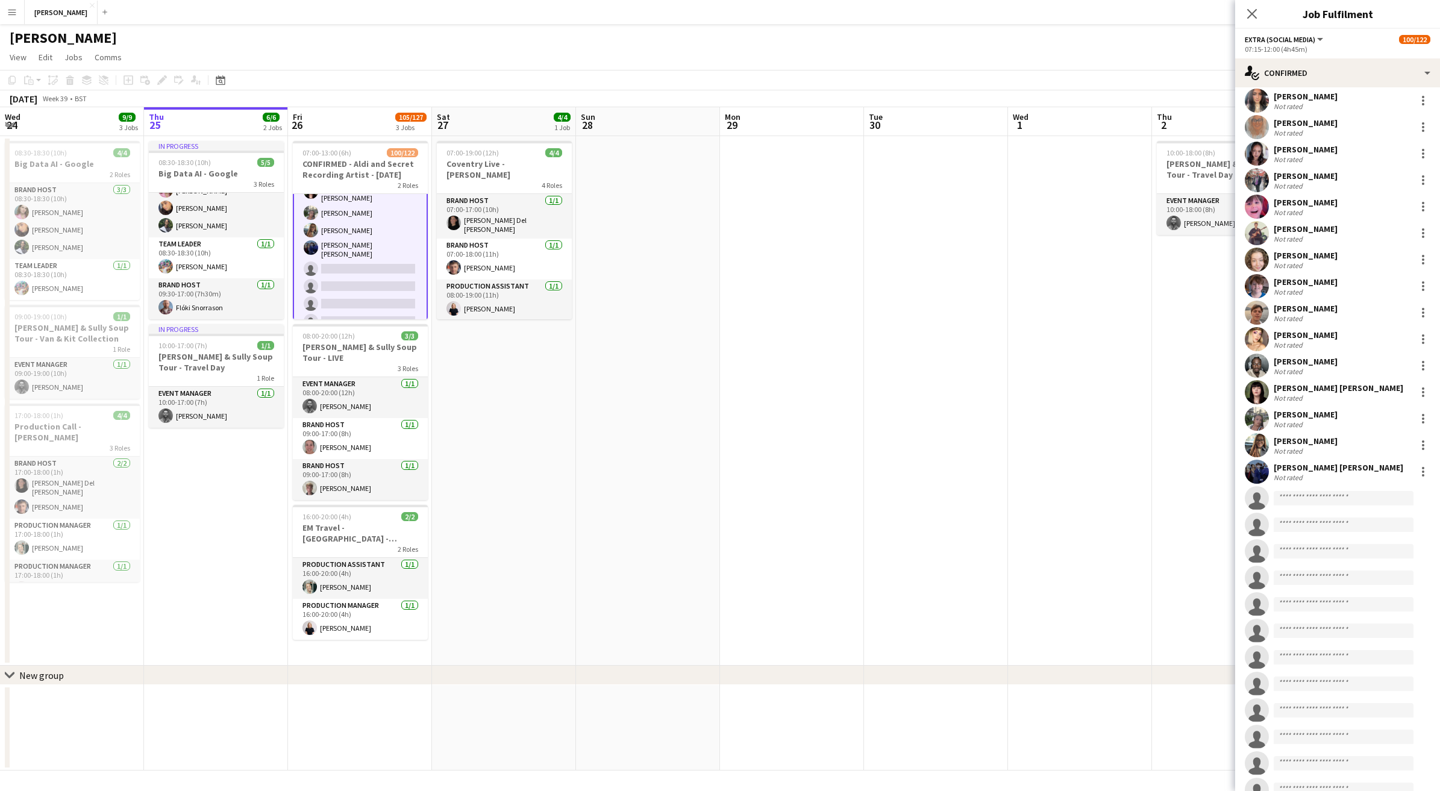
scroll to position [2243, 0]
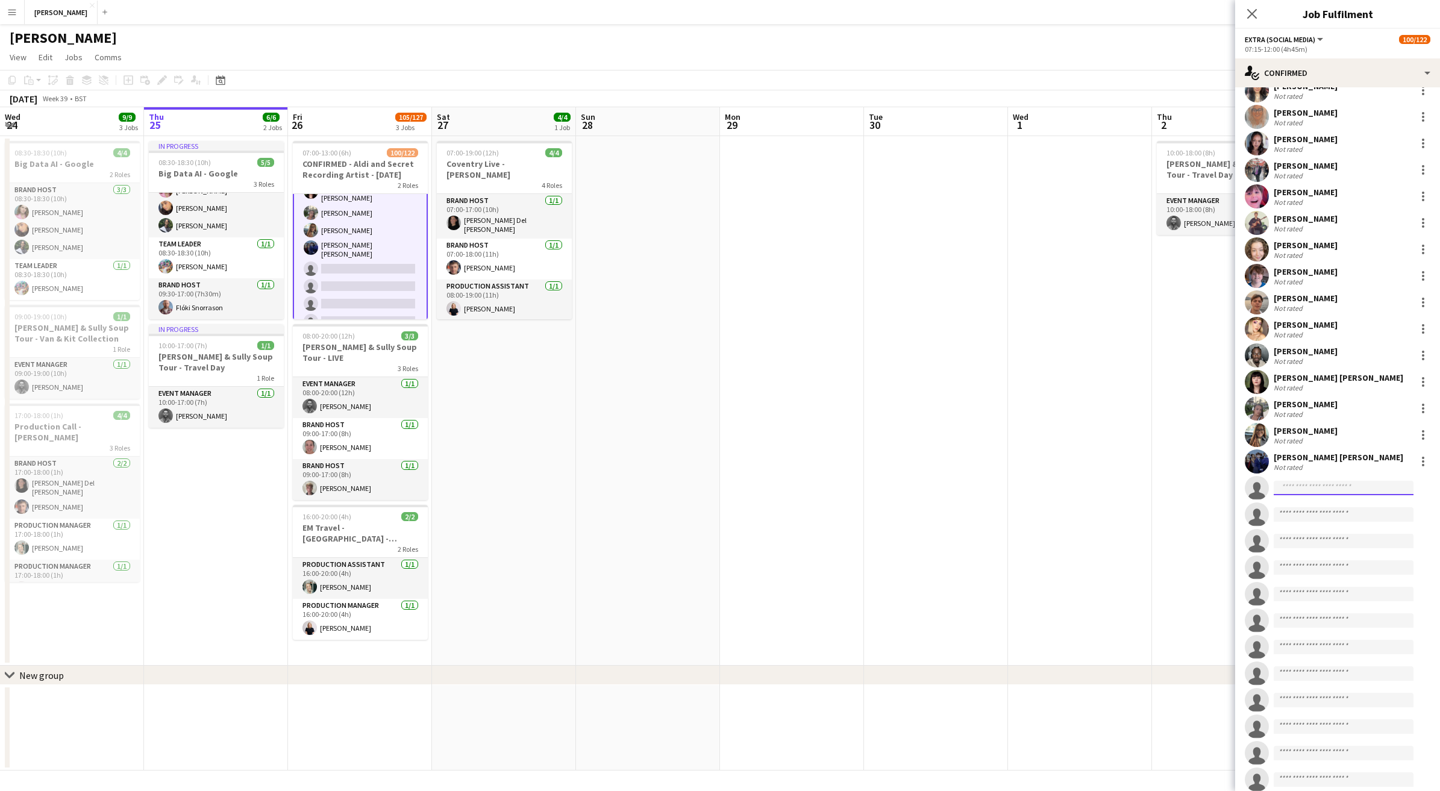
click at [1334, 488] on input at bounding box center [1344, 488] width 140 height 14
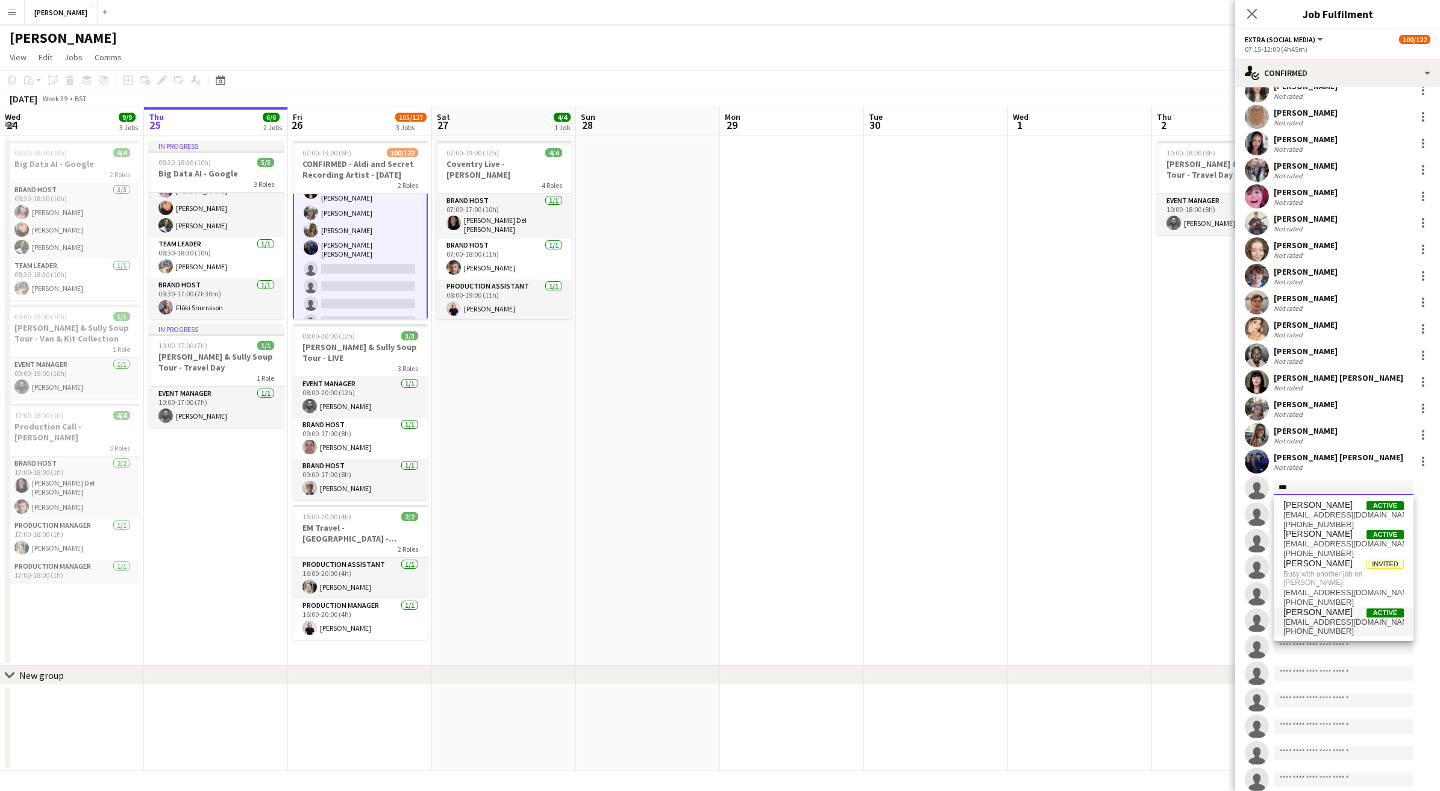
type input "***"
click at [1346, 617] on span "belajerry4@gmail.com" at bounding box center [1343, 622] width 120 height 10
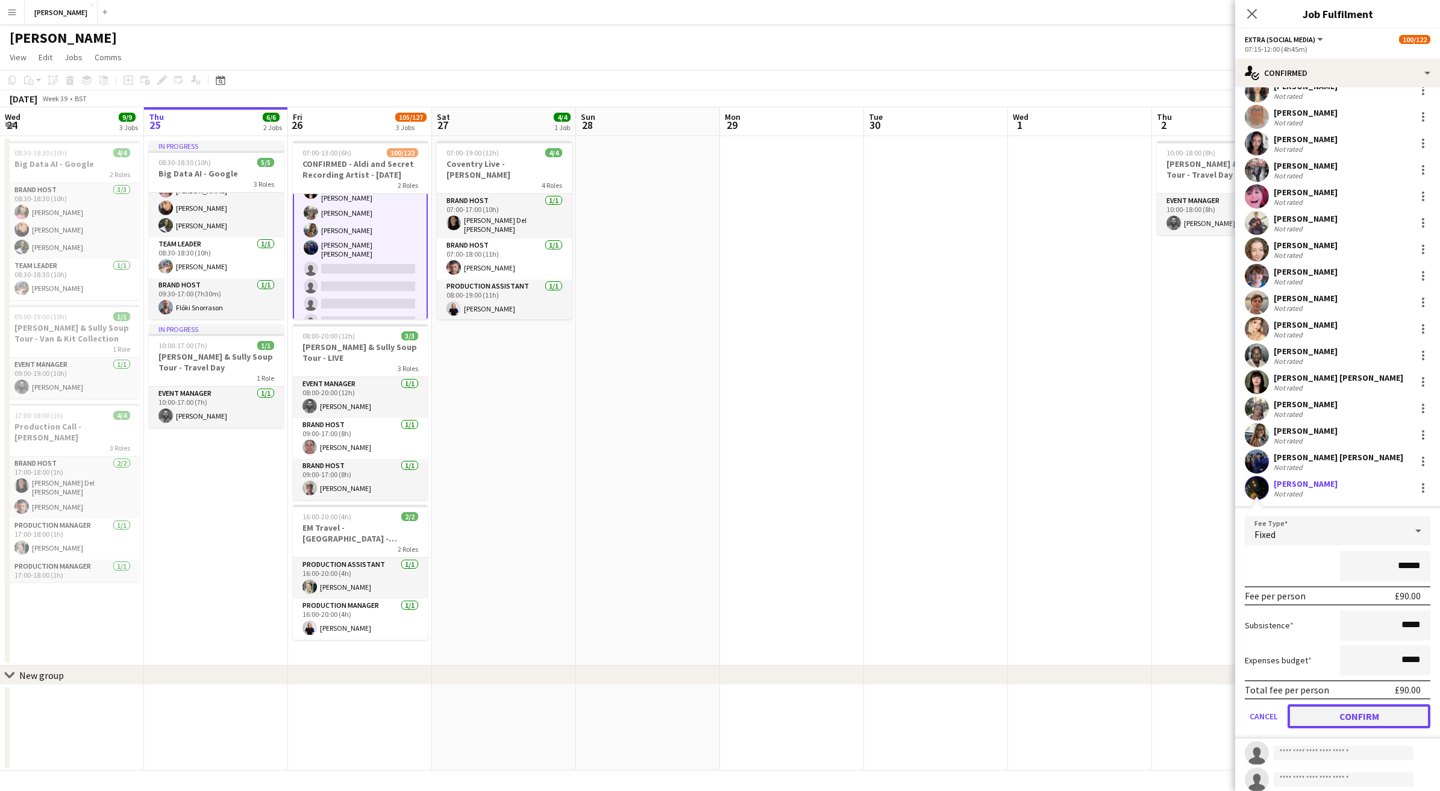
click at [1371, 714] on button "Confirm" at bounding box center [1358, 716] width 143 height 24
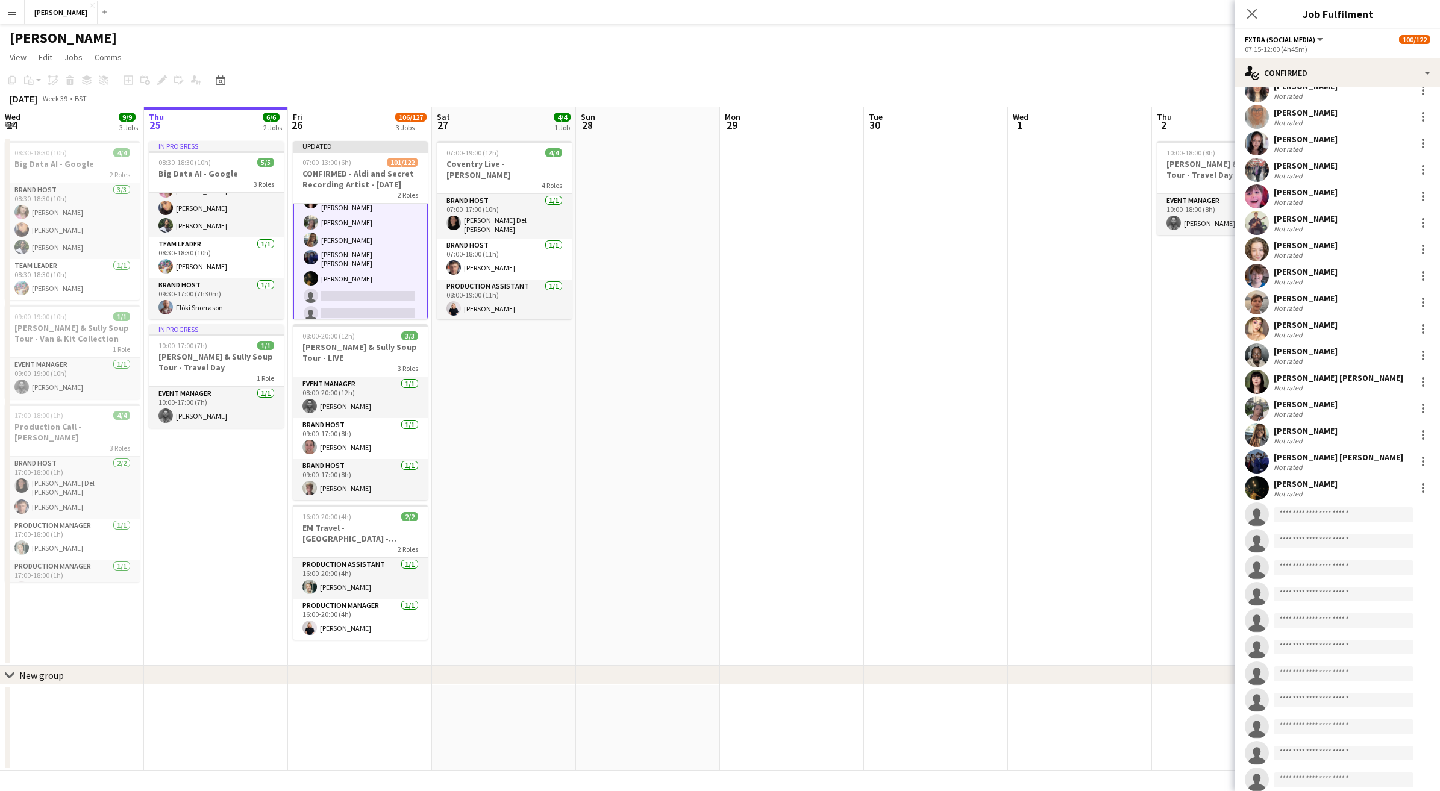
click at [1033, 249] on app-date-cell at bounding box center [1080, 401] width 144 height 530
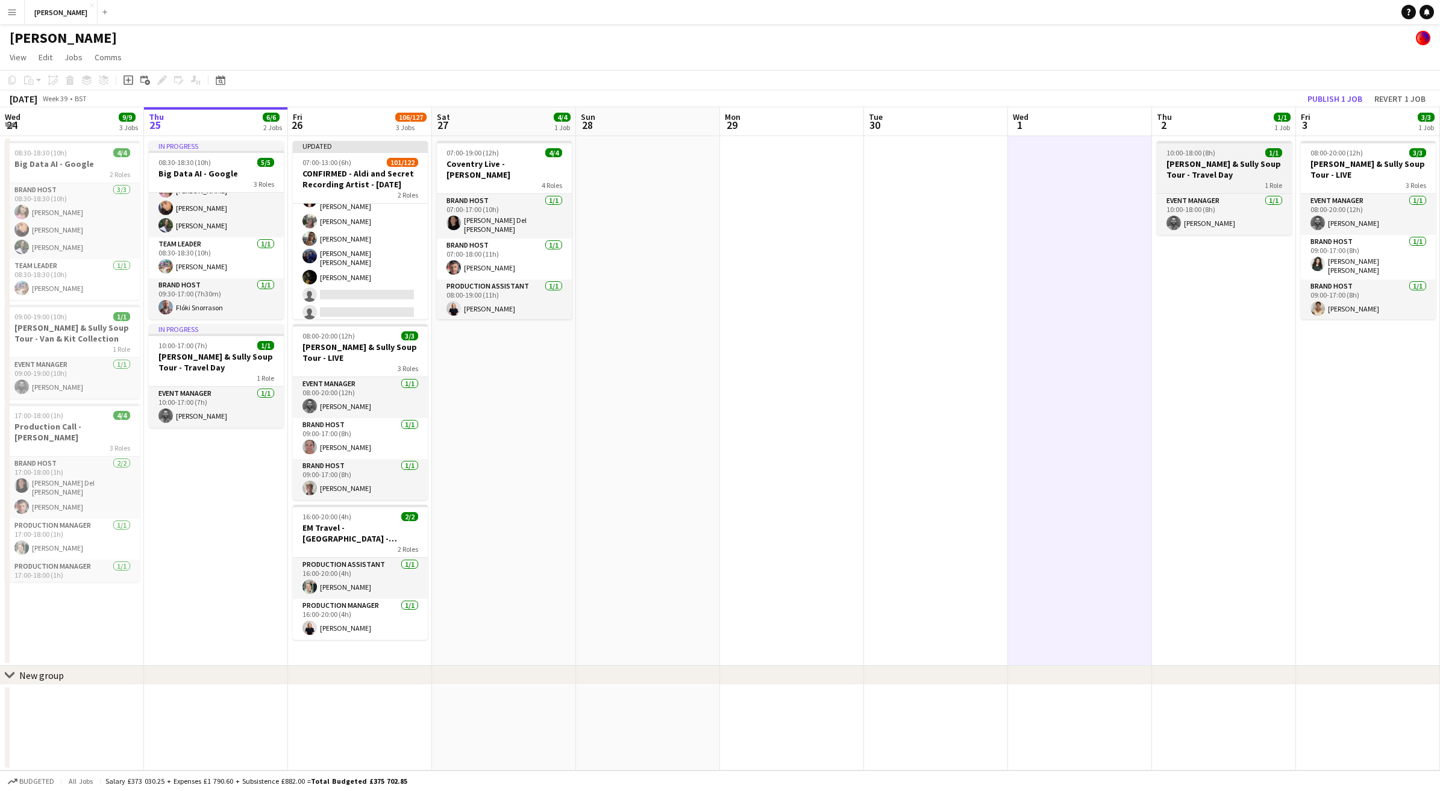
scroll to position [1743, 0]
click at [1330, 93] on button "Publish 1 job" at bounding box center [1334, 99] width 64 height 16
click at [16, 11] on app-icon "Menu" at bounding box center [12, 12] width 10 height 10
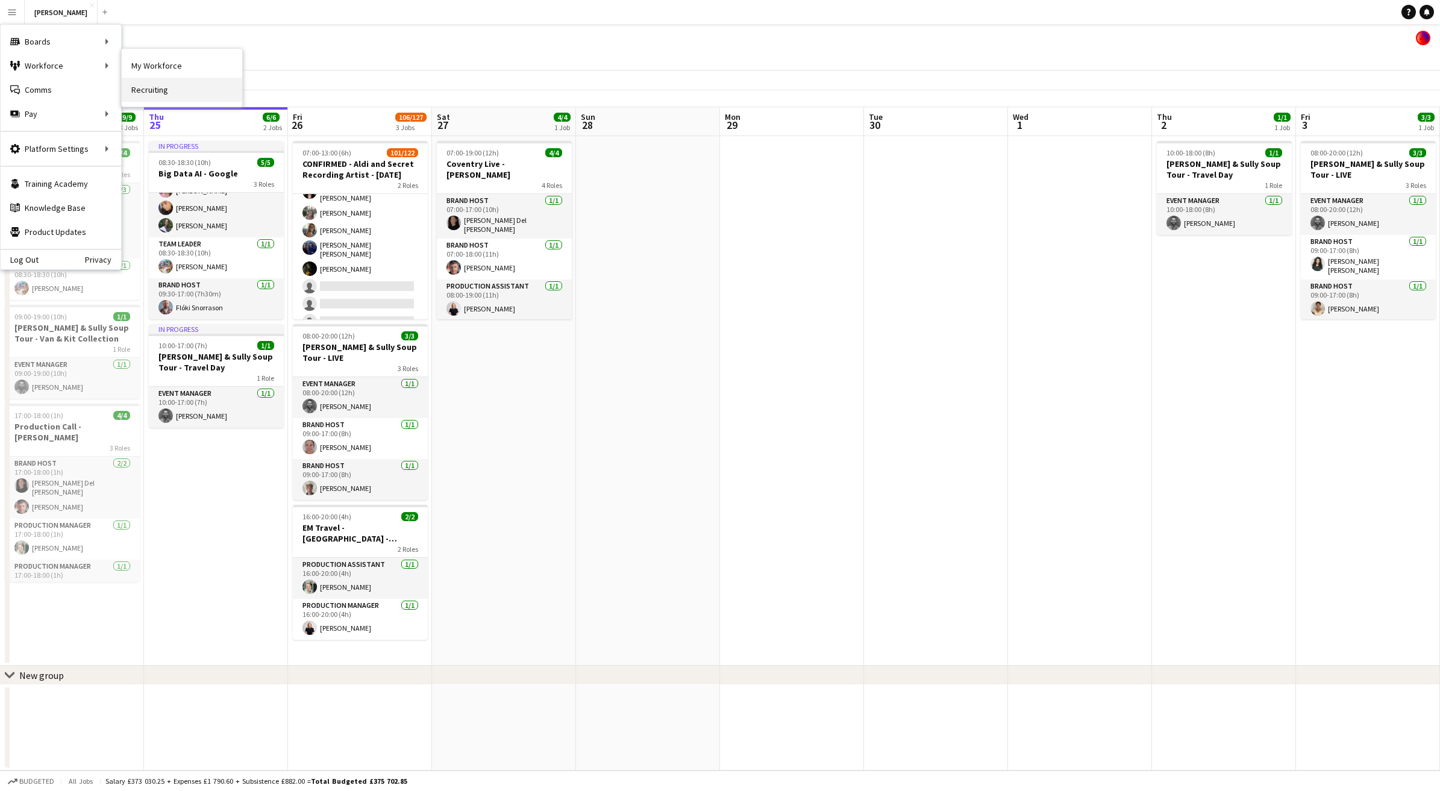
click at [170, 91] on link "Recruiting" at bounding box center [182, 90] width 120 height 24
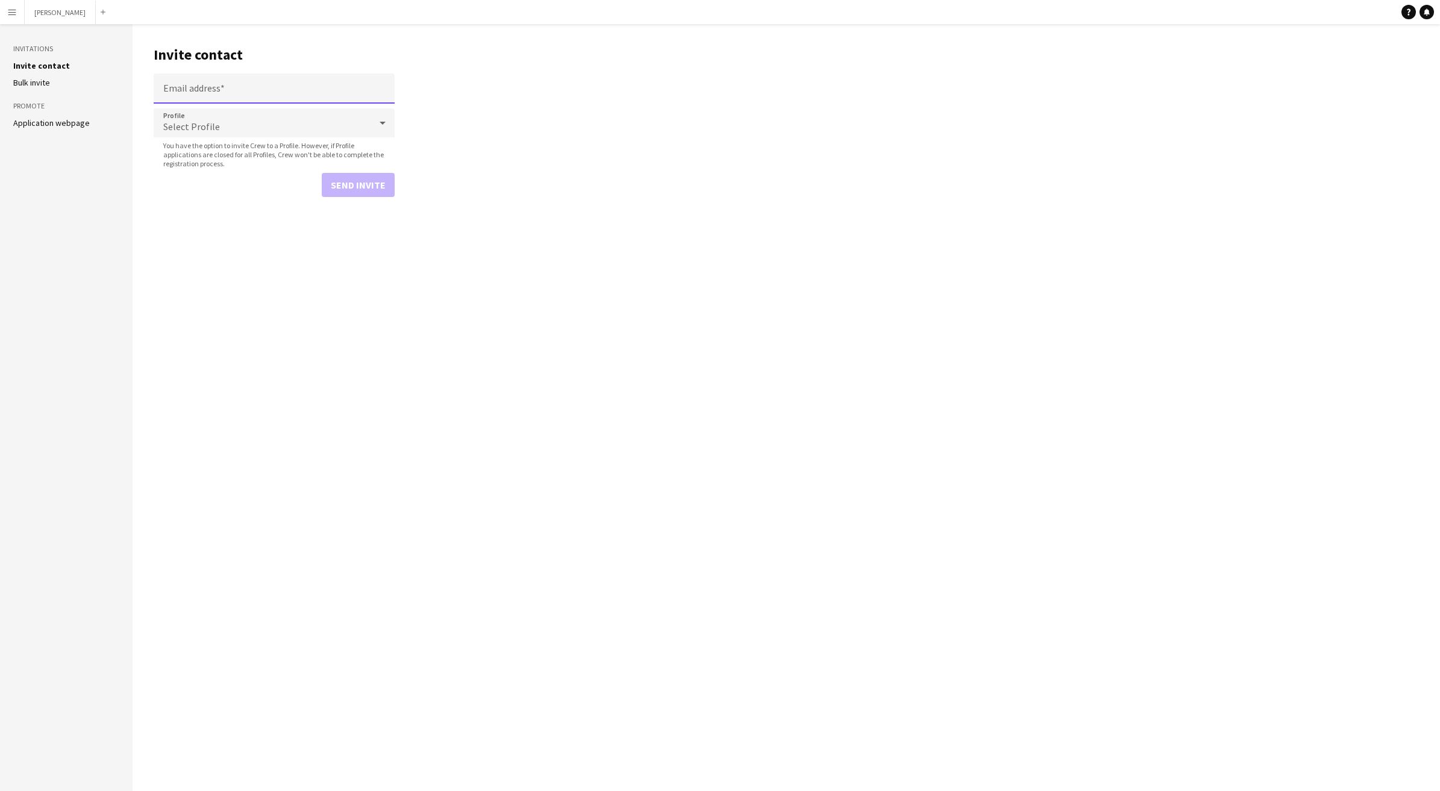
click at [246, 91] on input "Email address" at bounding box center [274, 88] width 241 height 30
paste input "**********"
type input "**********"
click at [382, 128] on icon at bounding box center [382, 123] width 14 height 24
click at [361, 156] on span "Employed Crew" at bounding box center [274, 157] width 222 height 11
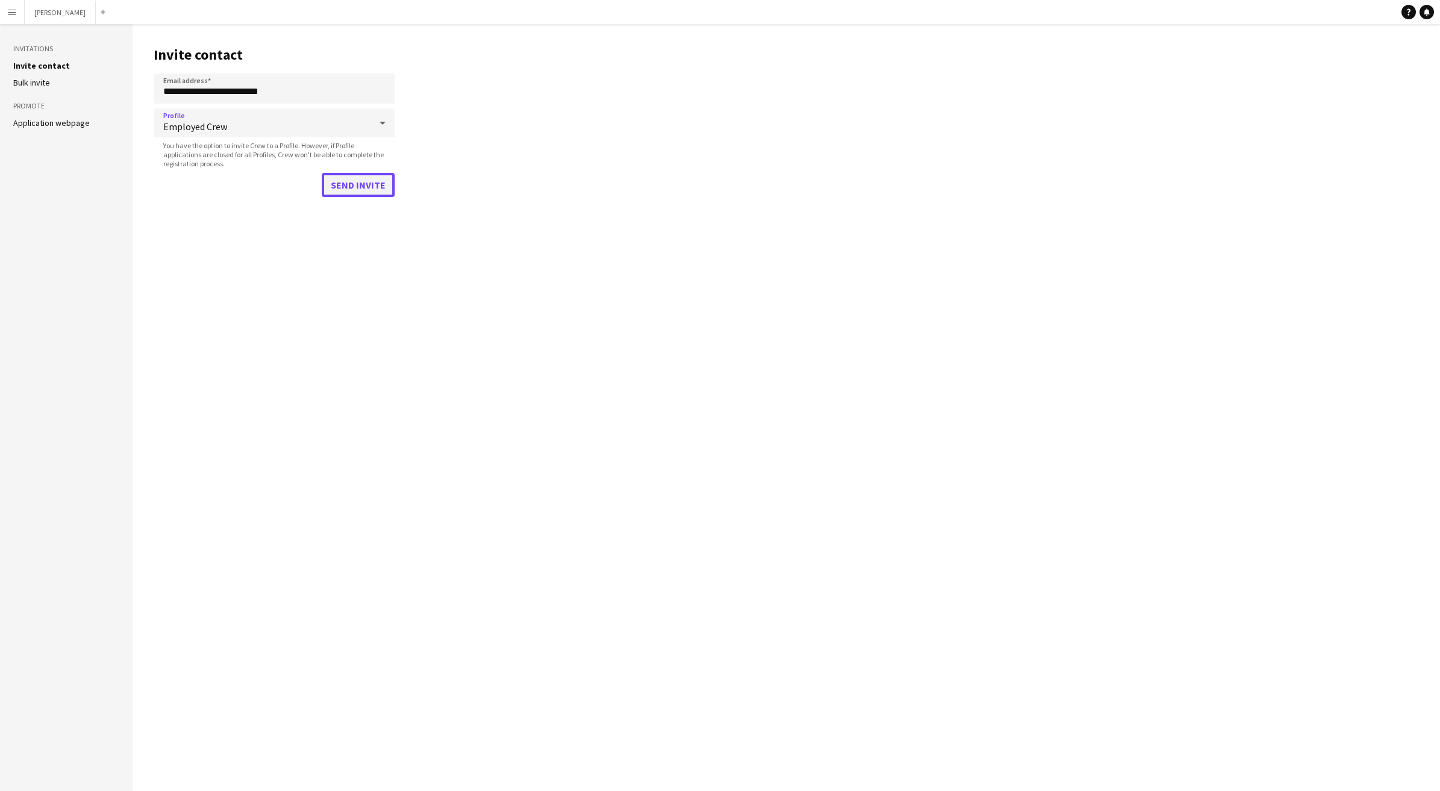
click at [357, 186] on button "Send invite" at bounding box center [358, 185] width 73 height 24
click at [226, 97] on input "Email address" at bounding box center [274, 99] width 241 height 30
paste input "**********"
type input "**********"
click at [387, 128] on icon at bounding box center [382, 123] width 14 height 24
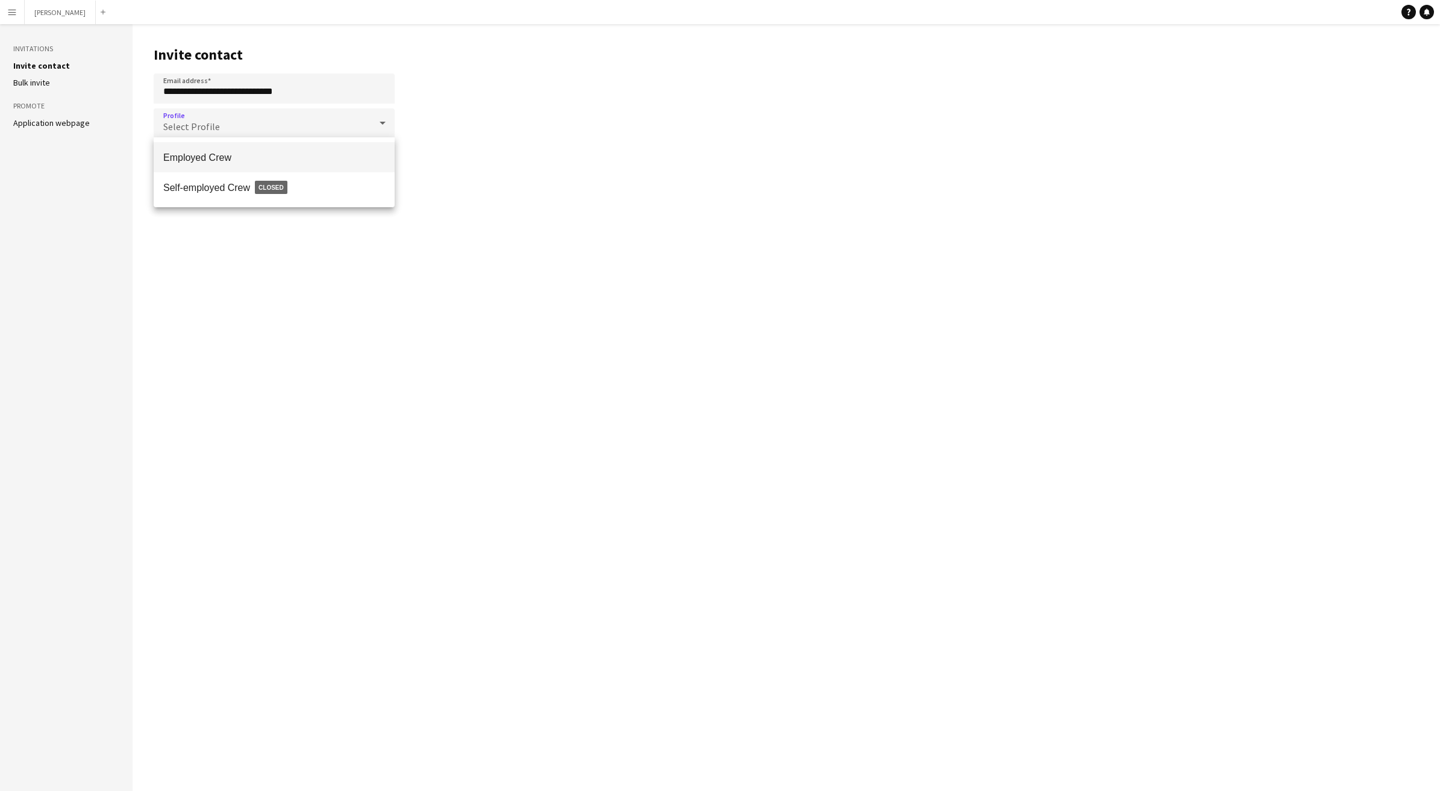
click at [369, 154] on span "Employed Crew" at bounding box center [274, 157] width 222 height 11
click at [370, 177] on button "Send invite" at bounding box center [358, 185] width 73 height 24
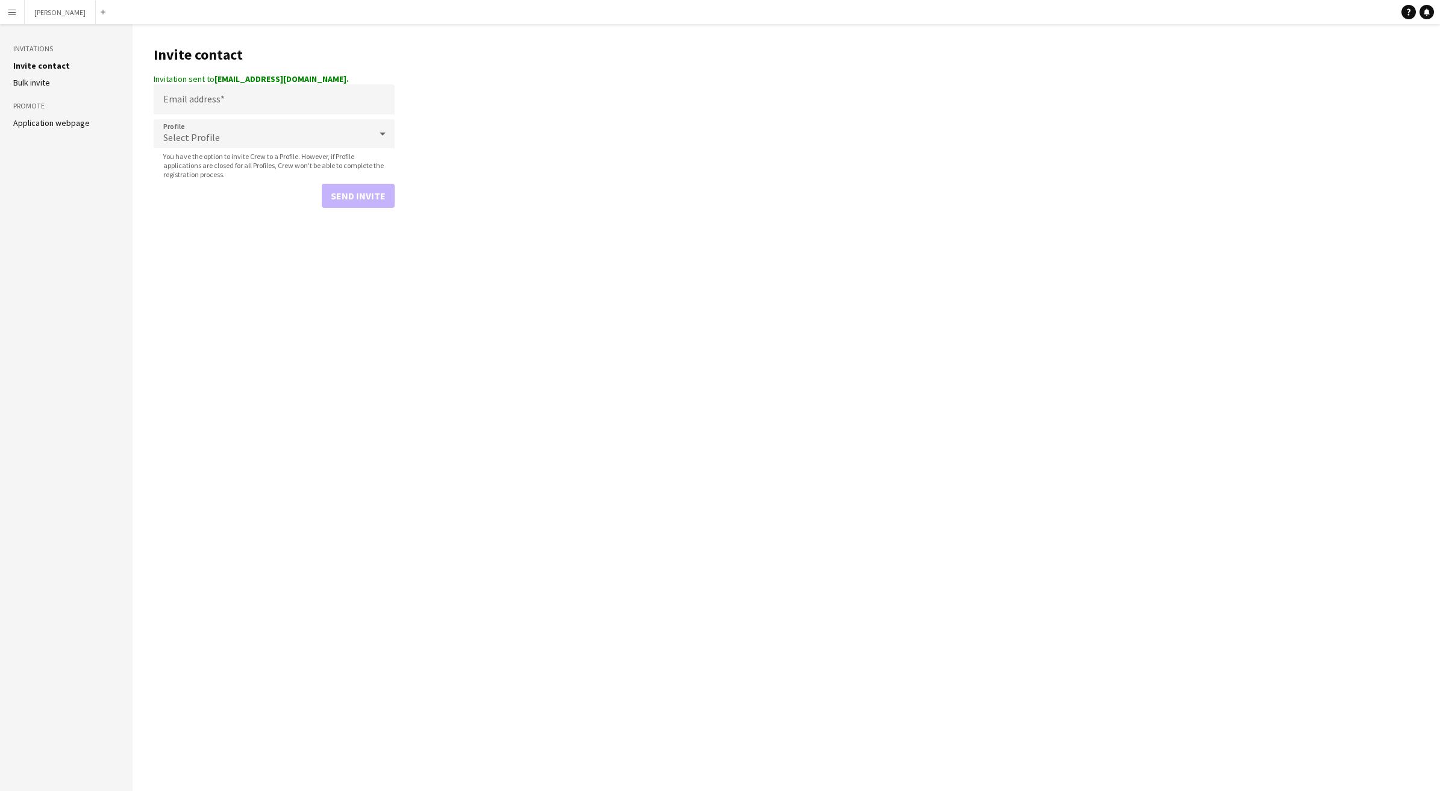
click at [8, 12] on app-icon "Menu" at bounding box center [12, 12] width 10 height 10
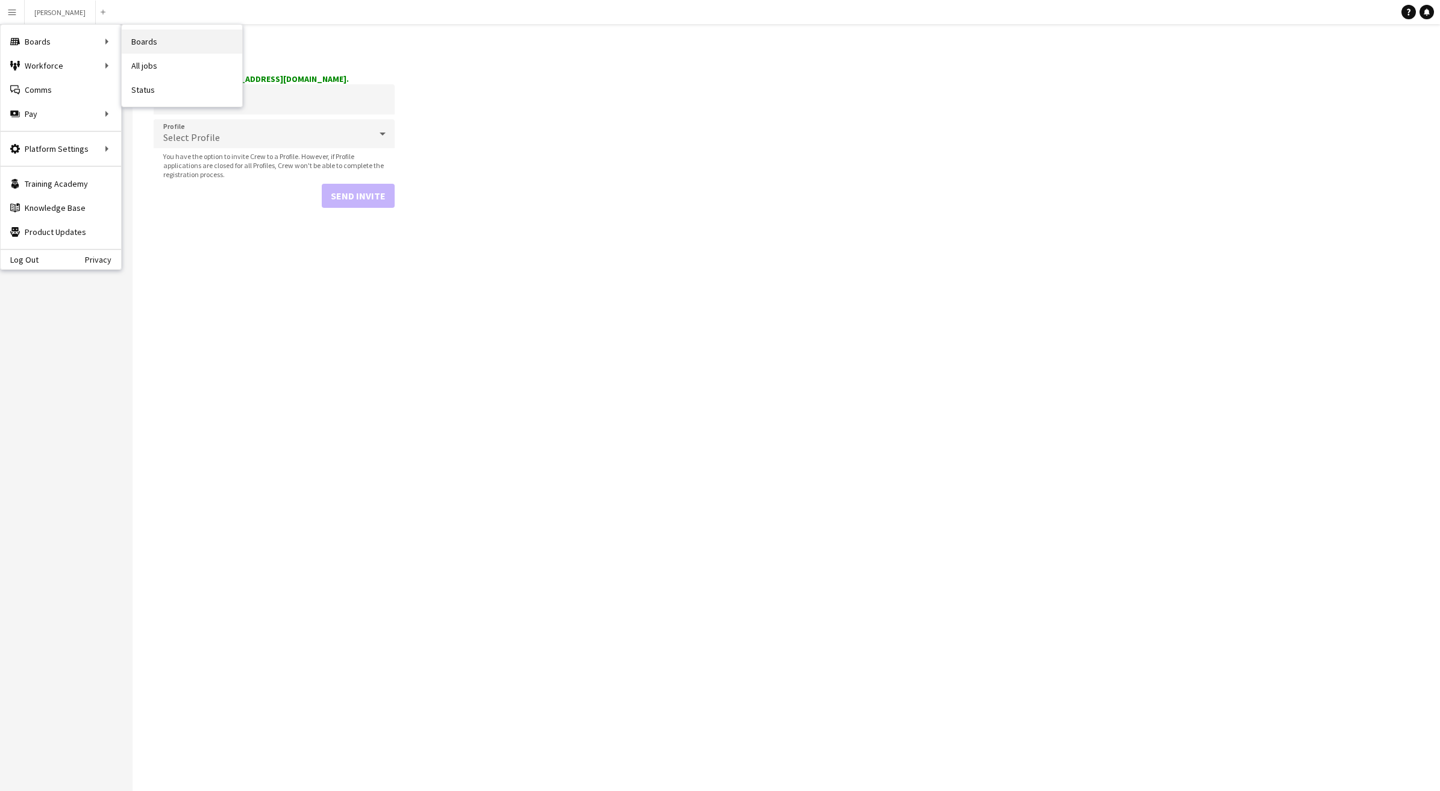
click at [154, 45] on link "Boards" at bounding box center [182, 42] width 120 height 24
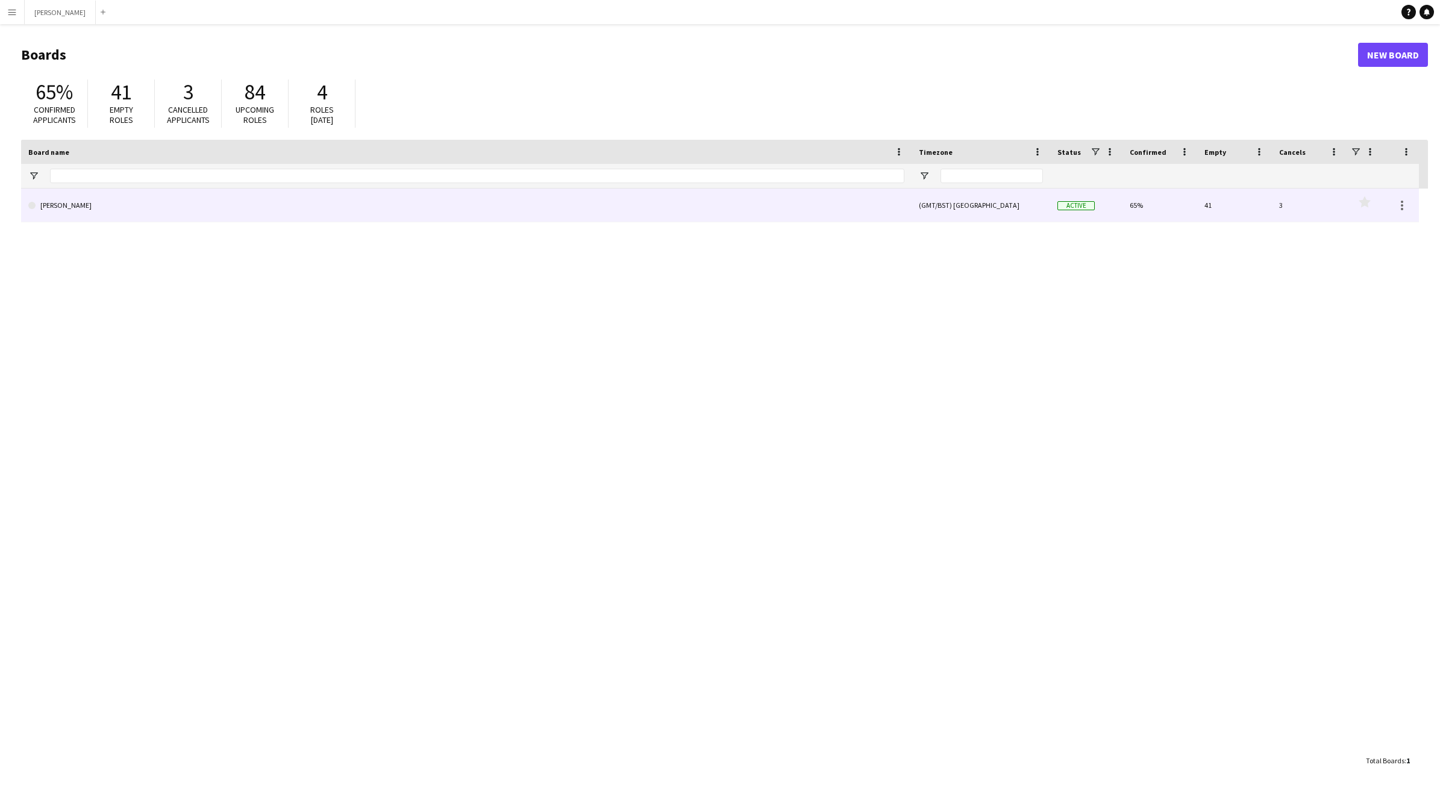
click at [275, 200] on link "[PERSON_NAME]" at bounding box center [466, 206] width 876 height 34
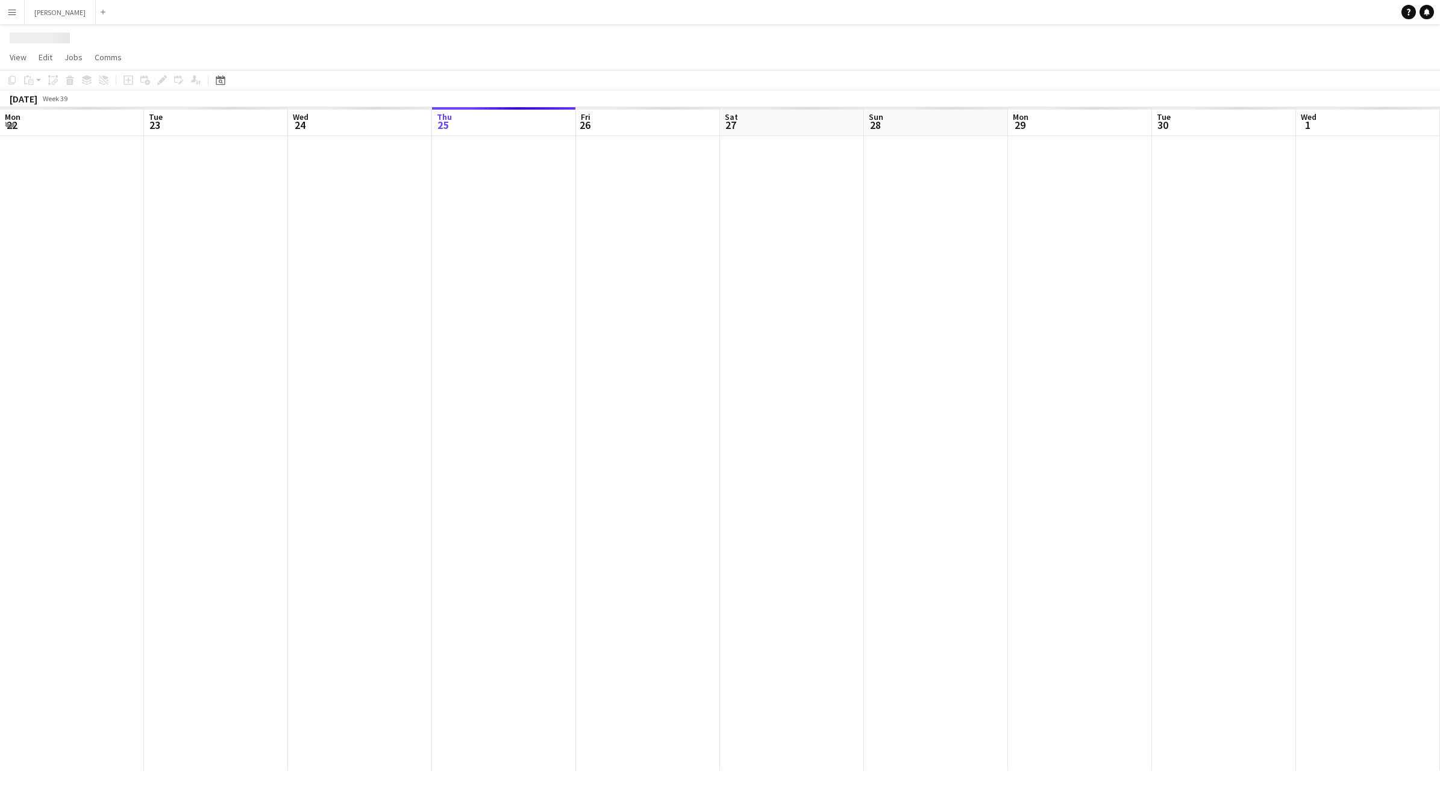
scroll to position [0, 288]
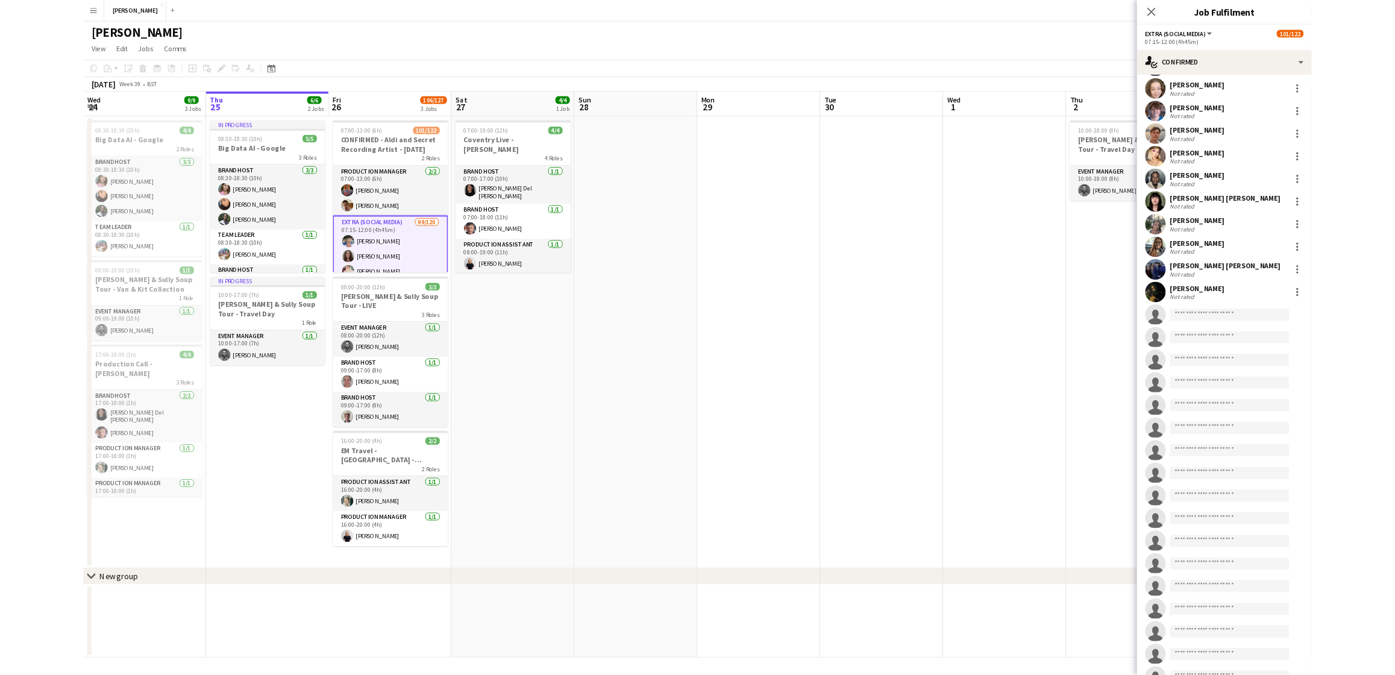
scroll to position [2419, 0]
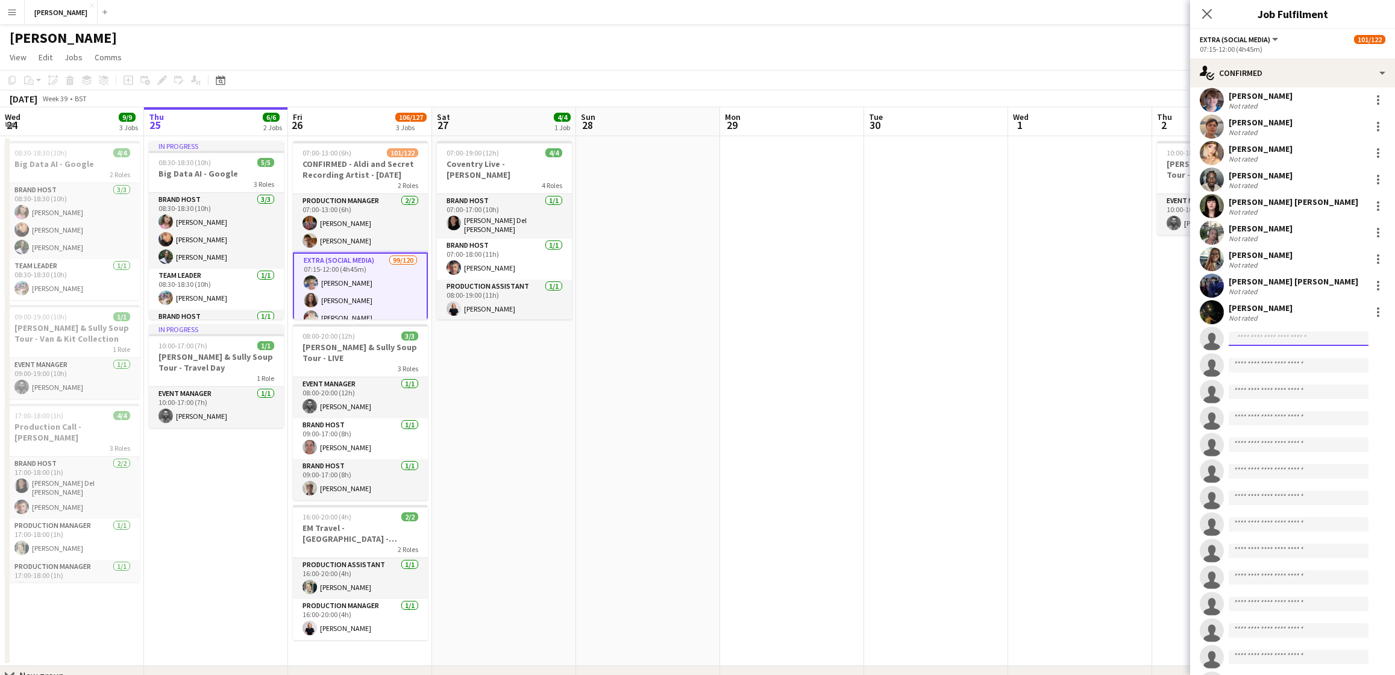
click at [1292, 338] on input at bounding box center [1298, 338] width 140 height 14
type input "***"
click at [1291, 398] on span "timaraimov@gmail.com" at bounding box center [1298, 395] width 120 height 10
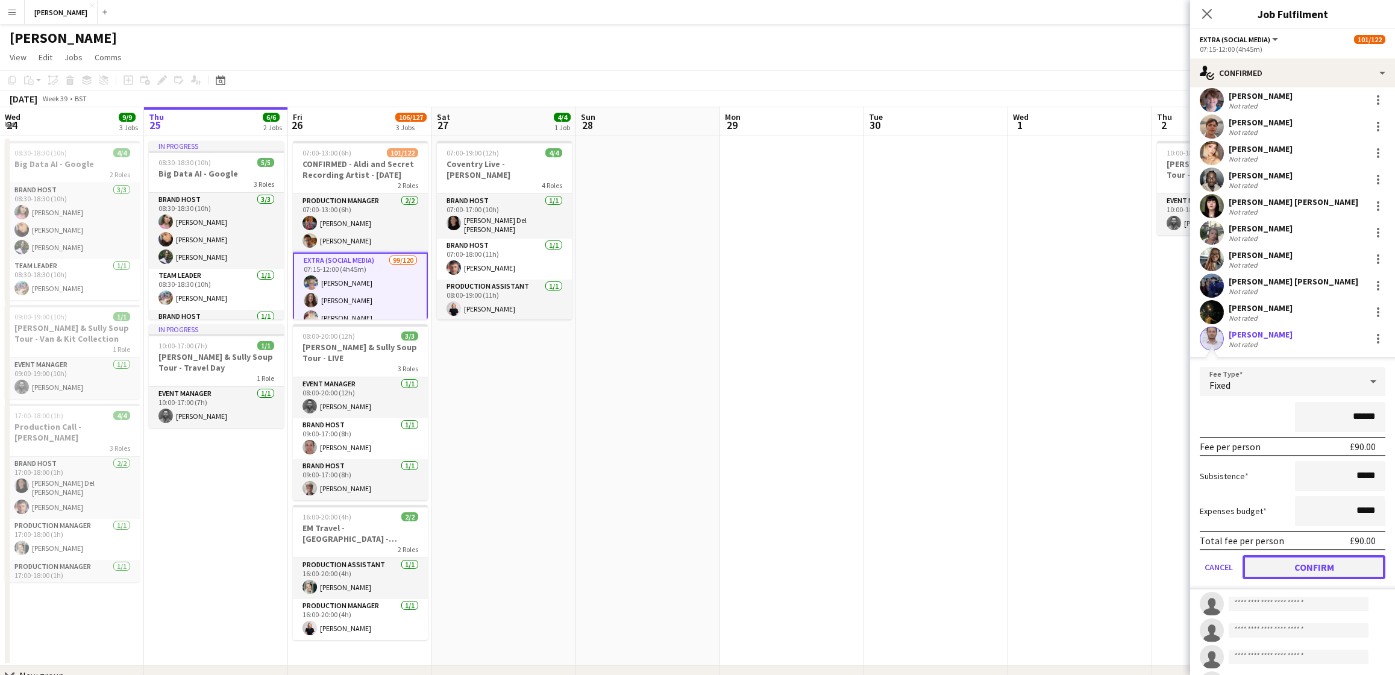
click at [1296, 563] on button "Confirm" at bounding box center [1313, 567] width 143 height 24
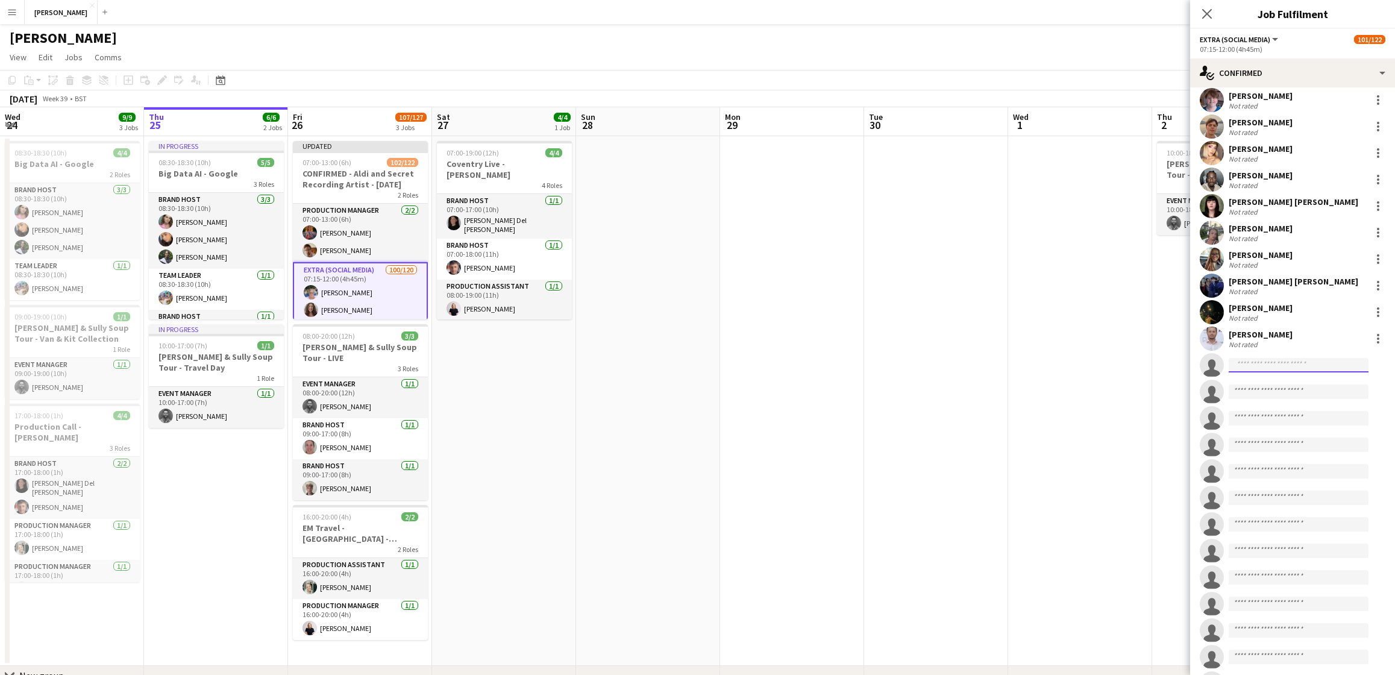
click at [1299, 367] on input at bounding box center [1298, 365] width 140 height 14
type input "***"
click at [1295, 417] on span "aimeecollins041@gmail.com" at bounding box center [1298, 421] width 120 height 10
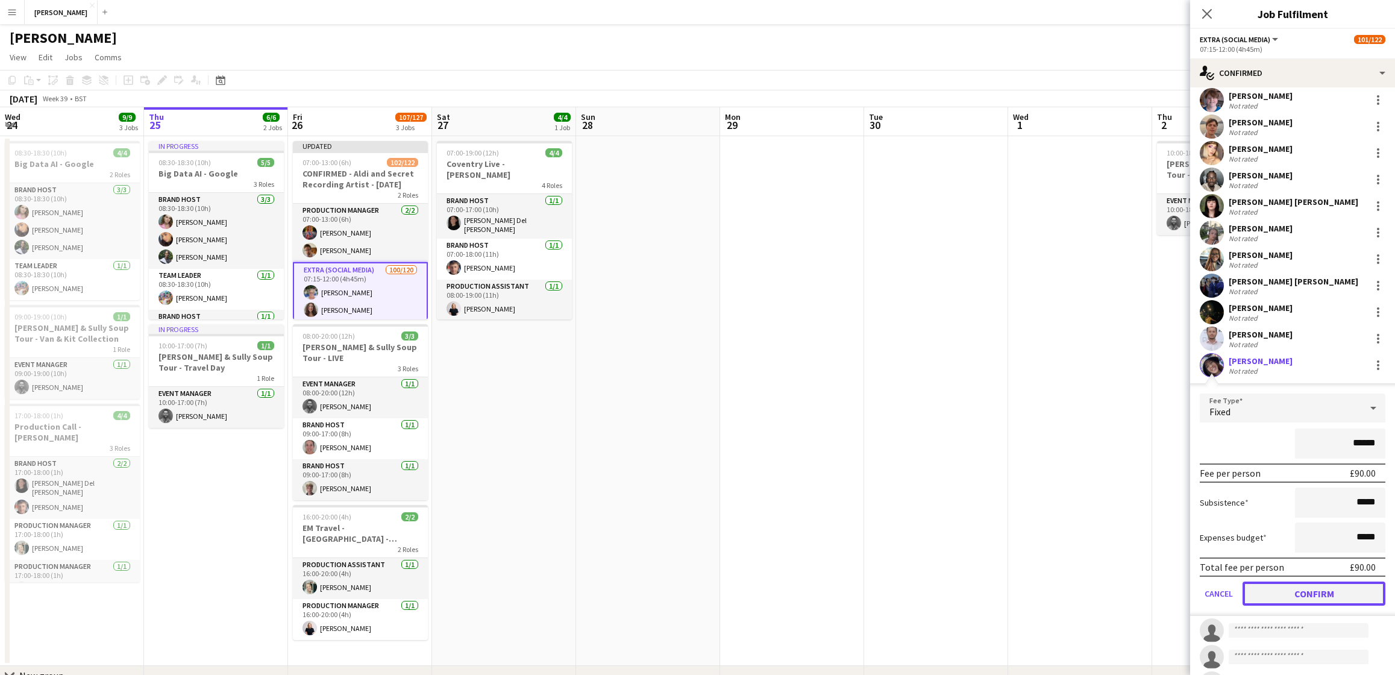
click at [1293, 589] on button "Confirm" at bounding box center [1313, 593] width 143 height 24
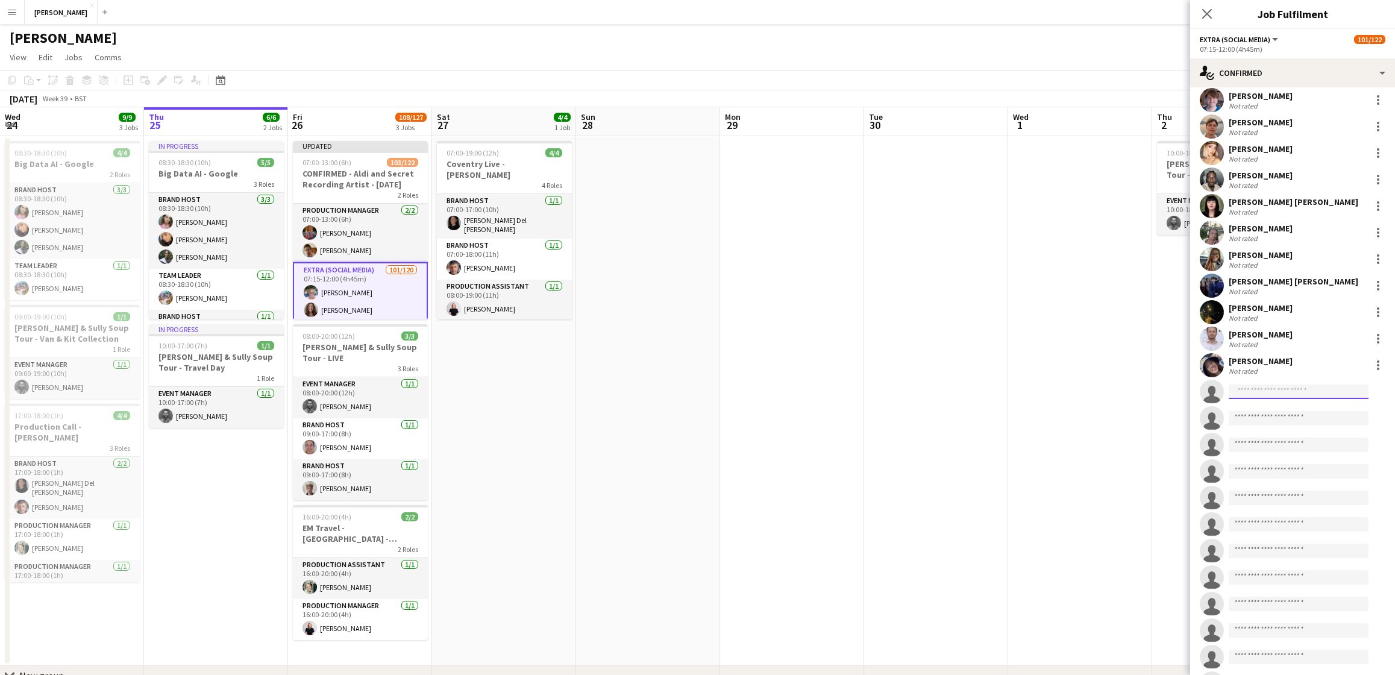
click at [1272, 389] on input at bounding box center [1298, 391] width 140 height 14
type input "***"
click at [1281, 411] on span "Israt Jahan Invited" at bounding box center [1298, 409] width 120 height 10
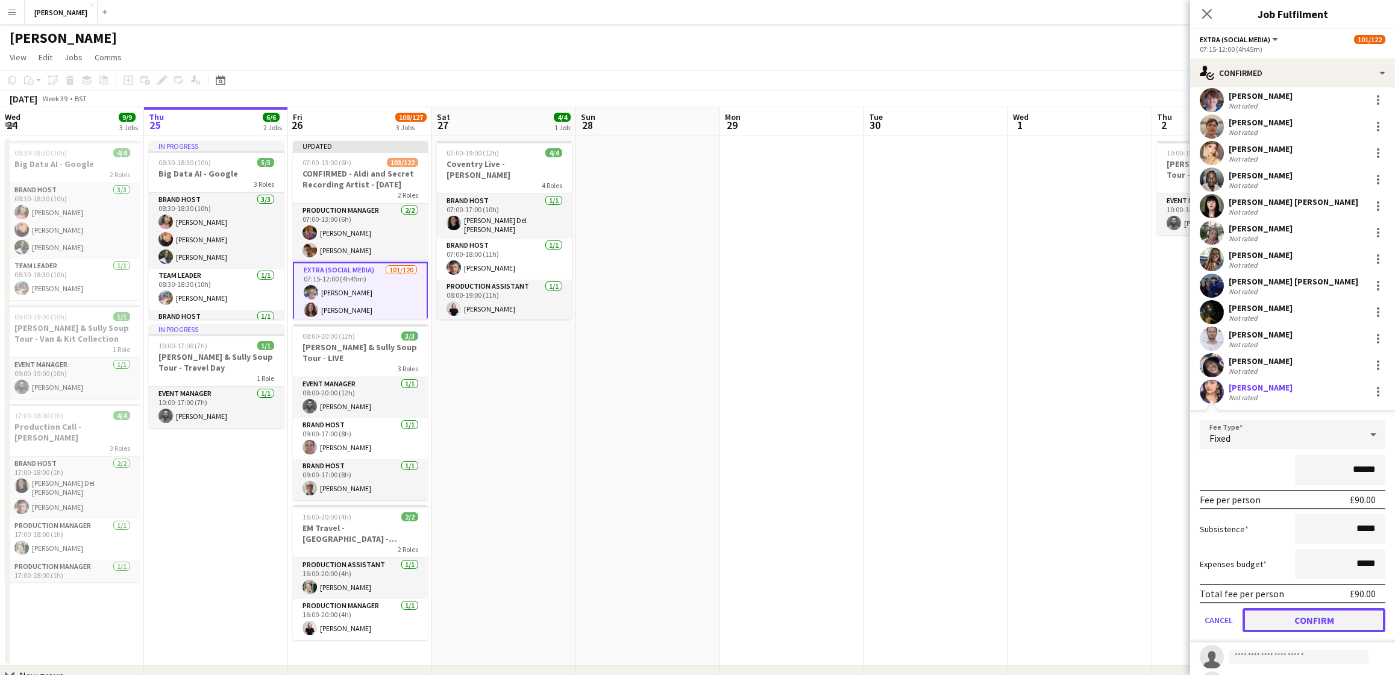
click at [1320, 623] on button "Confirm" at bounding box center [1313, 620] width 143 height 24
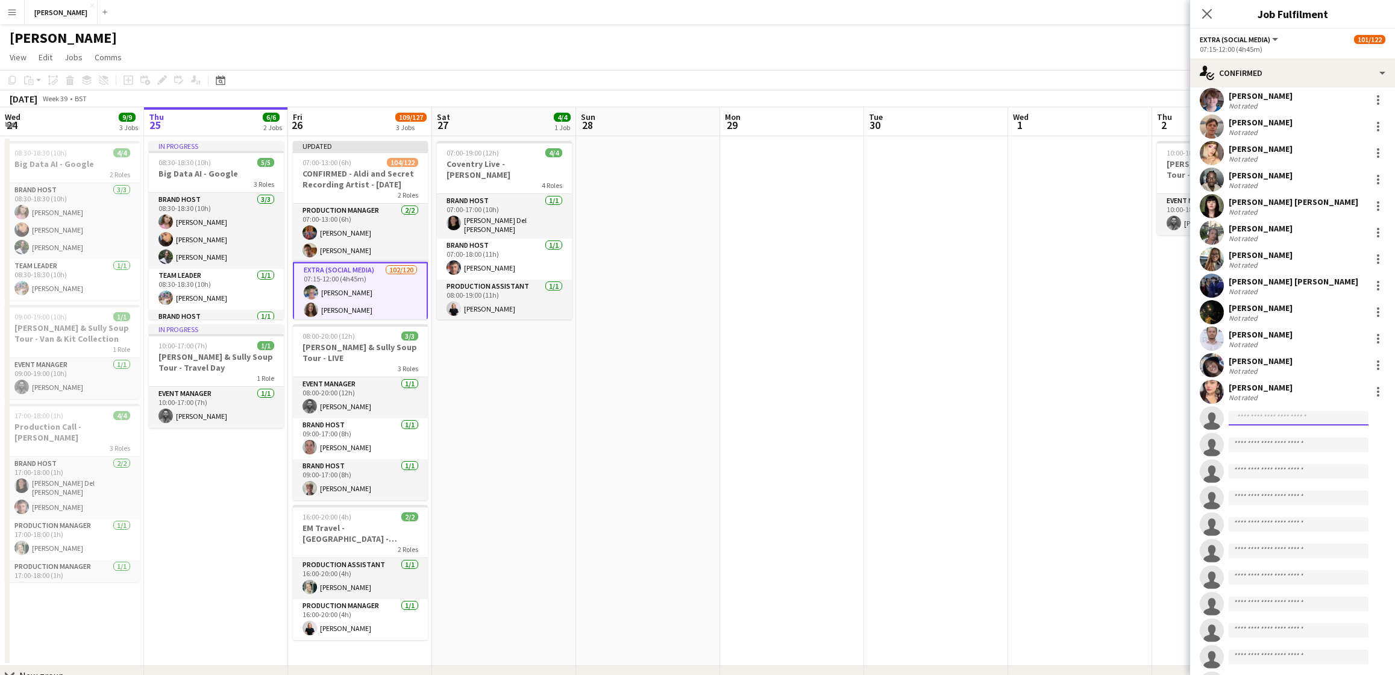
click at [1283, 416] on input at bounding box center [1298, 418] width 140 height 14
type input "****"
click at [1287, 433] on span "Kaitlin Irvin-Villiers" at bounding box center [1272, 435] width 69 height 10
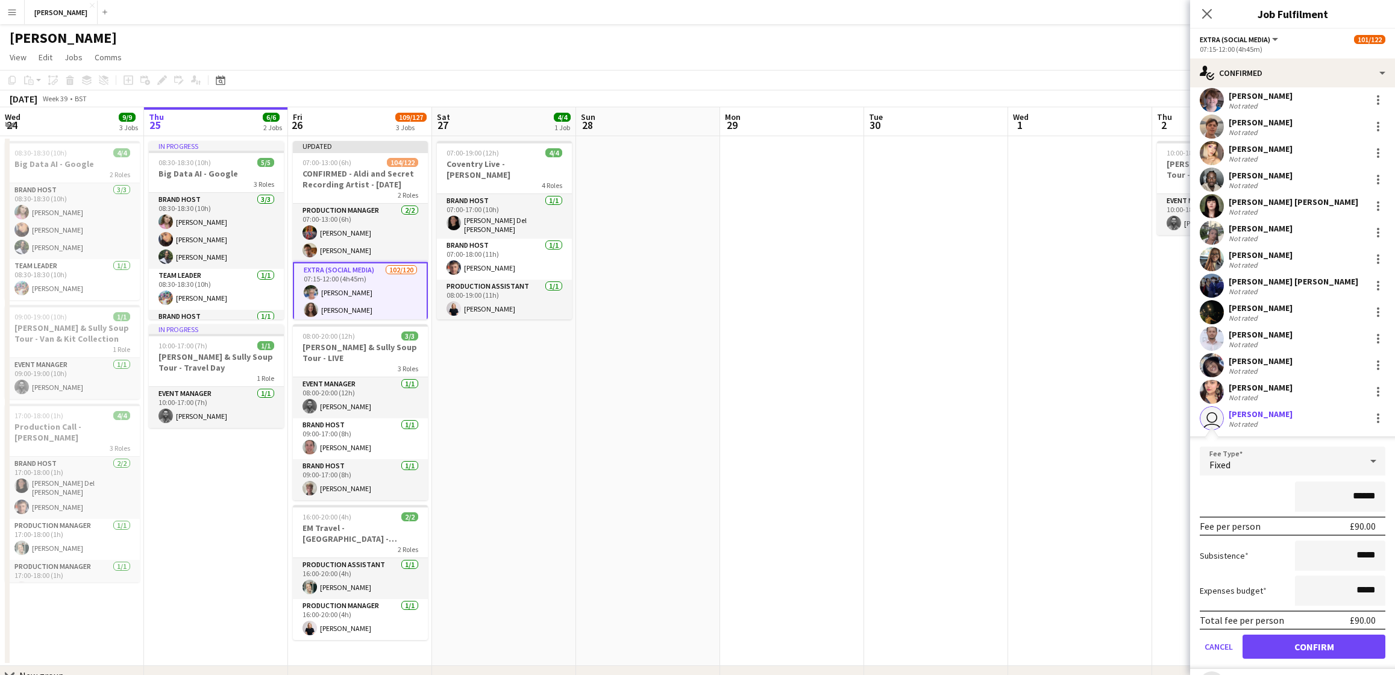
scroll to position [2549, 0]
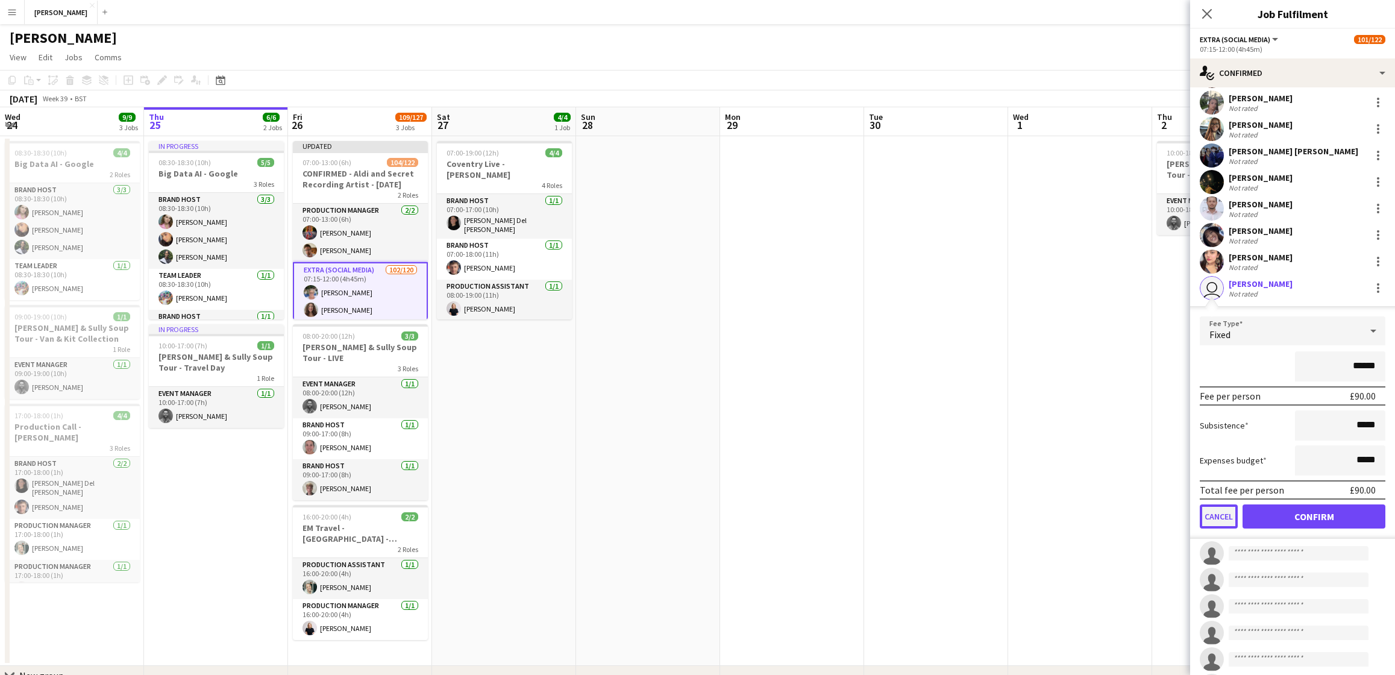
click at [1227, 514] on button "Cancel" at bounding box center [1218, 516] width 38 height 24
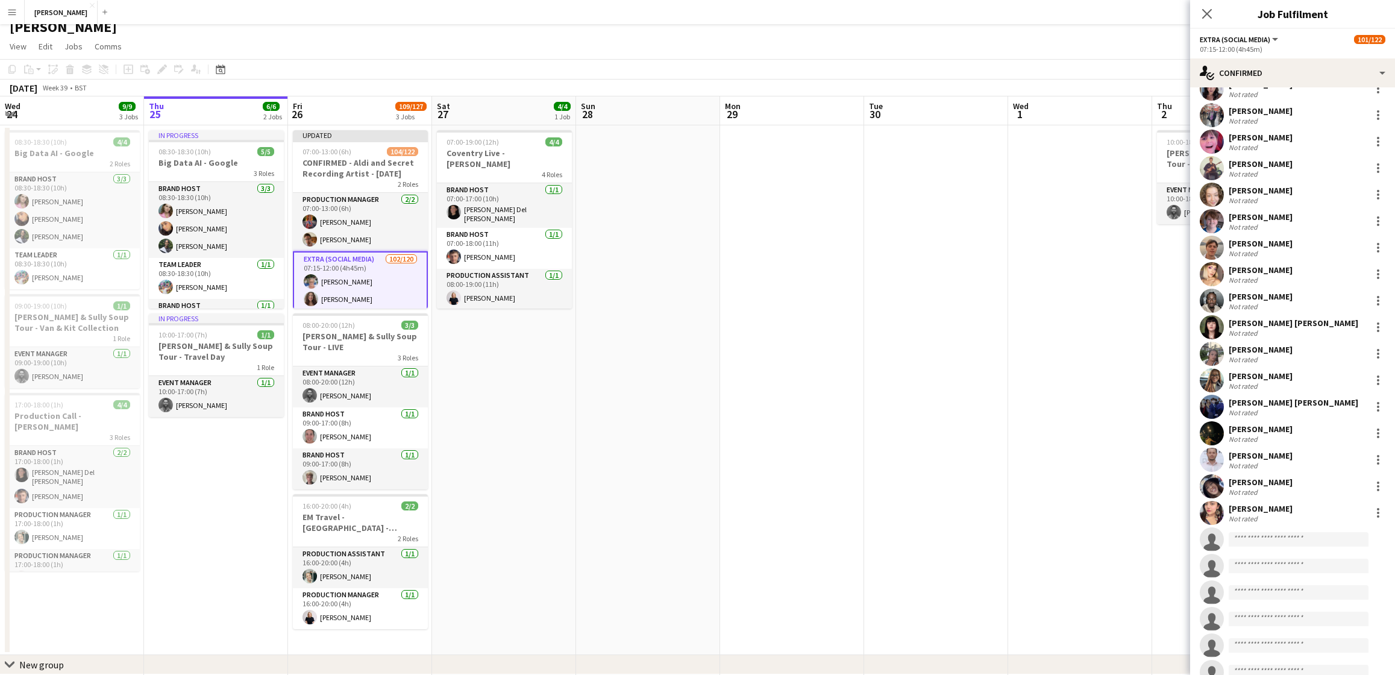
scroll to position [2299, 0]
click at [1086, 356] on app-date-cell at bounding box center [1080, 390] width 144 height 530
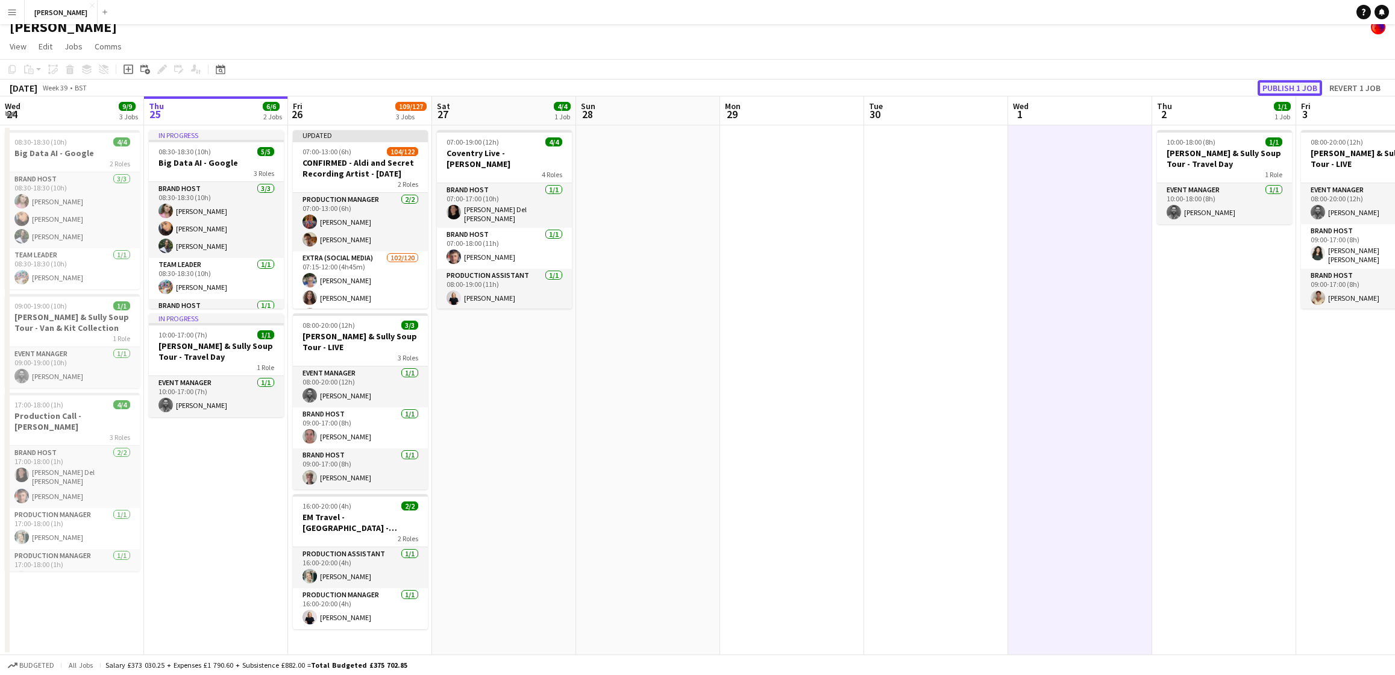
click at [1303, 86] on button "Publish 1 job" at bounding box center [1289, 88] width 64 height 16
click at [16, 14] on app-icon "Menu" at bounding box center [12, 12] width 10 height 10
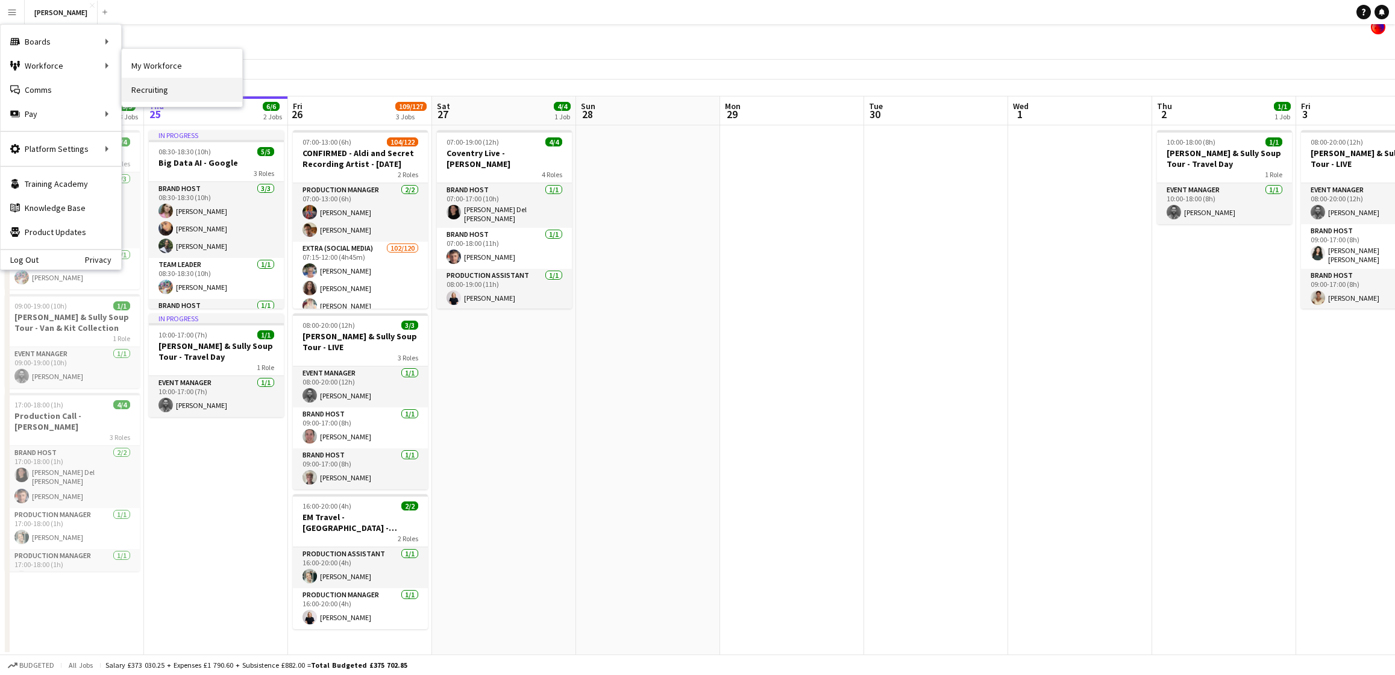
click at [169, 85] on link "Recruiting" at bounding box center [182, 90] width 120 height 24
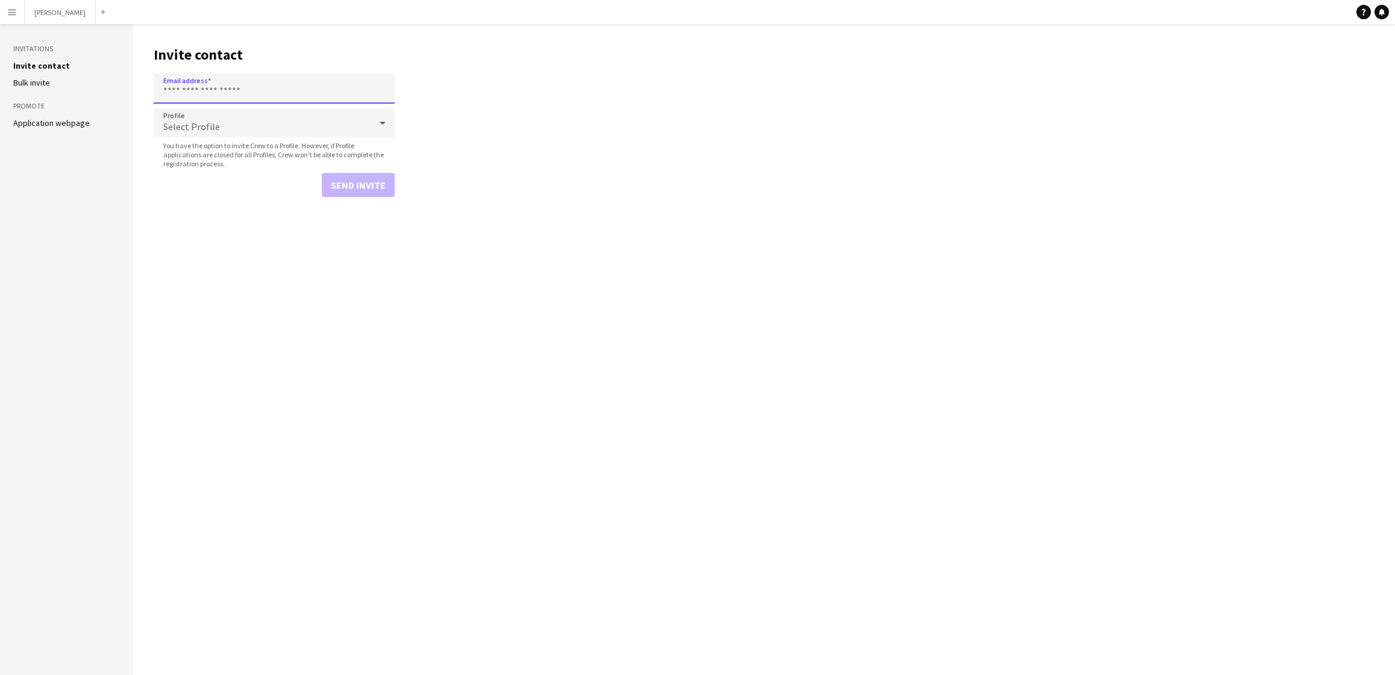
click at [210, 87] on input "Email address" at bounding box center [274, 88] width 241 height 30
paste input "**********"
type input "**********"
click at [382, 118] on icon at bounding box center [382, 123] width 14 height 24
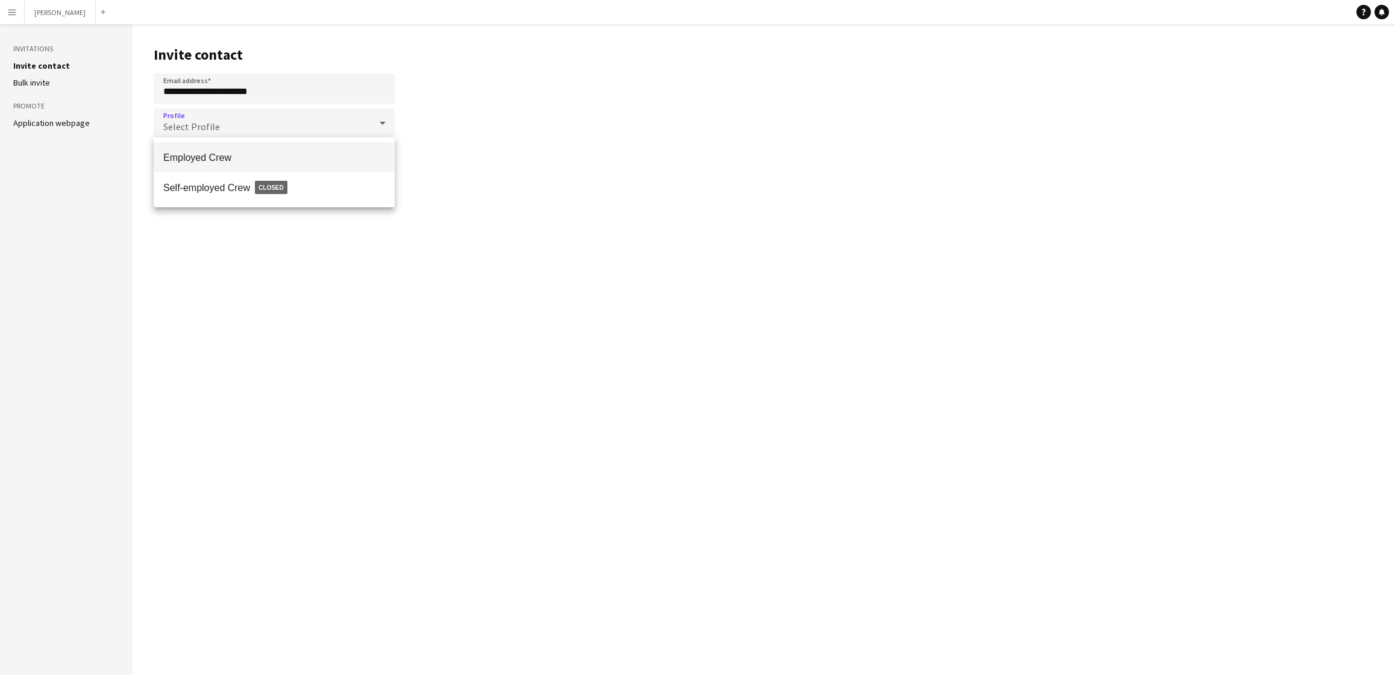
click at [330, 153] on span "Employed Crew" at bounding box center [274, 157] width 222 height 11
click at [358, 186] on button "Send invite" at bounding box center [358, 185] width 73 height 24
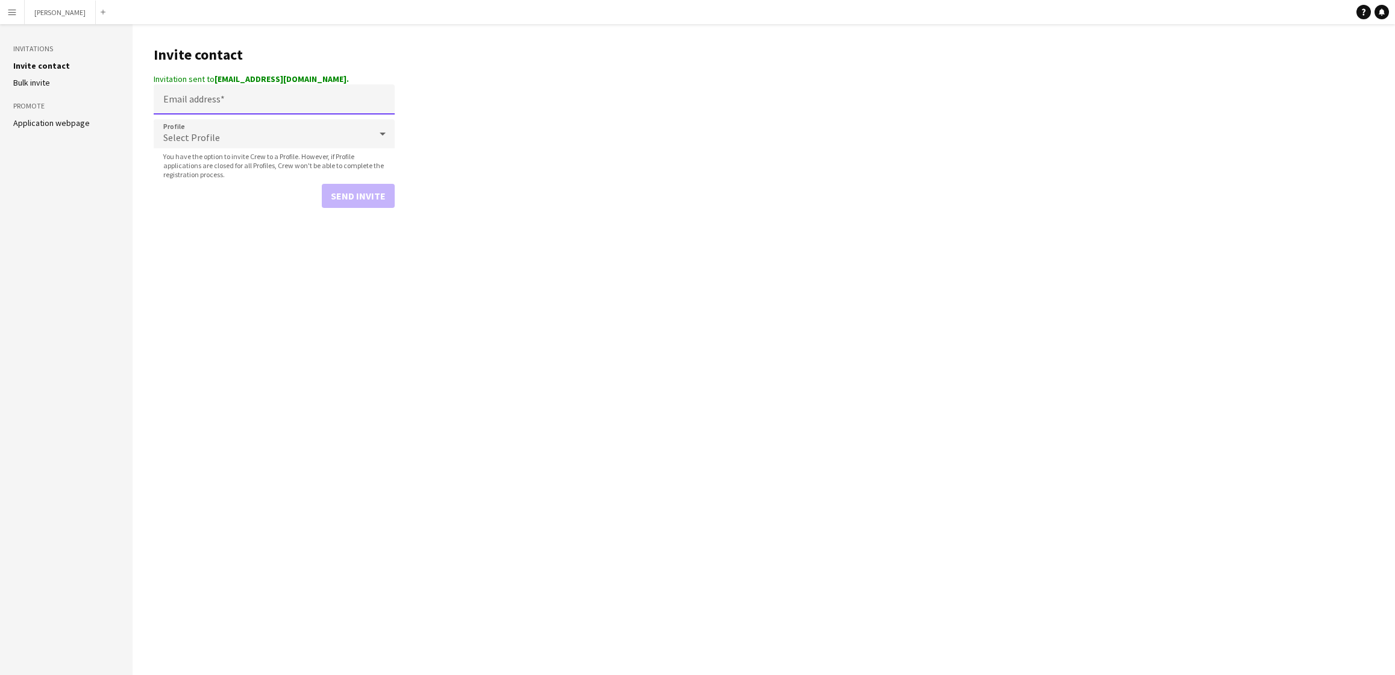
click at [248, 103] on input "Email address" at bounding box center [274, 99] width 241 height 30
paste input "**********"
type input "**********"
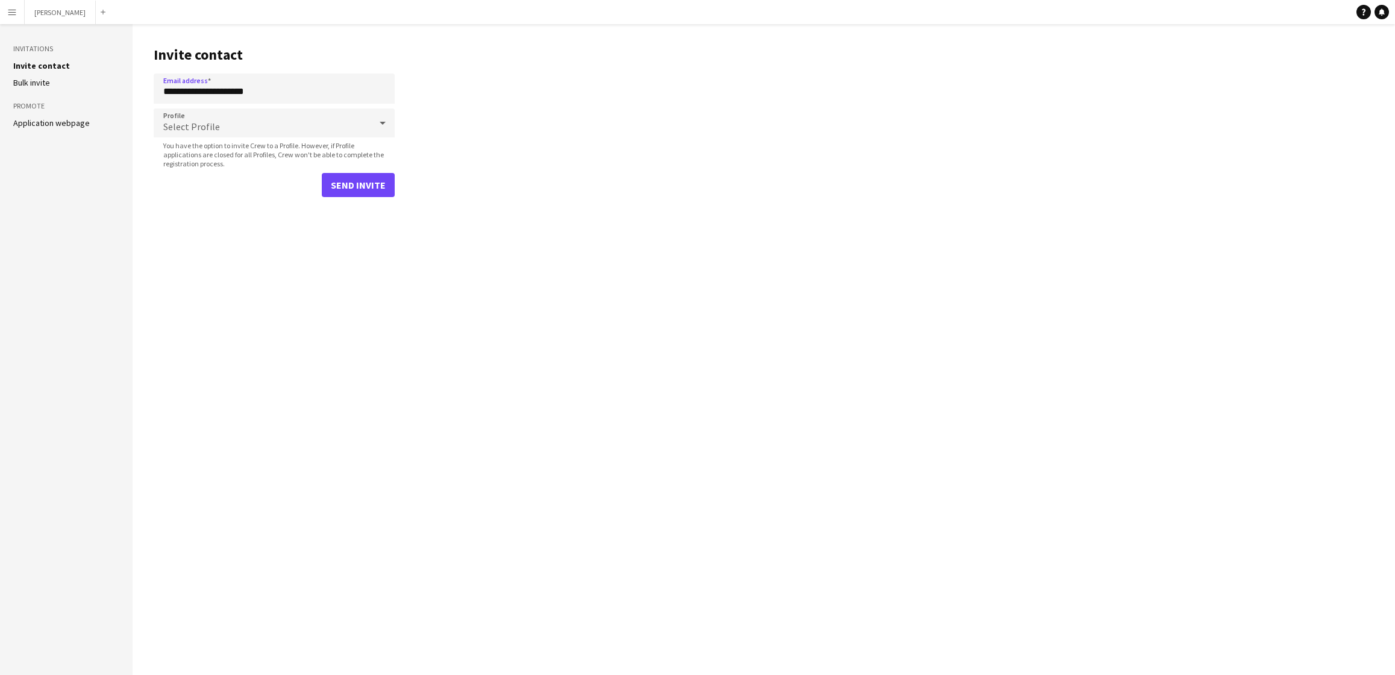
click at [383, 121] on icon at bounding box center [382, 123] width 14 height 24
click at [348, 155] on span "Employed Crew" at bounding box center [274, 157] width 222 height 11
click at [363, 187] on button "Send invite" at bounding box center [358, 185] width 73 height 24
click at [18, 4] on button "Menu" at bounding box center [12, 12] width 24 height 24
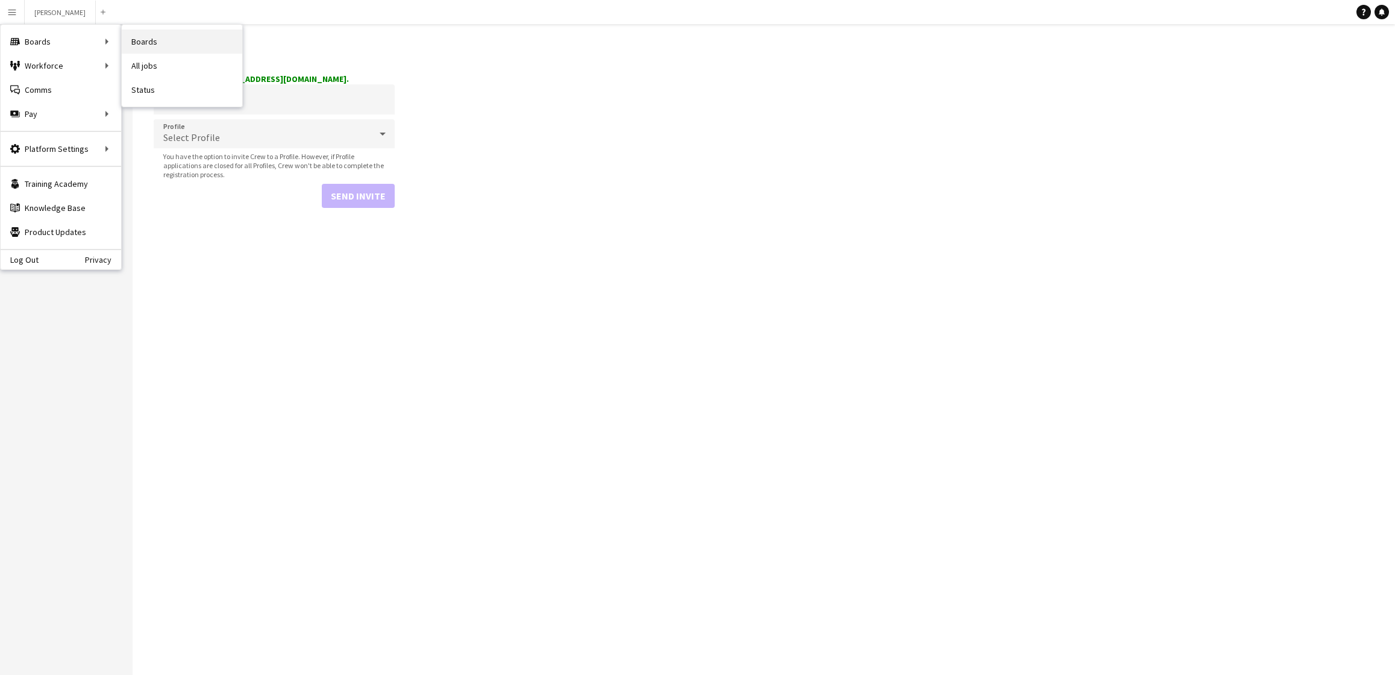
click at [167, 44] on link "Boards" at bounding box center [182, 42] width 120 height 24
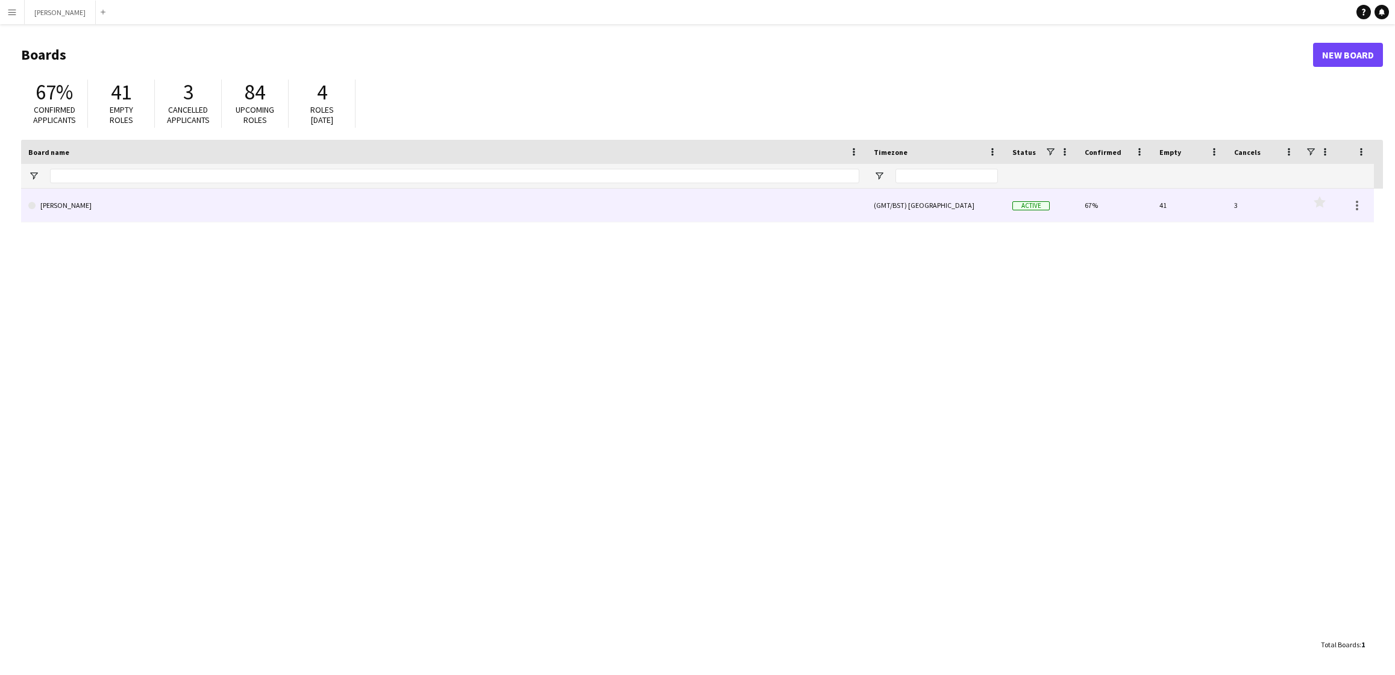
click at [719, 210] on link "[PERSON_NAME]" at bounding box center [443, 206] width 831 height 34
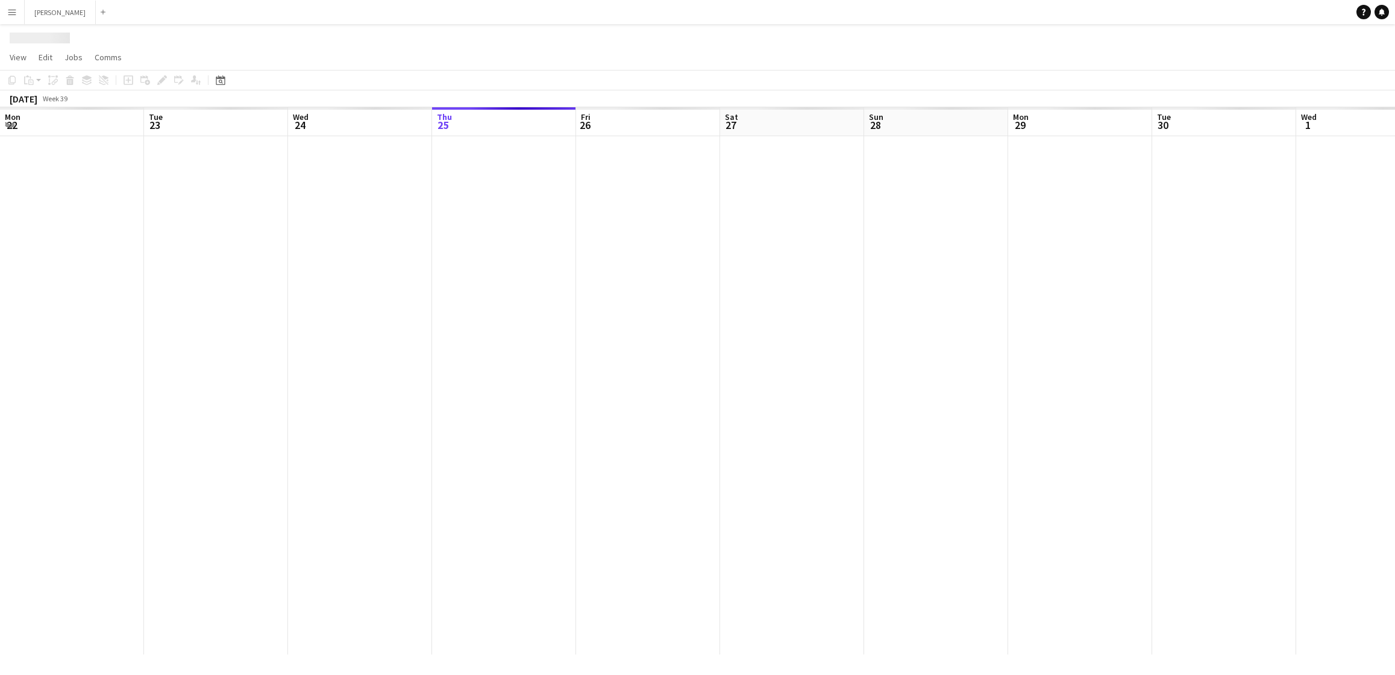
scroll to position [0, 288]
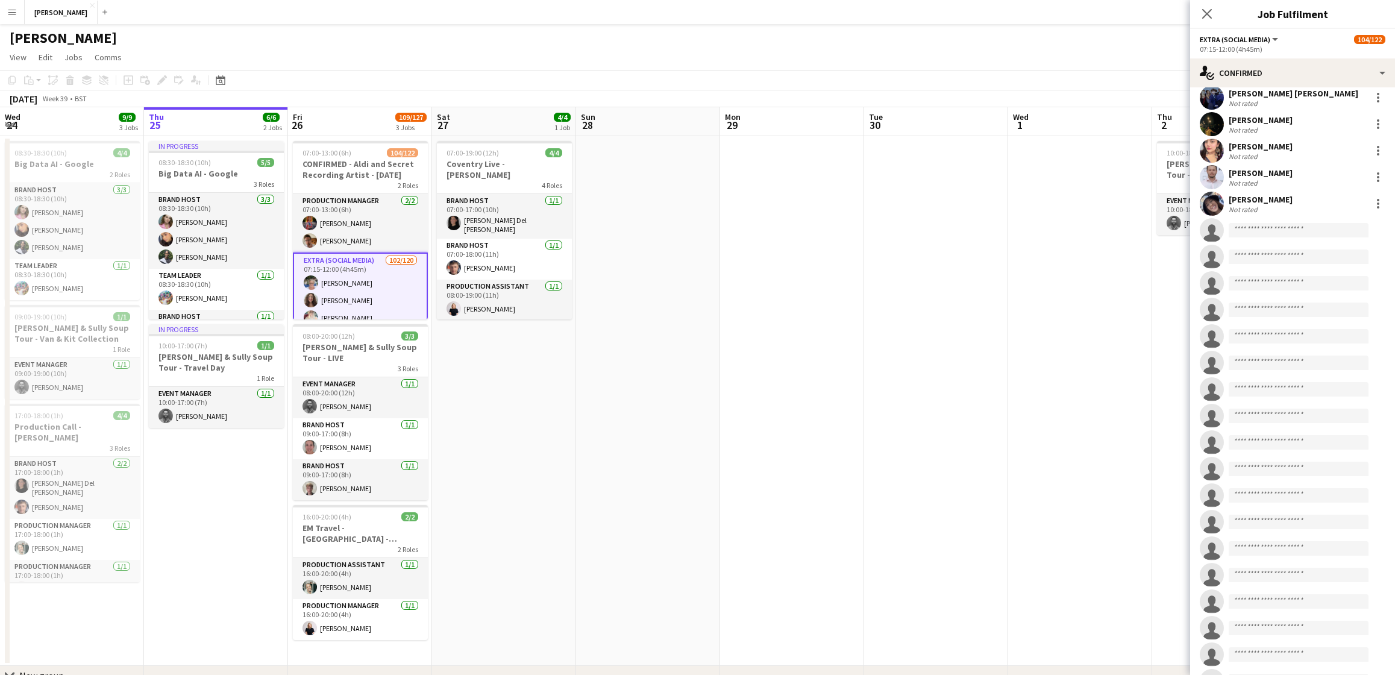
scroll to position [2660, 0]
click at [1261, 172] on input at bounding box center [1298, 177] width 140 height 14
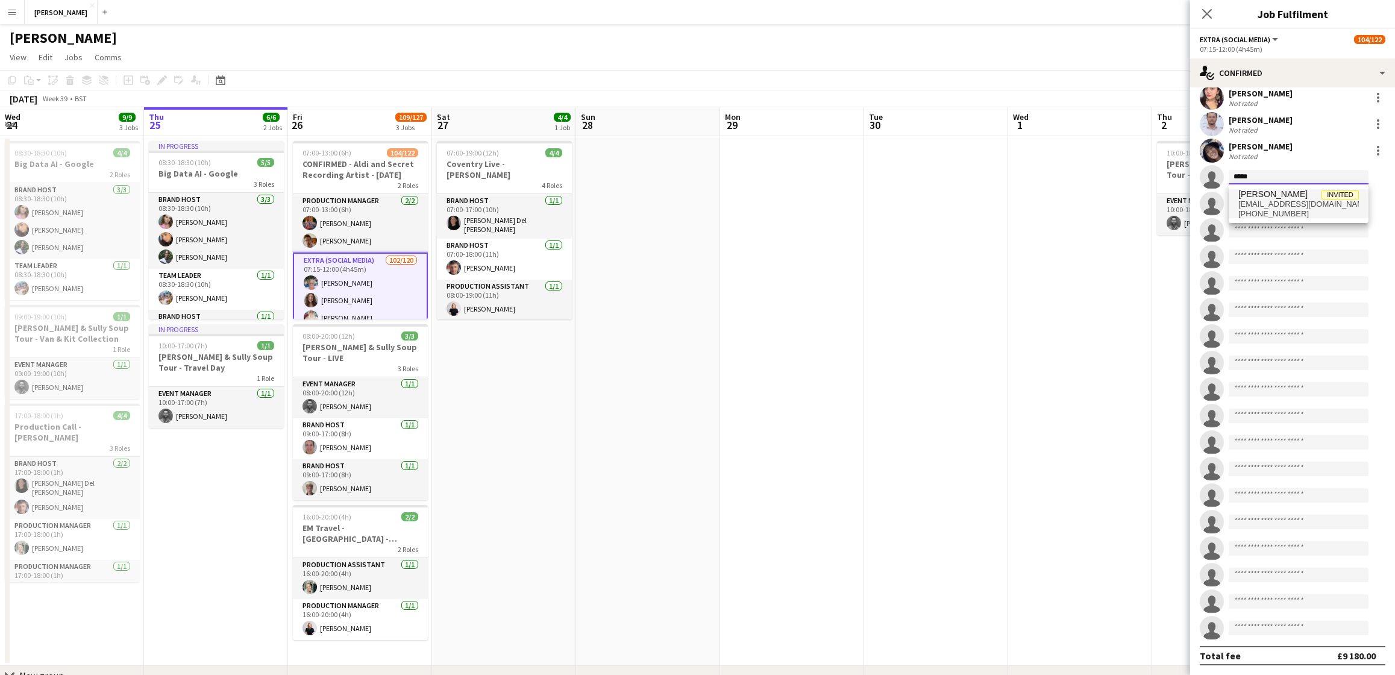
type input "*****"
click at [1278, 199] on span "anitadashwood@gmail.com" at bounding box center [1298, 204] width 120 height 10
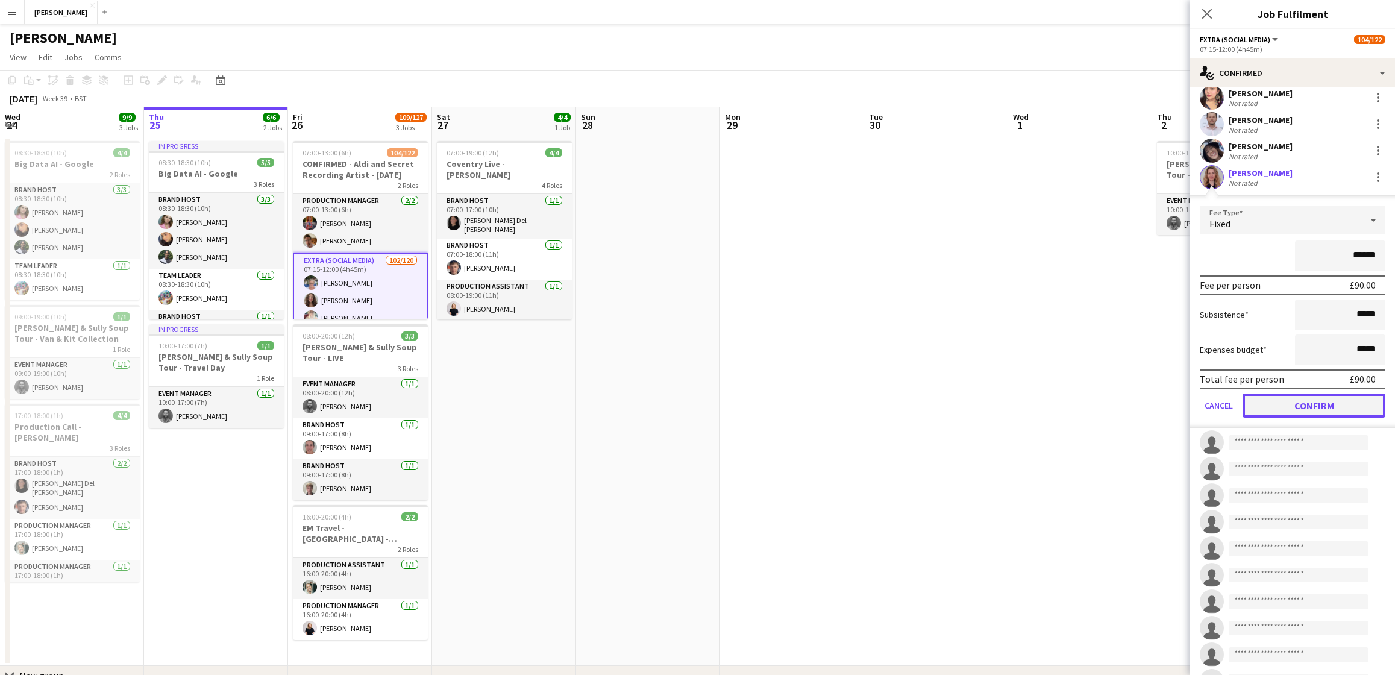
click at [1311, 406] on button "Confirm" at bounding box center [1313, 405] width 143 height 24
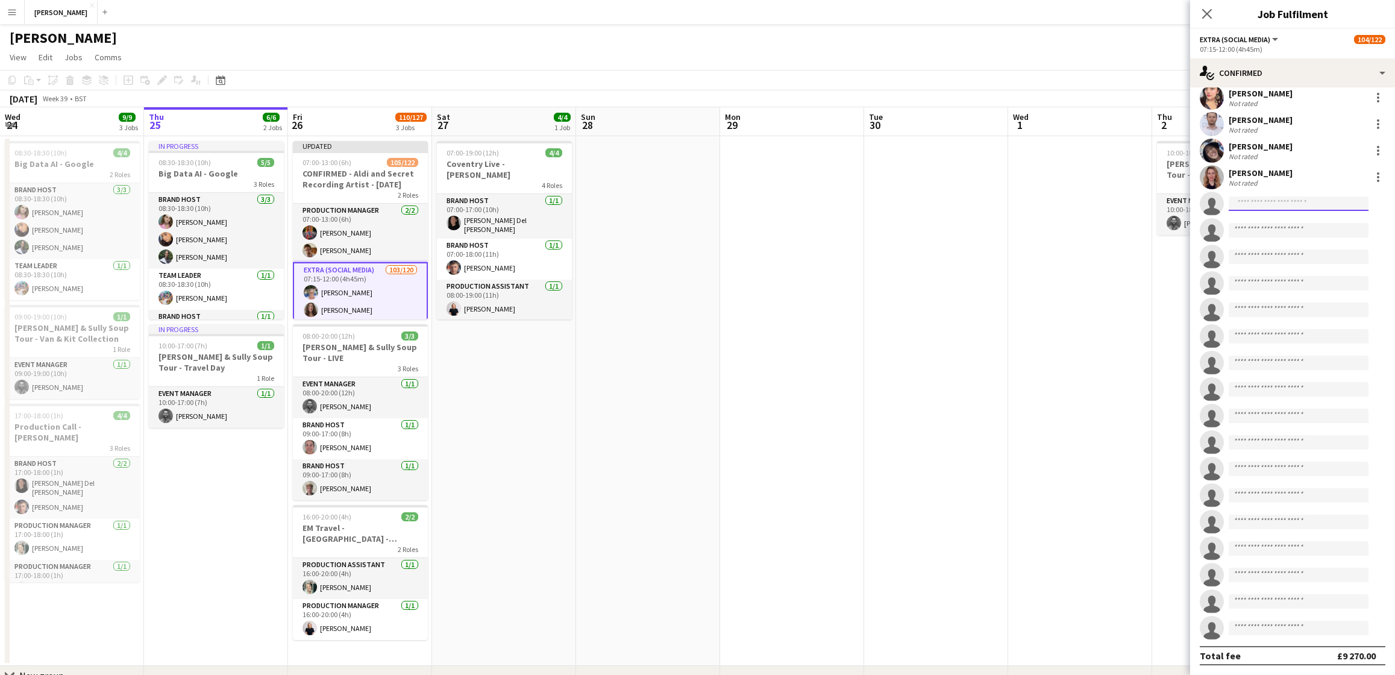
click at [1295, 203] on input at bounding box center [1298, 203] width 140 height 14
type input "****"
click at [1299, 226] on span "tobiholmes@outlook.com" at bounding box center [1298, 231] width 120 height 10
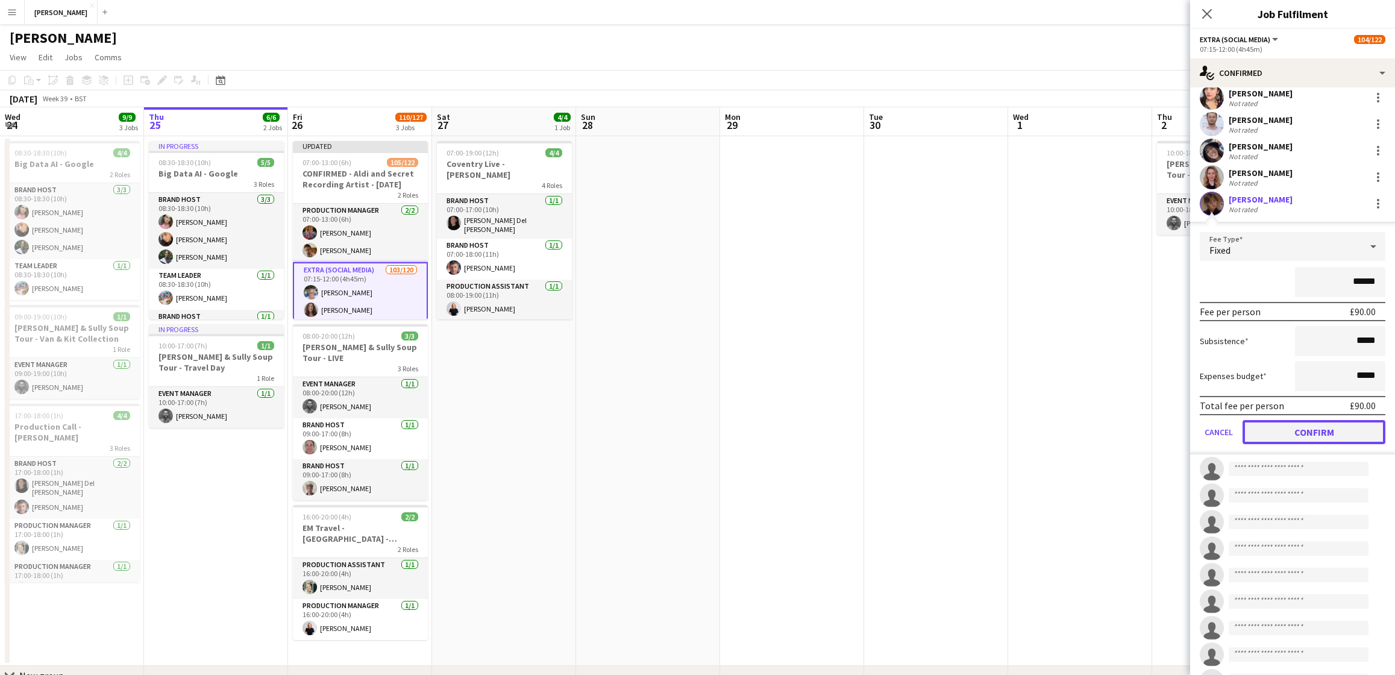
click at [1318, 426] on button "Confirm" at bounding box center [1313, 432] width 143 height 24
